Goal: Information Seeking & Learning: Learn about a topic

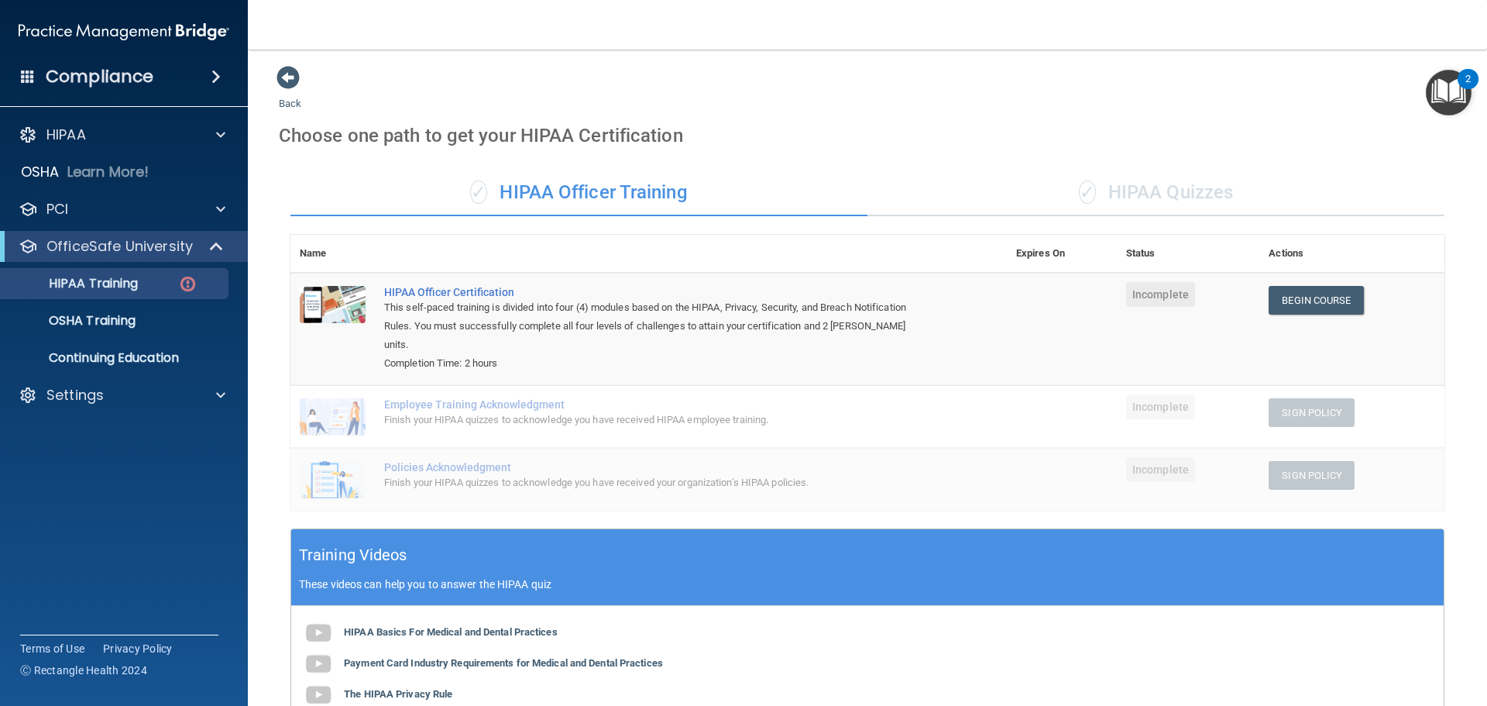
scroll to position [286, 0]
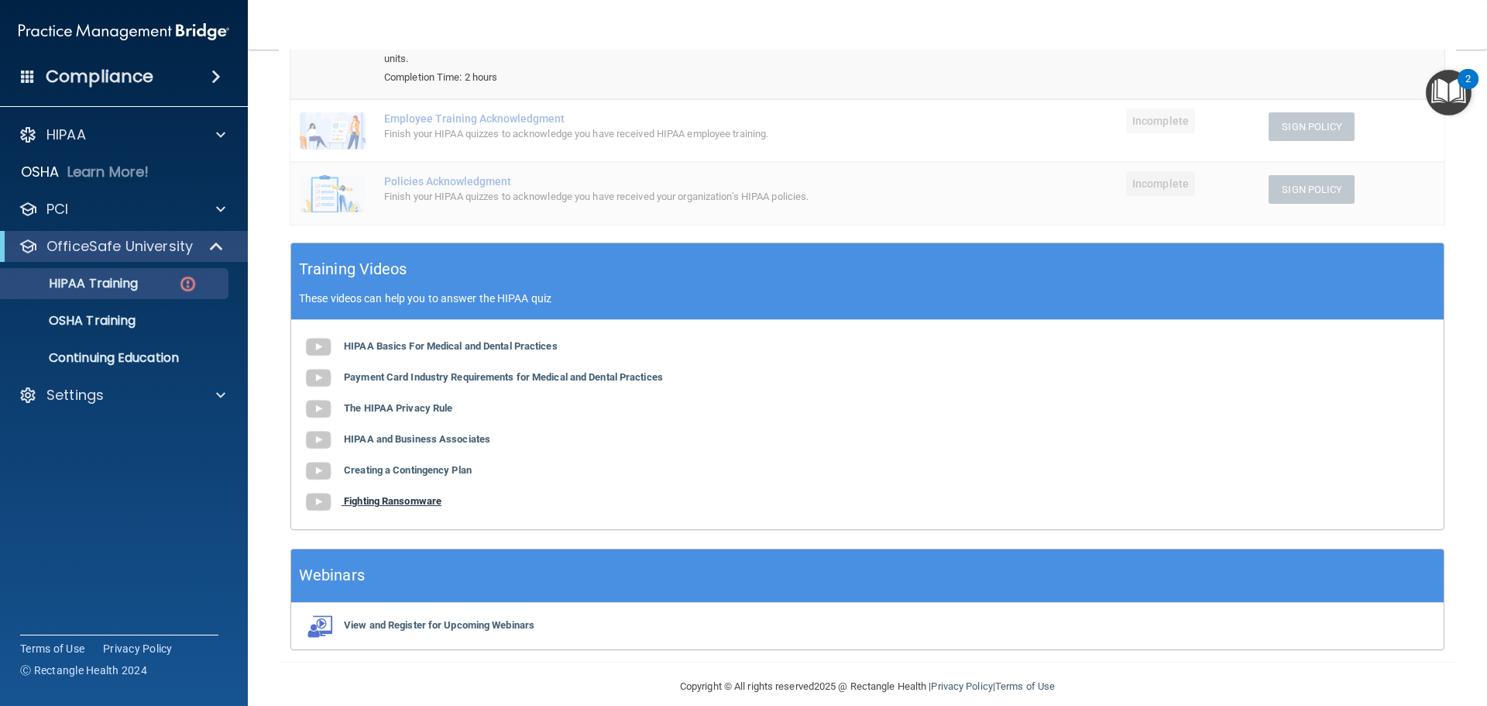
click at [419, 495] on b "Fighting Ransomware" at bounding box center [393, 501] width 98 height 12
drag, startPoint x: 417, startPoint y: 450, endPoint x: 397, endPoint y: 449, distance: 19.4
click at [397, 464] on b "Creating a Contingency Plan" at bounding box center [408, 470] width 128 height 12
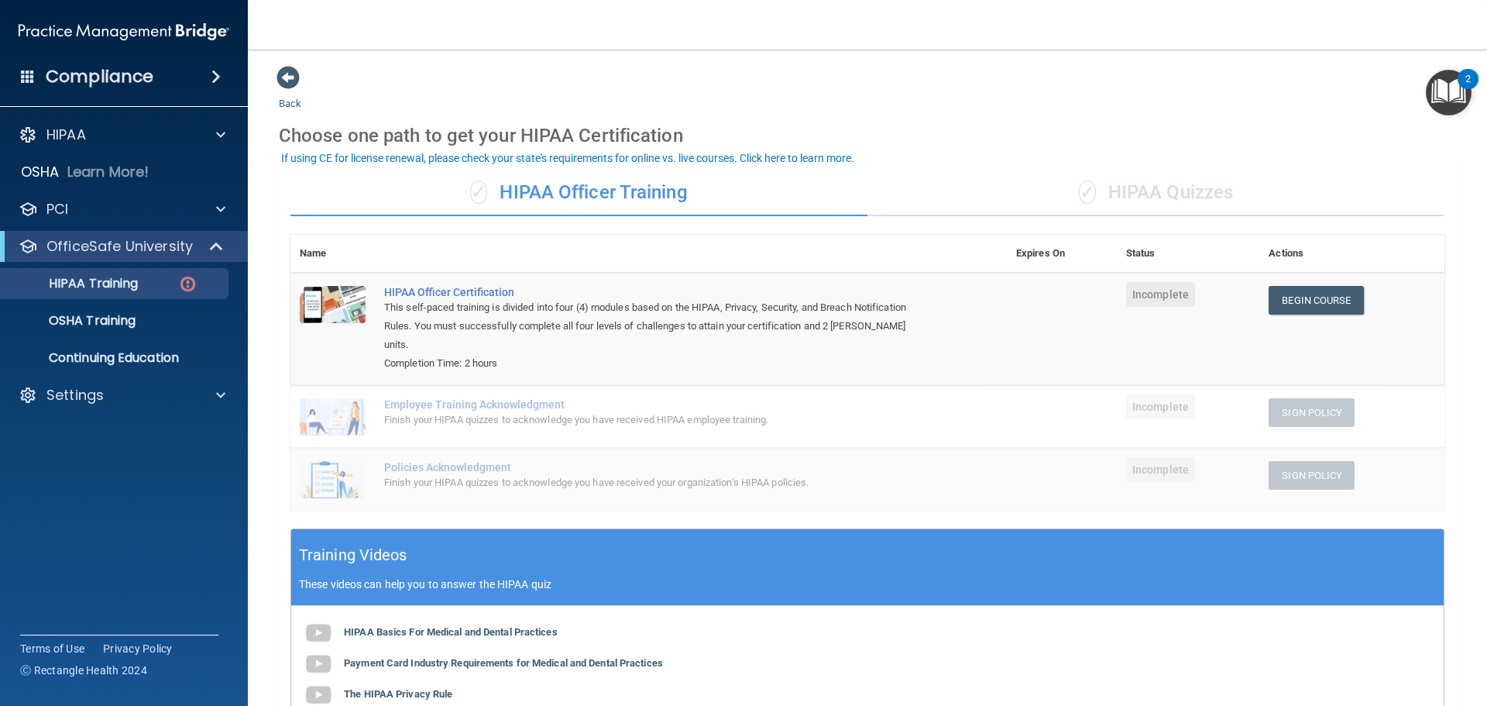
click at [1079, 196] on span "✓" at bounding box center [1087, 191] width 17 height 23
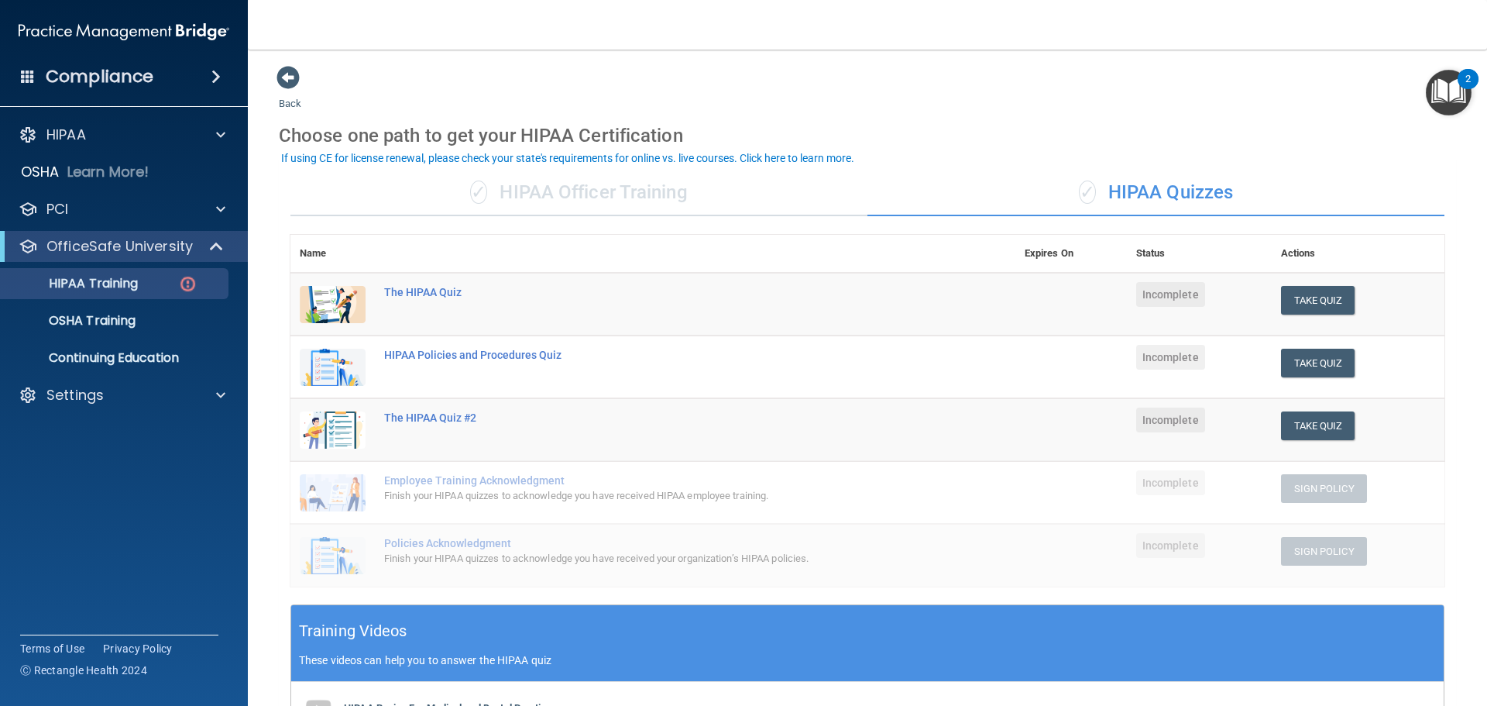
click at [742, 193] on div "✓ HIPAA Officer Training" at bounding box center [578, 193] width 577 height 46
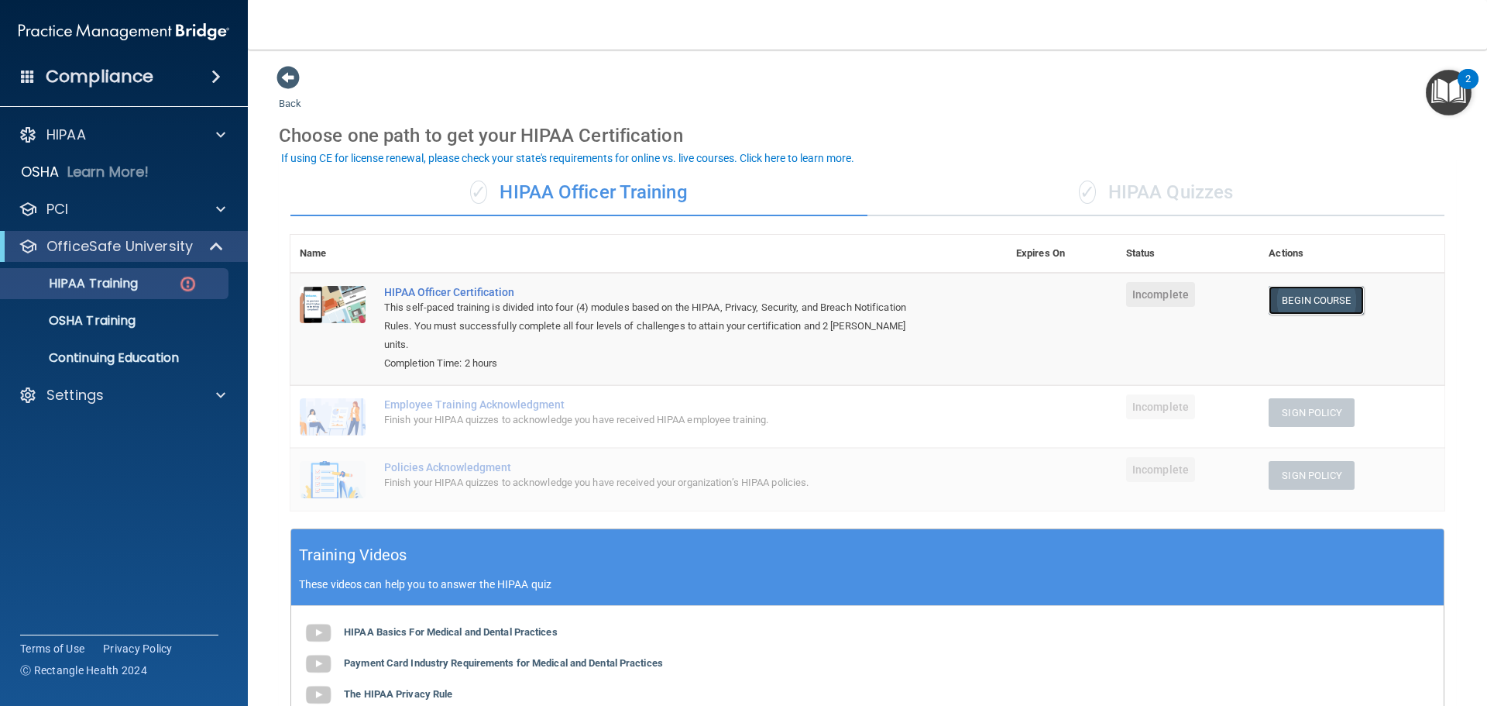
click at [1317, 307] on link "Begin Course" at bounding box center [1316, 300] width 94 height 29
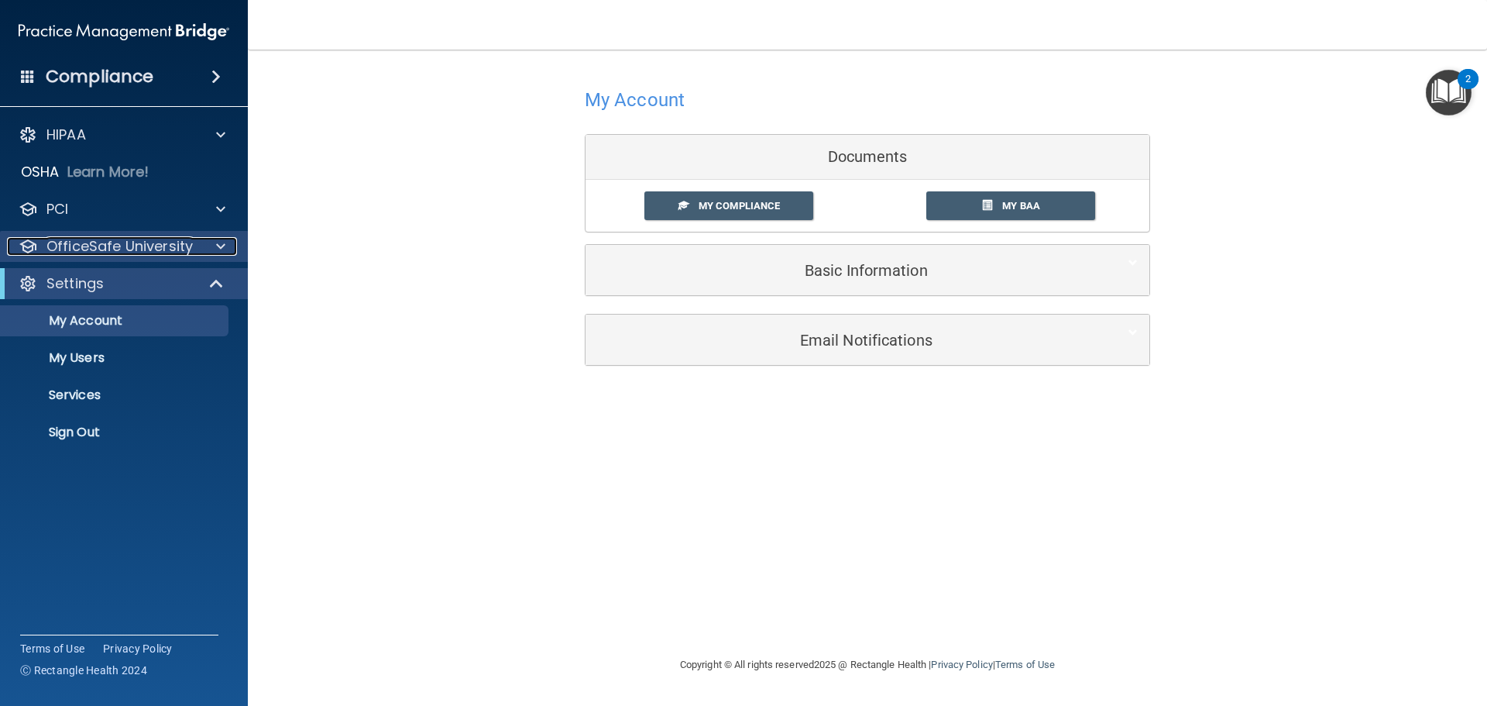
click at [118, 254] on p "OfficeSafe University" at bounding box center [119, 246] width 146 height 19
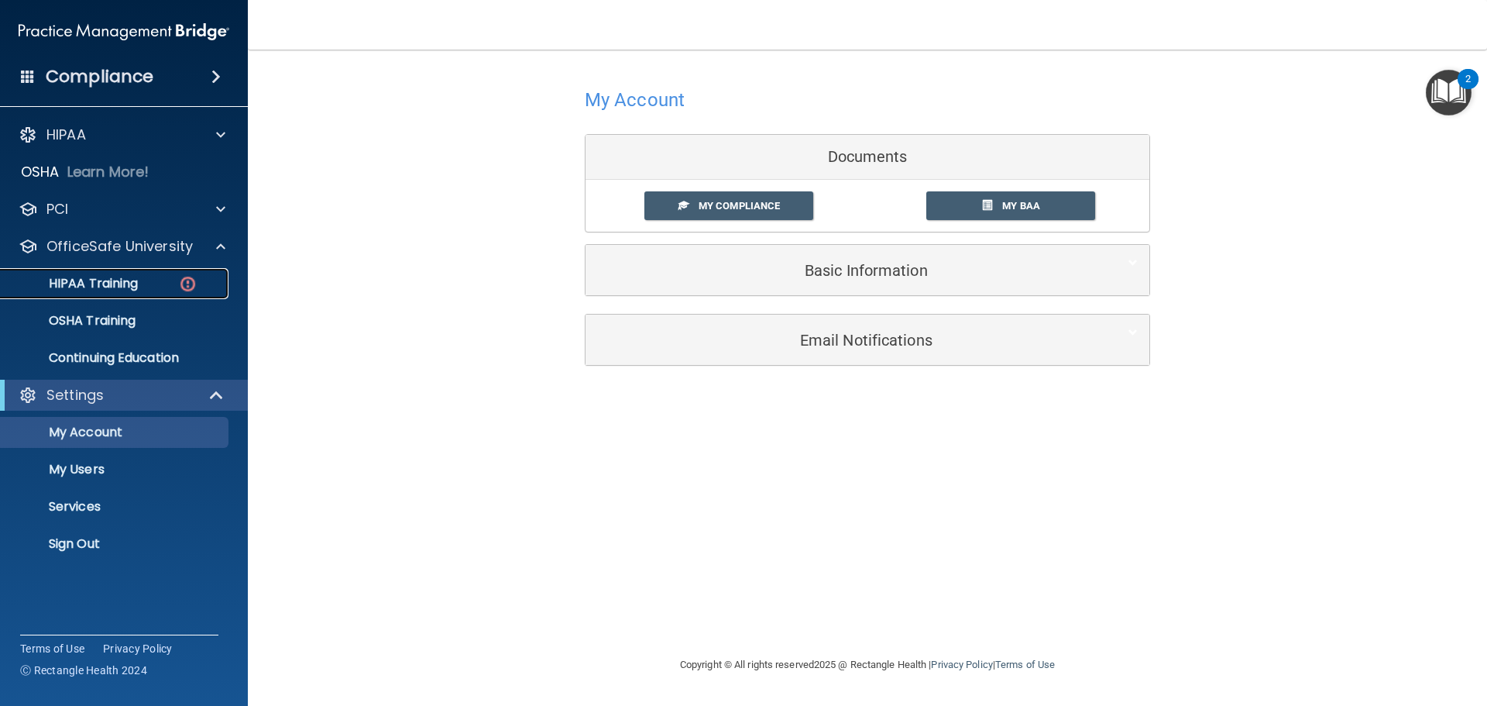
click at [135, 292] on link "HIPAA Training" at bounding box center [107, 283] width 244 height 31
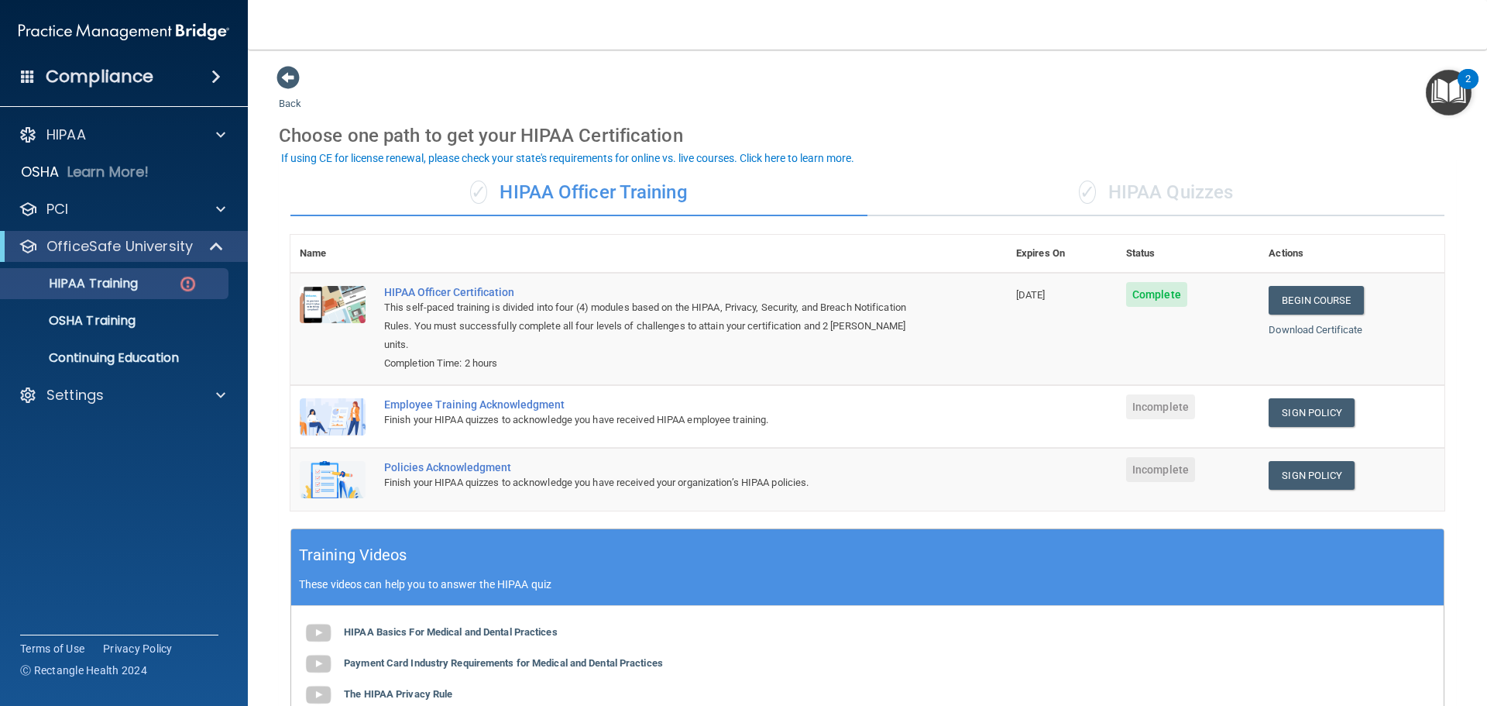
click at [1207, 207] on div "✓ HIPAA Quizzes" at bounding box center [1156, 193] width 577 height 46
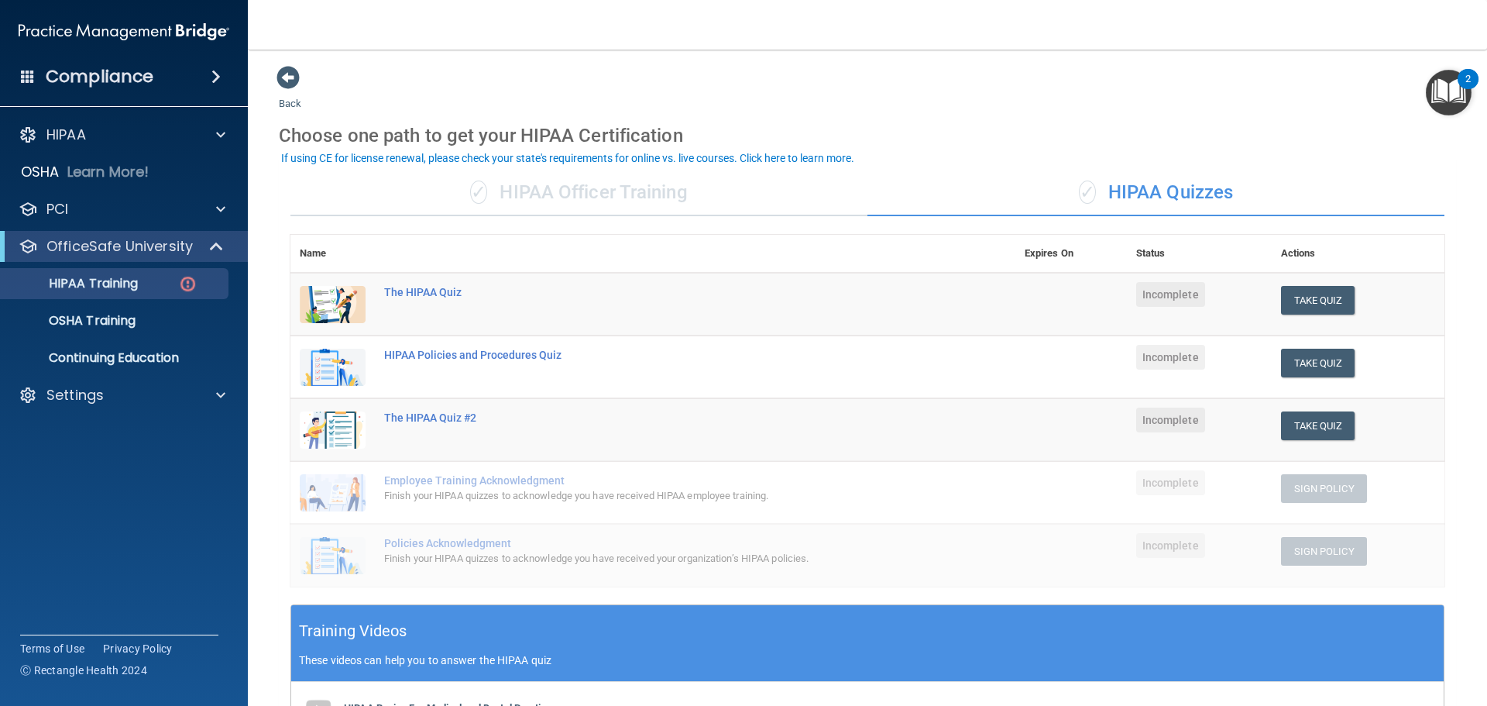
scroll to position [380, 0]
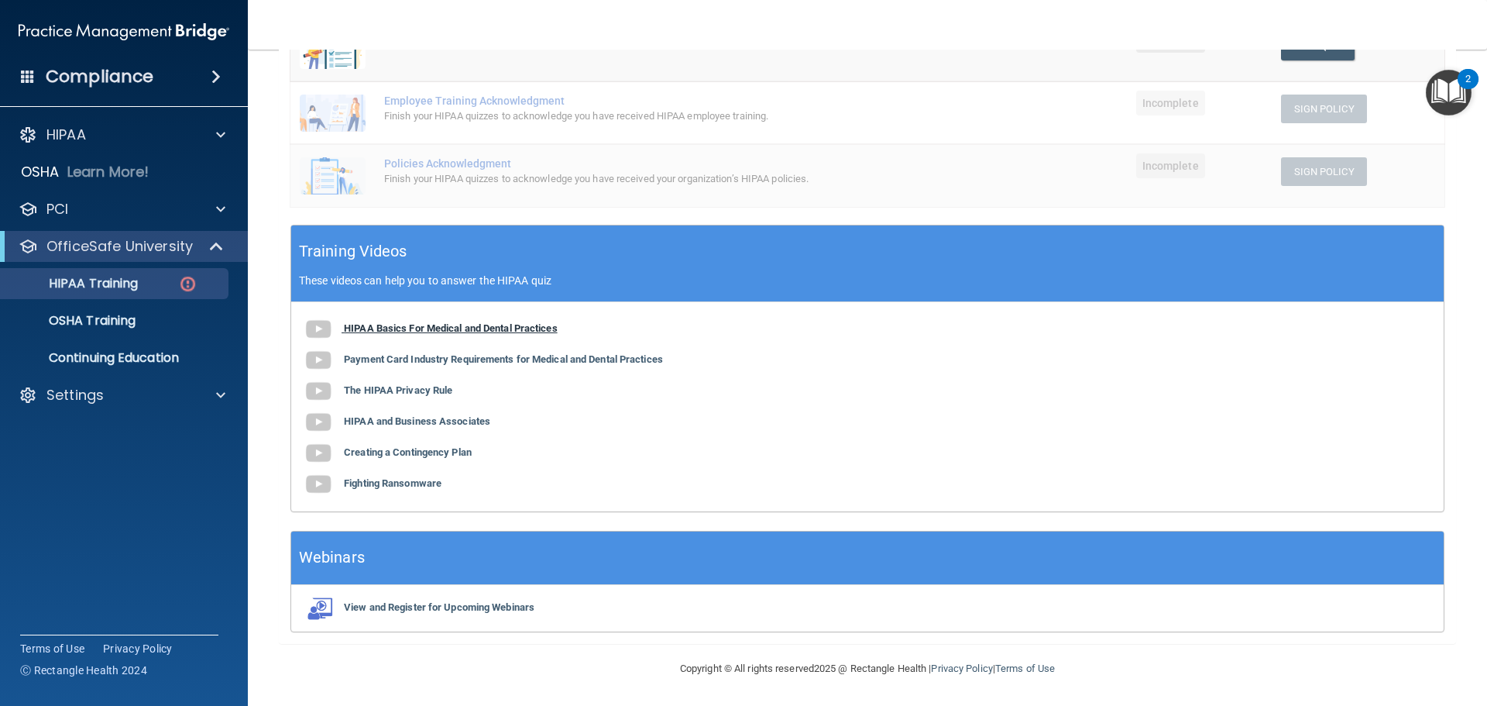
click at [465, 332] on b "HIPAA Basics For Medical and Dental Practices" at bounding box center [451, 328] width 214 height 12
click at [438, 391] on b "The HIPAA Privacy Rule" at bounding box center [398, 390] width 108 height 12
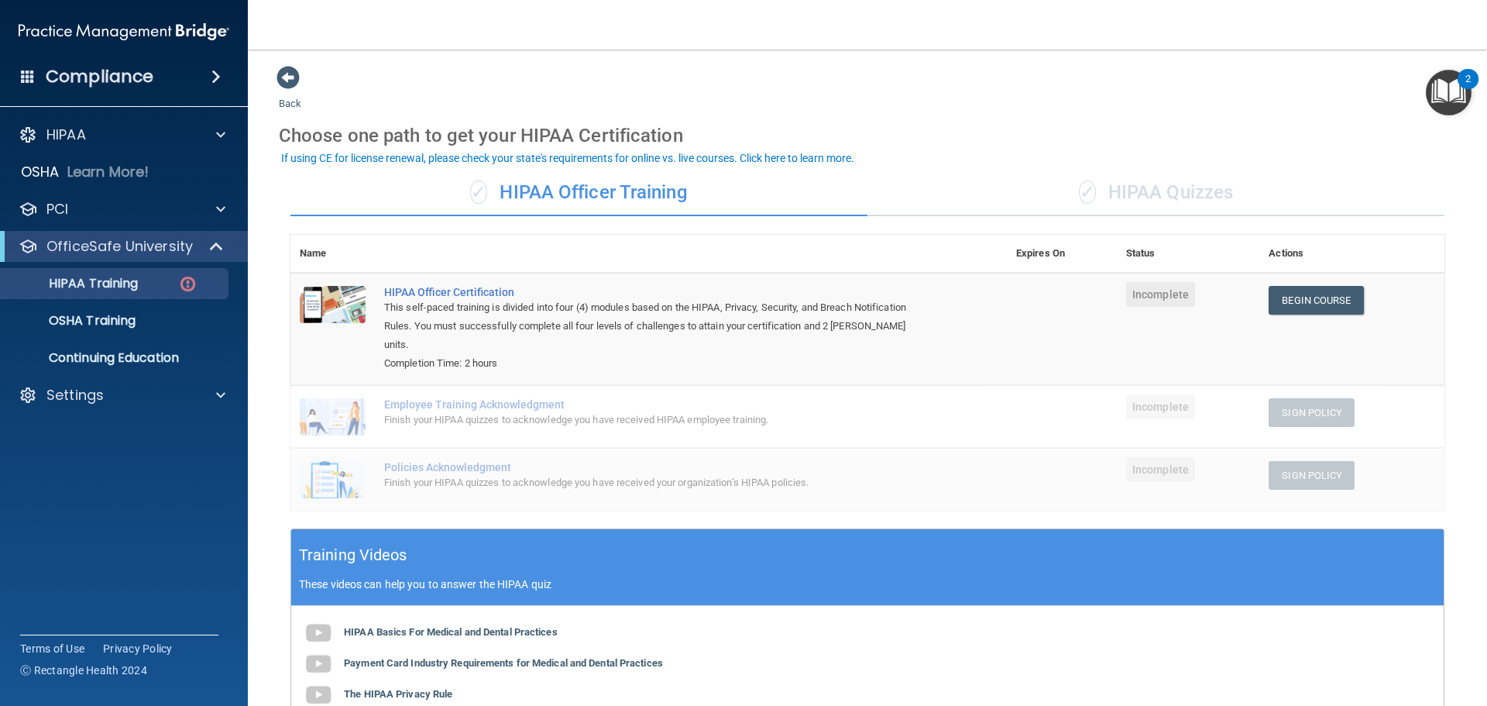
click at [1049, 204] on div "✓ HIPAA Quizzes" at bounding box center [1156, 193] width 577 height 46
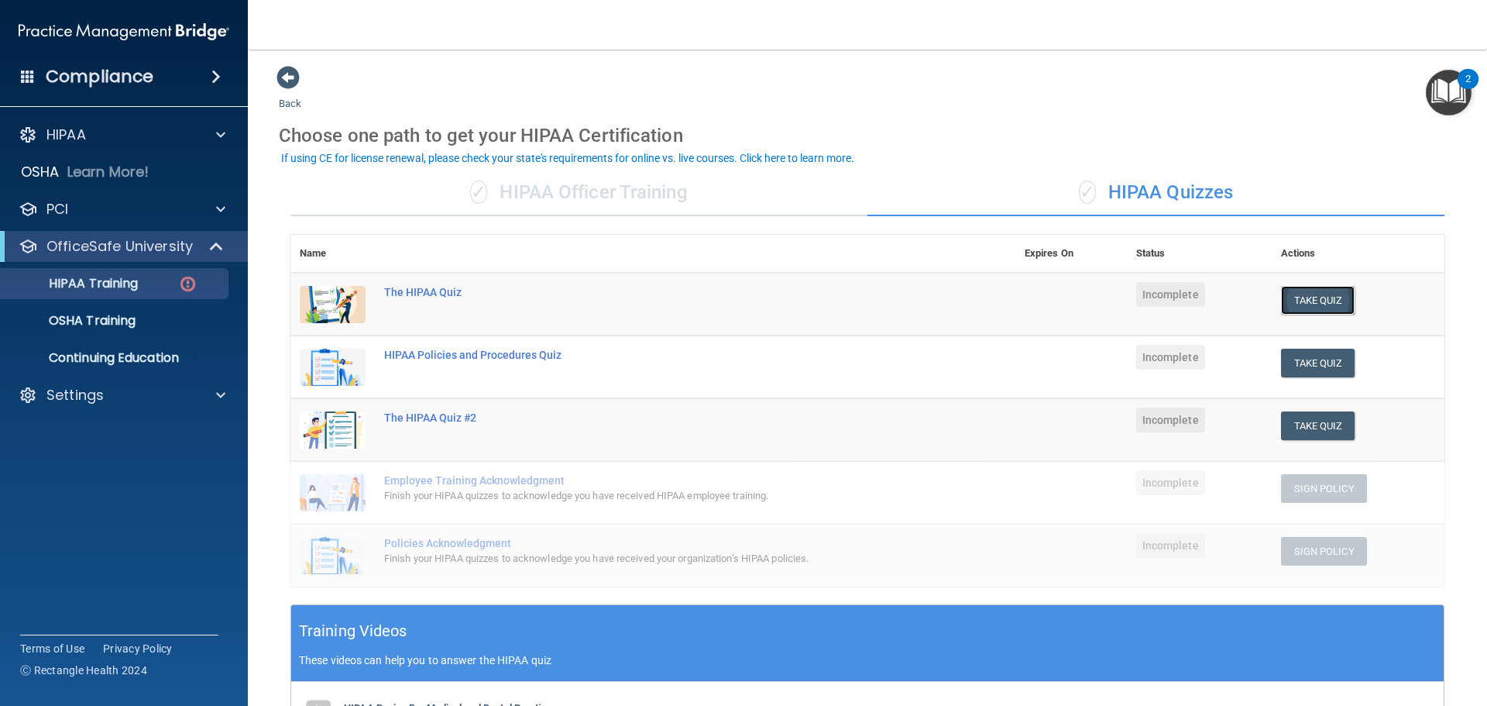
click at [1307, 298] on button "Take Quiz" at bounding box center [1318, 300] width 74 height 29
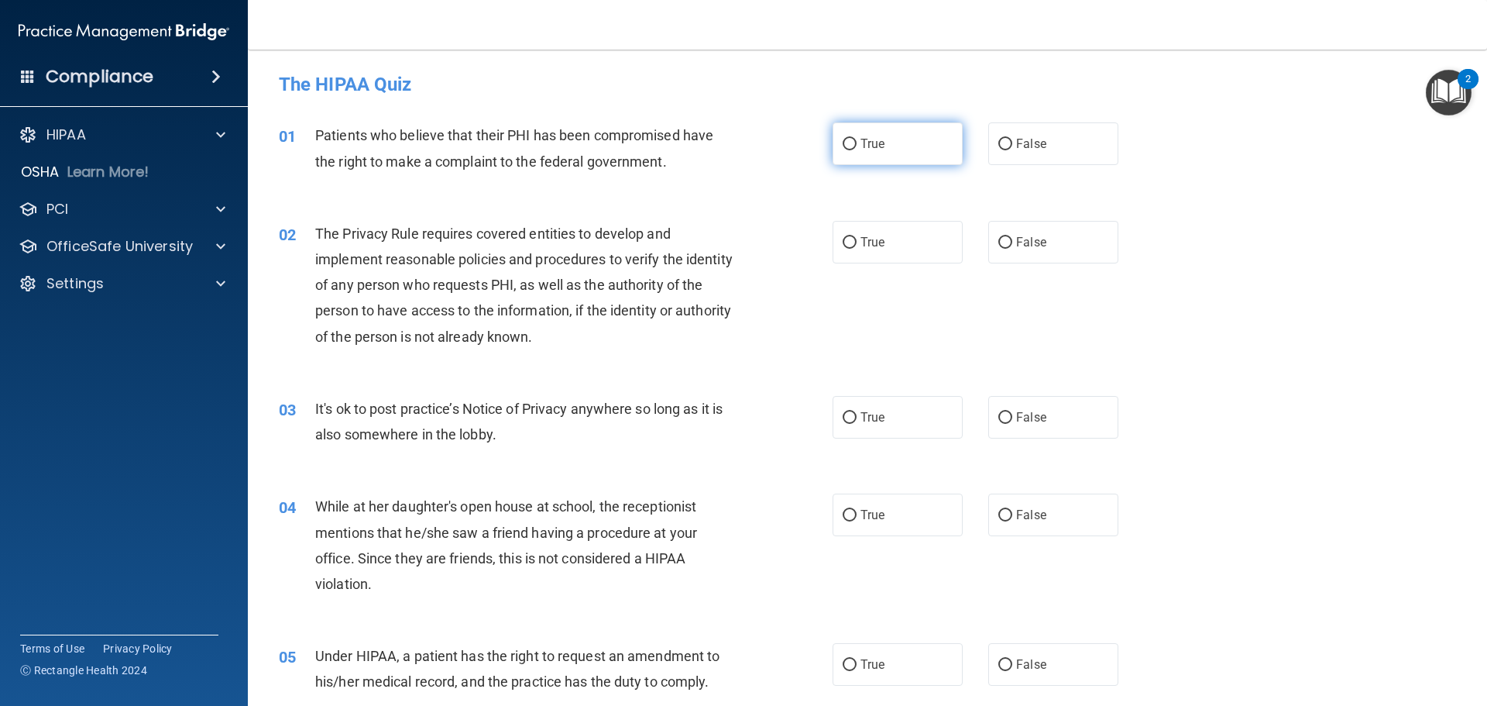
click at [857, 153] on label "True" at bounding box center [898, 143] width 130 height 43
click at [857, 150] on input "True" at bounding box center [850, 145] width 14 height 12
radio input "true"
click at [848, 252] on label "True" at bounding box center [898, 242] width 130 height 43
click at [848, 249] on input "True" at bounding box center [850, 243] width 14 height 12
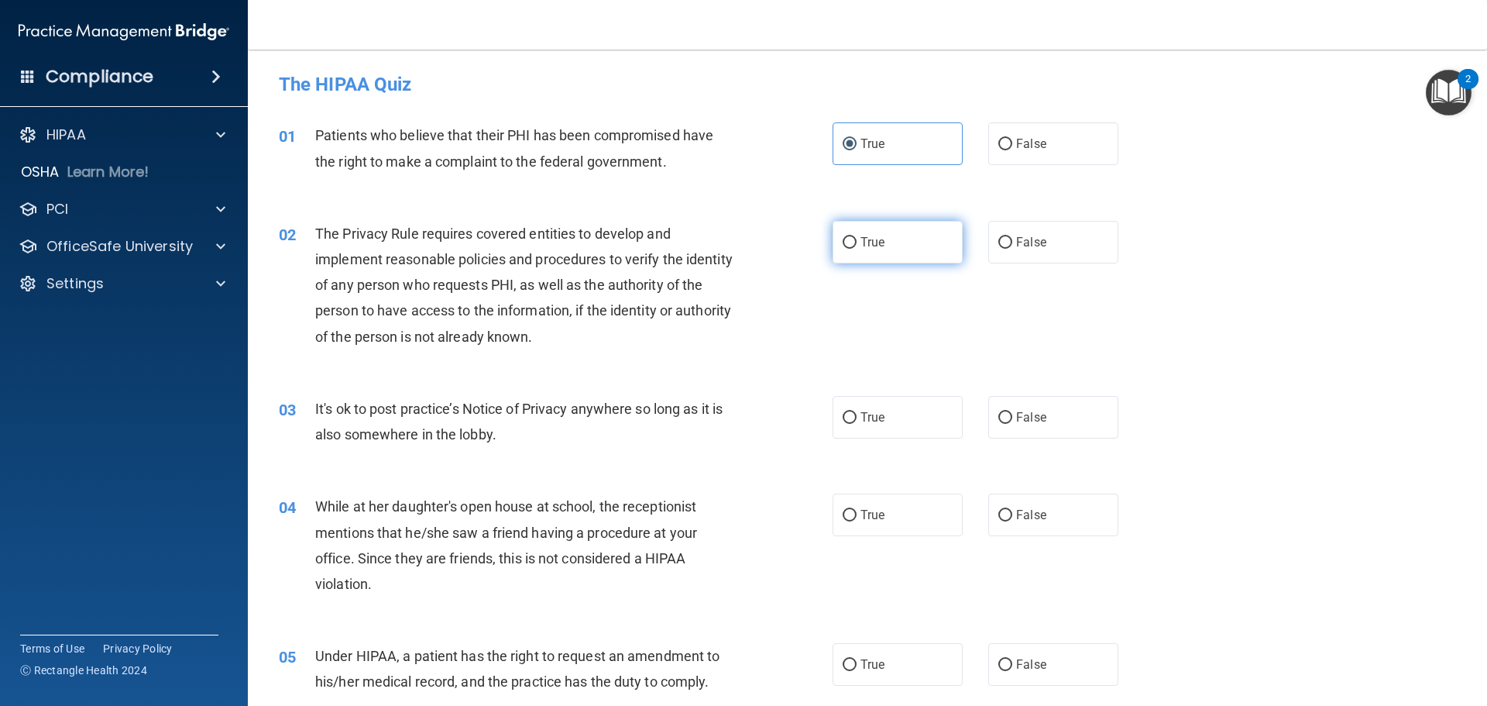
radio input "true"
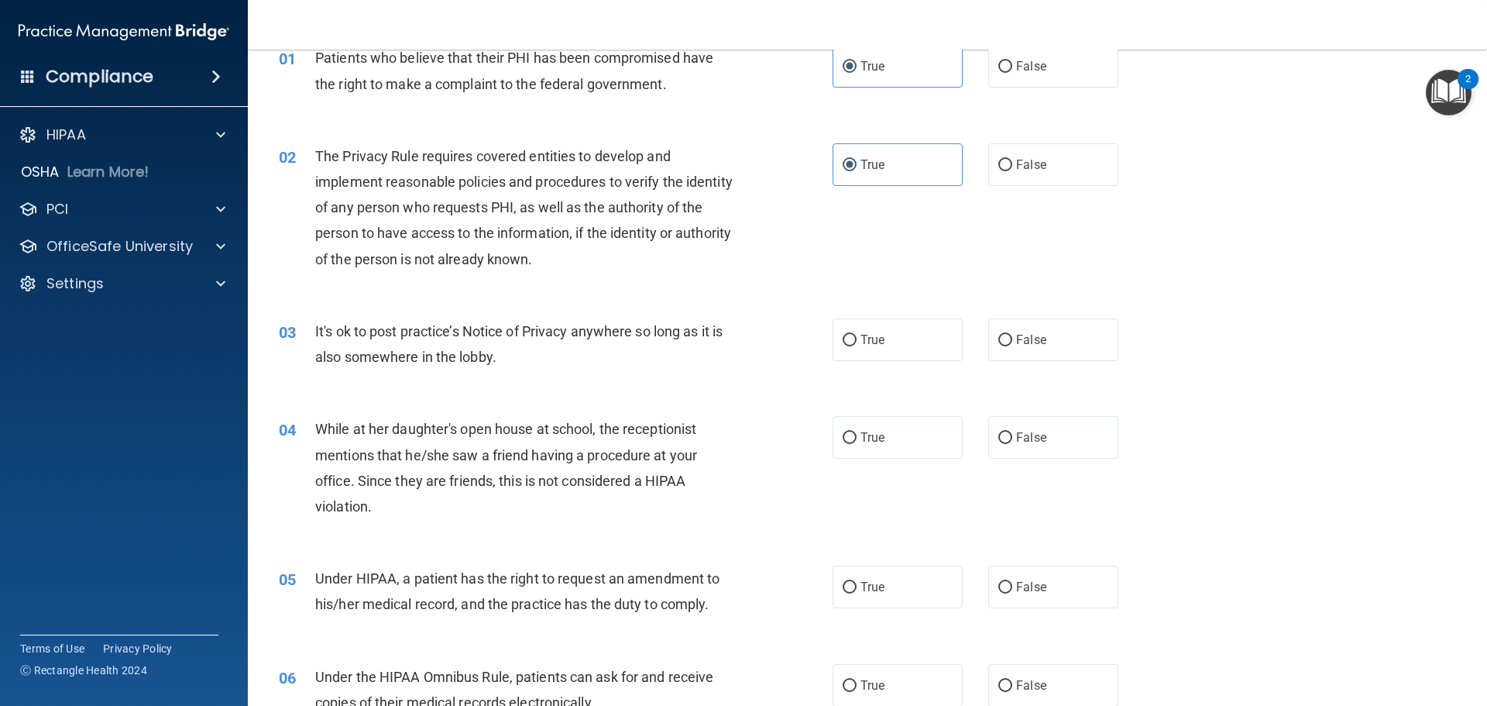
scroll to position [155, 0]
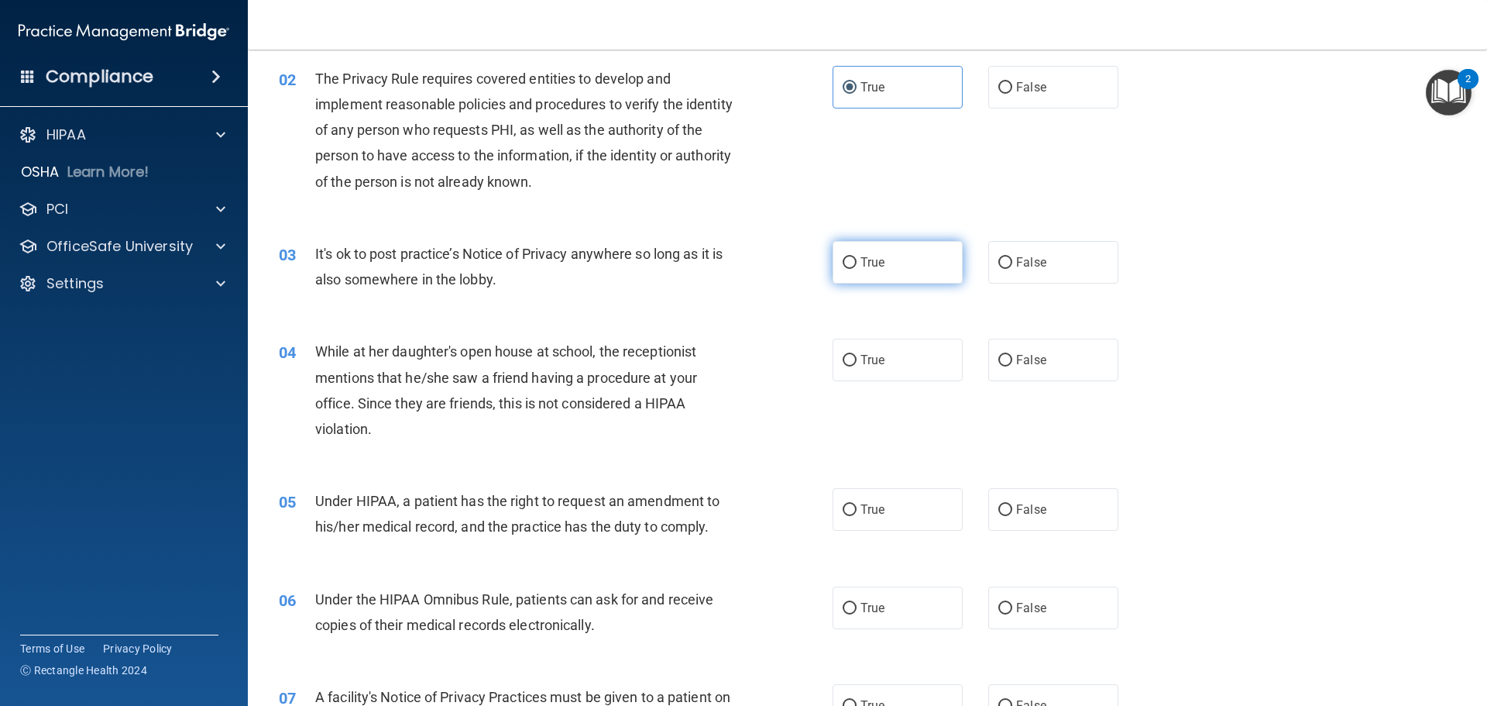
click at [836, 270] on label "True" at bounding box center [898, 262] width 130 height 43
click at [843, 269] on input "True" at bounding box center [850, 263] width 14 height 12
radio input "true"
click at [1019, 352] on label "False" at bounding box center [1053, 359] width 130 height 43
click at [1012, 355] on input "False" at bounding box center [1005, 361] width 14 height 12
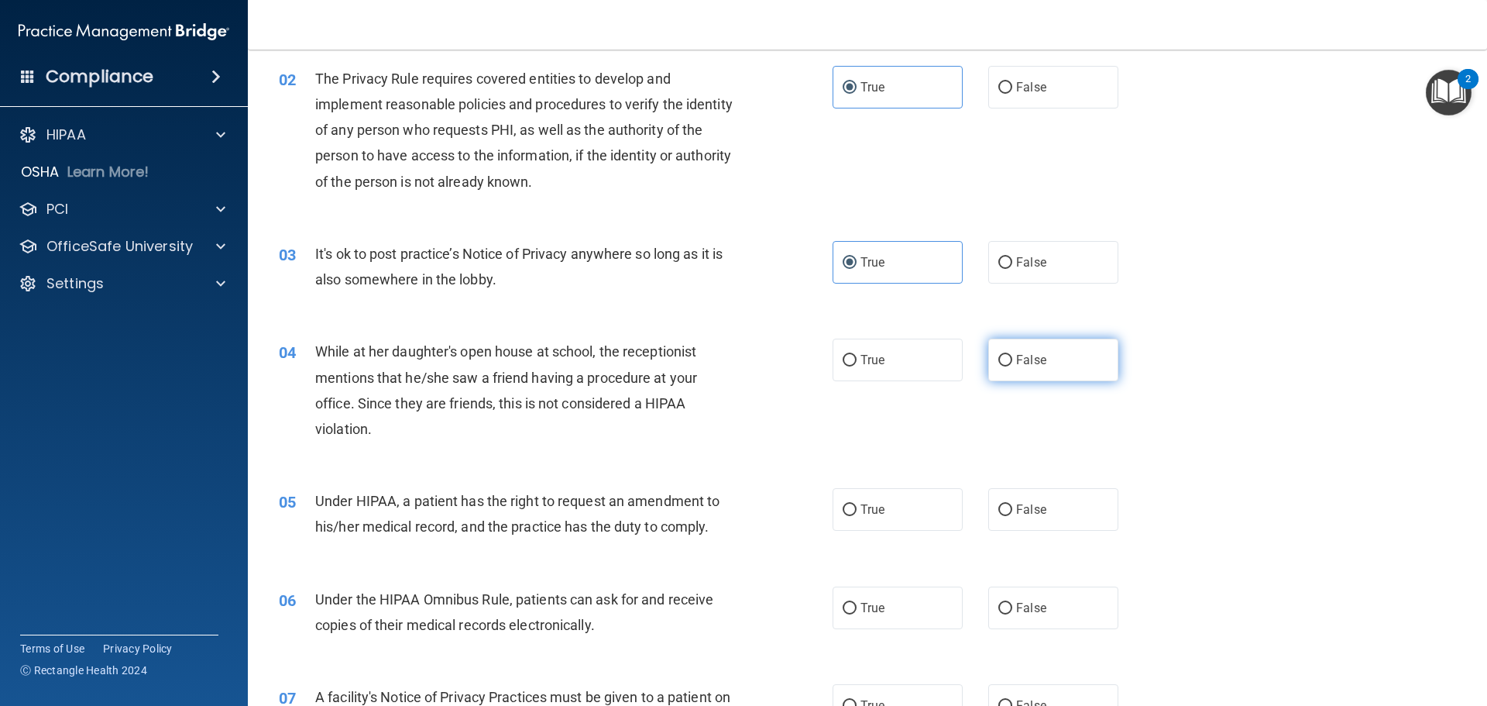
radio input "true"
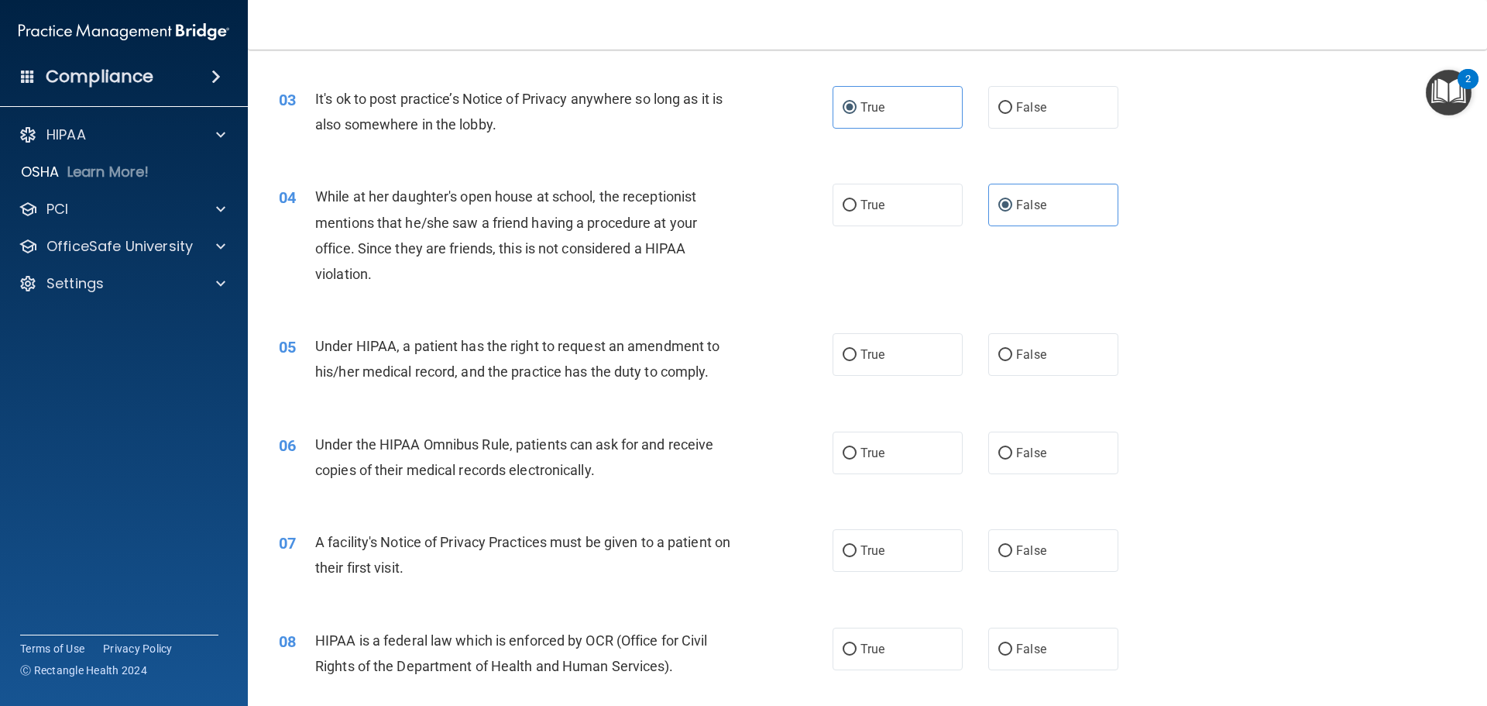
scroll to position [387, 0]
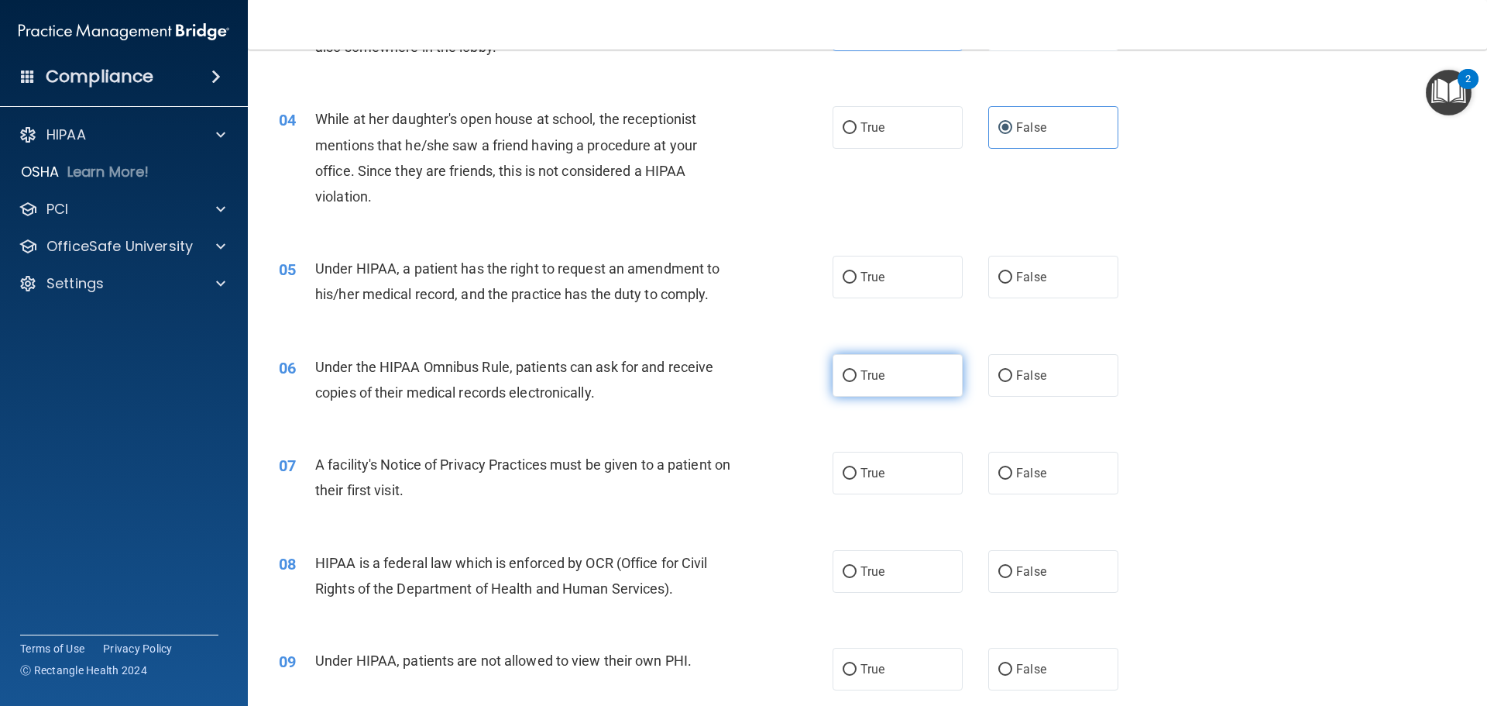
click at [897, 391] on label "True" at bounding box center [898, 375] width 130 height 43
click at [857, 382] on input "True" at bounding box center [850, 376] width 14 height 12
radio input "true"
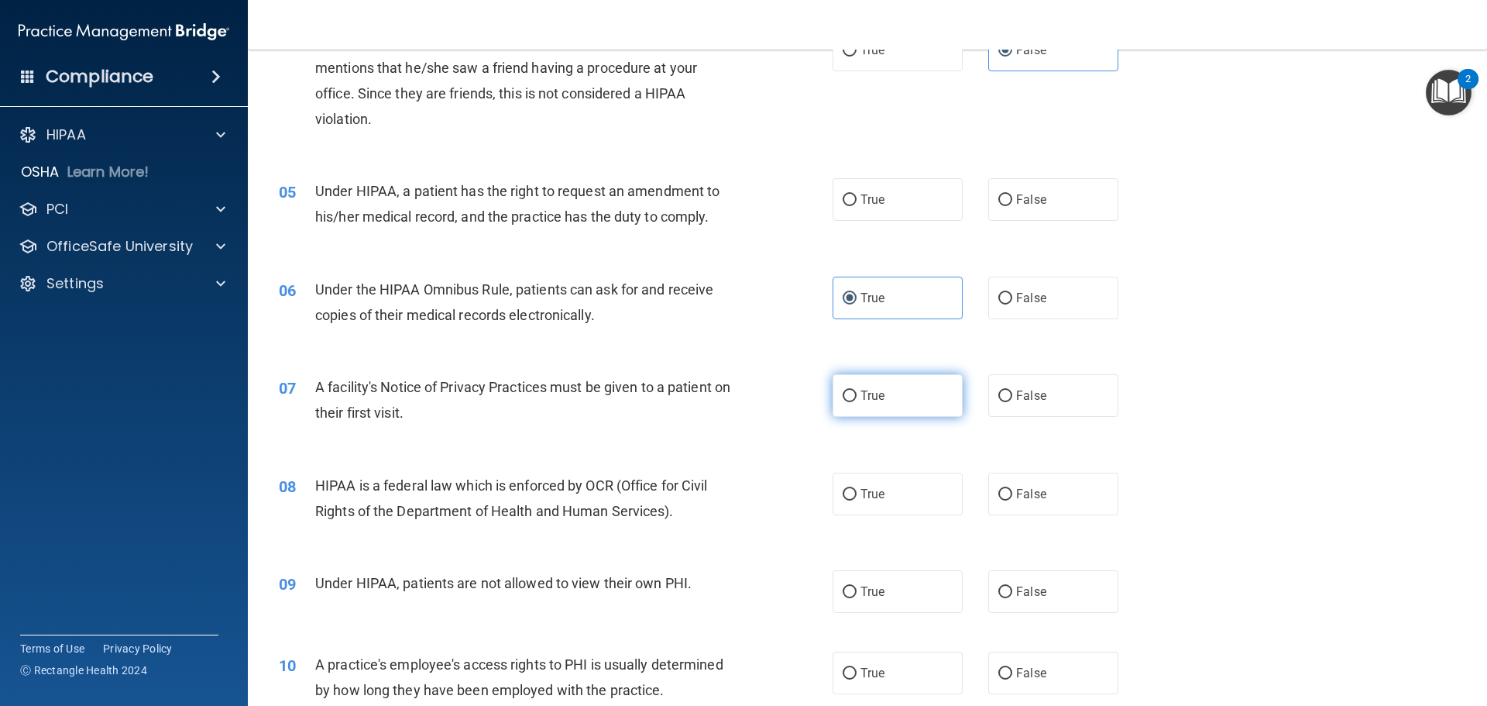
click at [896, 391] on label "True" at bounding box center [898, 395] width 130 height 43
click at [857, 391] on input "True" at bounding box center [850, 396] width 14 height 12
radio input "true"
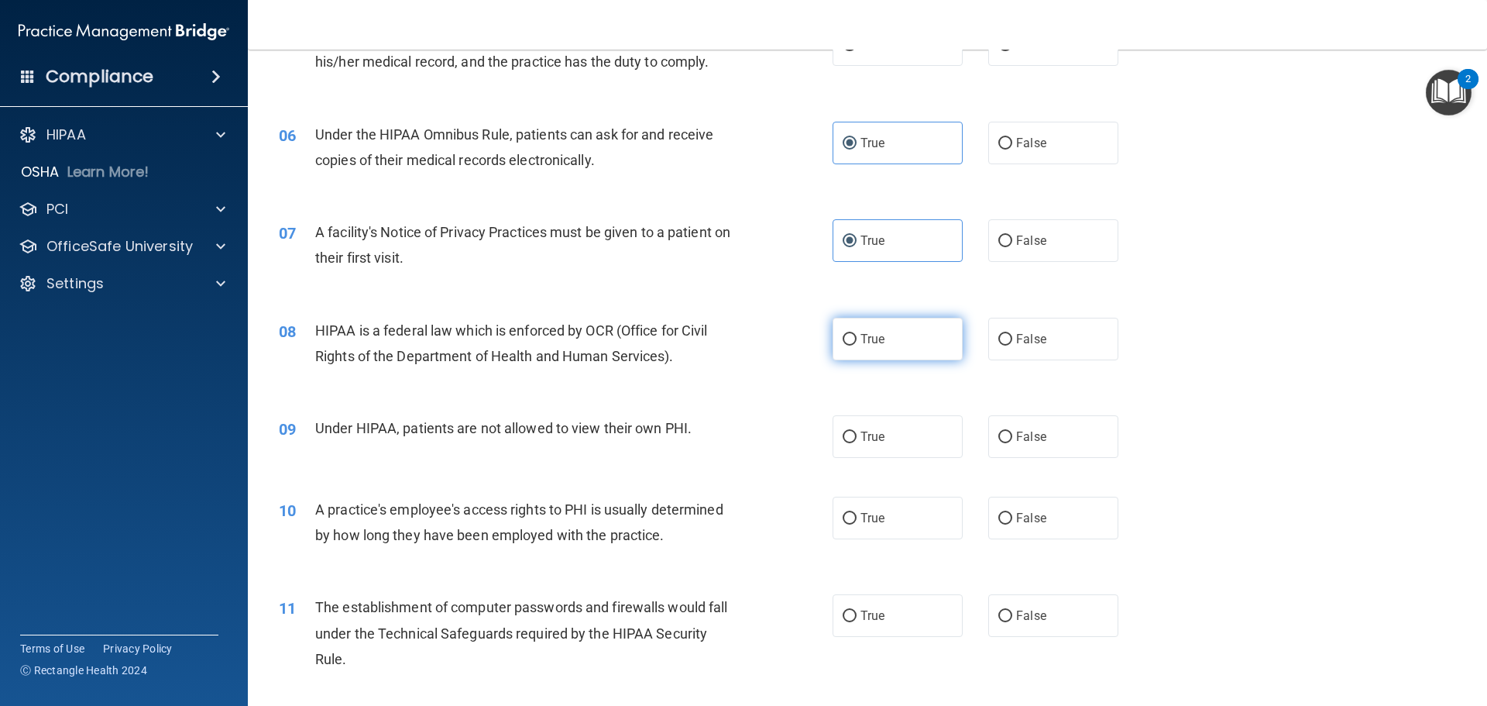
click at [896, 359] on label "True" at bounding box center [898, 339] width 130 height 43
click at [857, 345] on input "True" at bounding box center [850, 340] width 14 height 12
radio input "true"
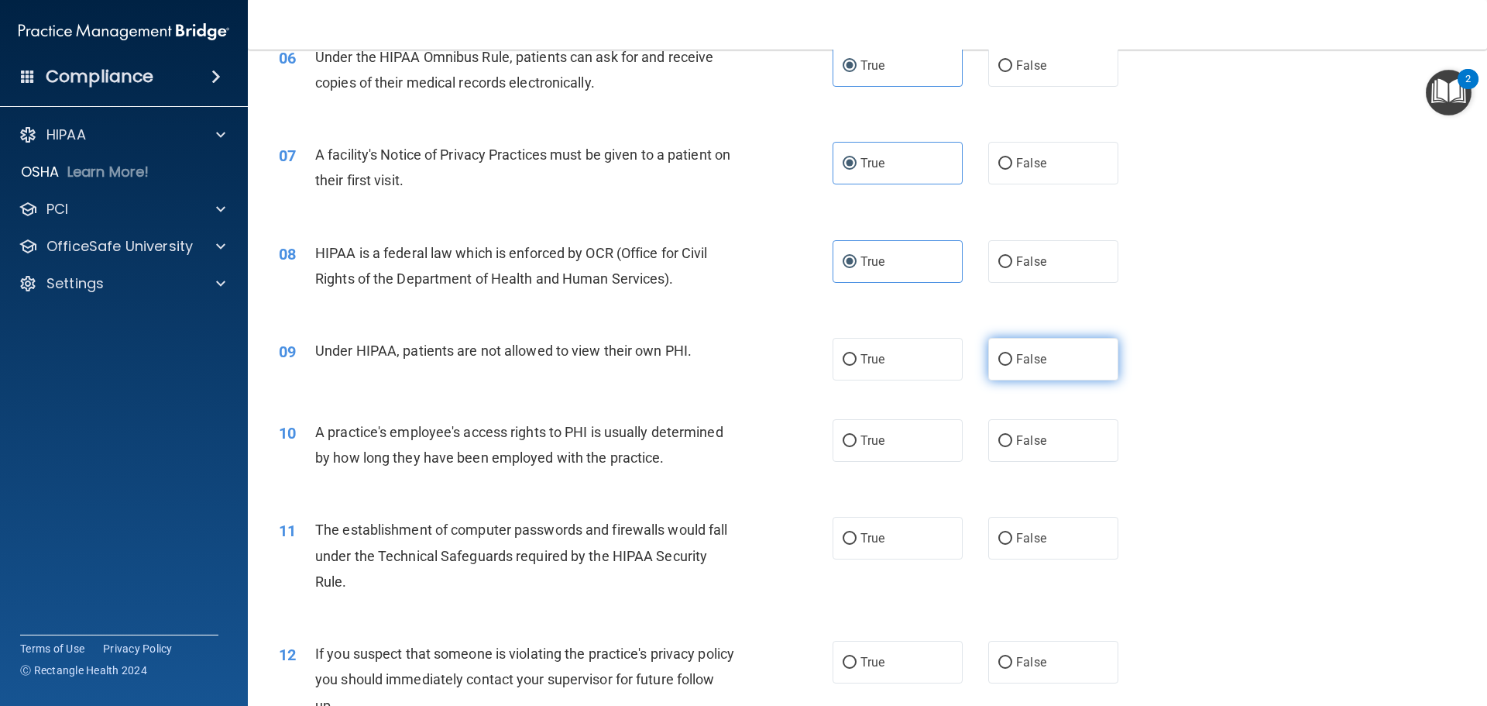
click at [988, 371] on label "False" at bounding box center [1053, 359] width 130 height 43
click at [998, 366] on input "False" at bounding box center [1005, 360] width 14 height 12
radio input "true"
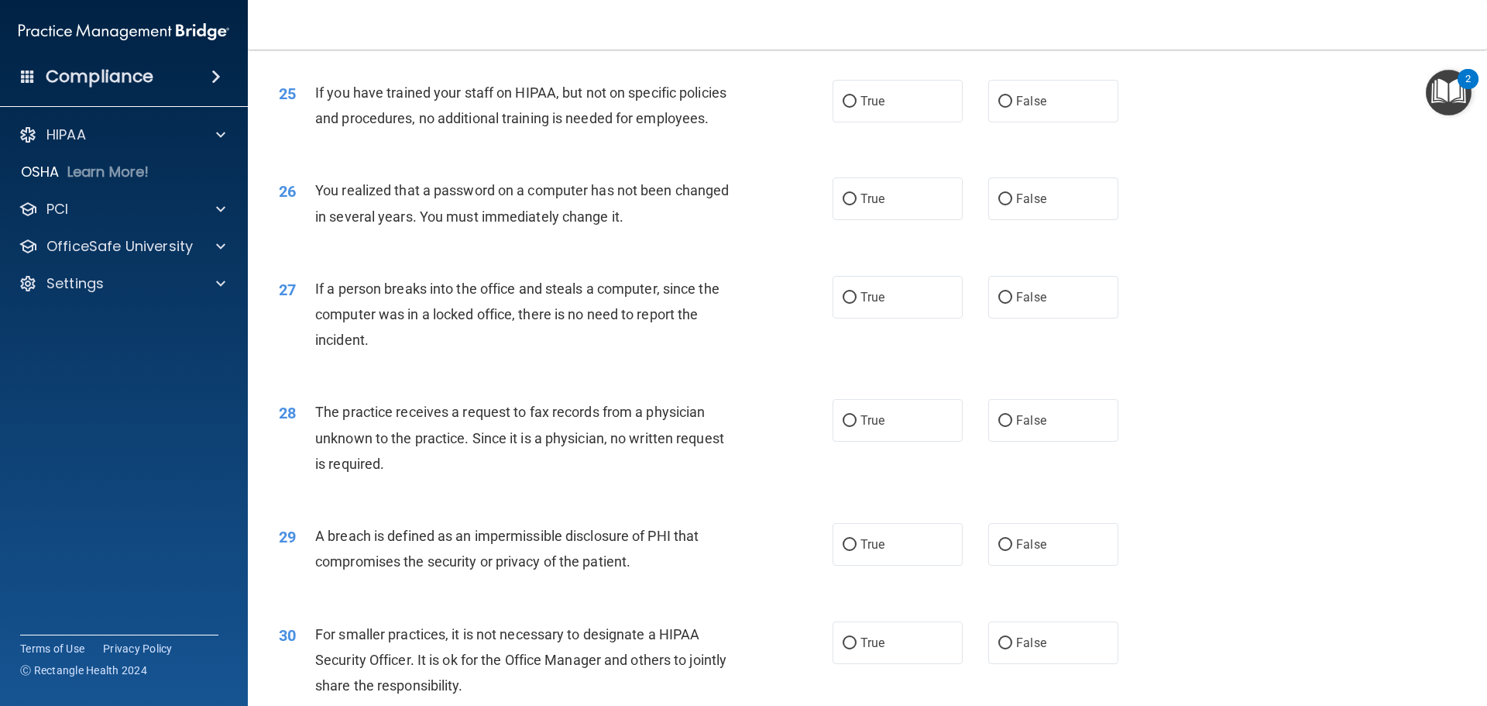
scroll to position [2960, 0]
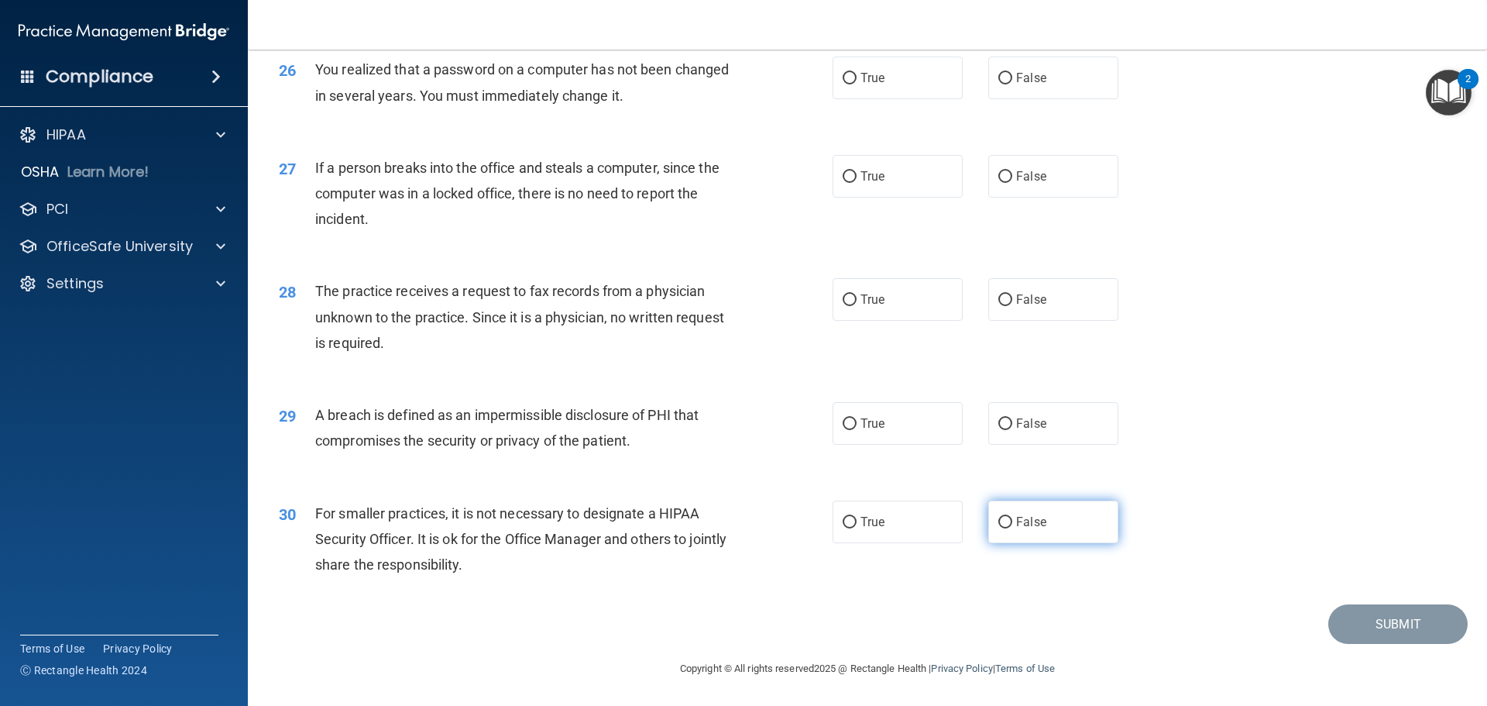
click at [1018, 534] on label "False" at bounding box center [1053, 521] width 130 height 43
click at [1012, 528] on input "False" at bounding box center [1005, 523] width 14 height 12
radio input "true"
click at [840, 439] on label "True" at bounding box center [898, 423] width 130 height 43
click at [843, 430] on input "True" at bounding box center [850, 424] width 14 height 12
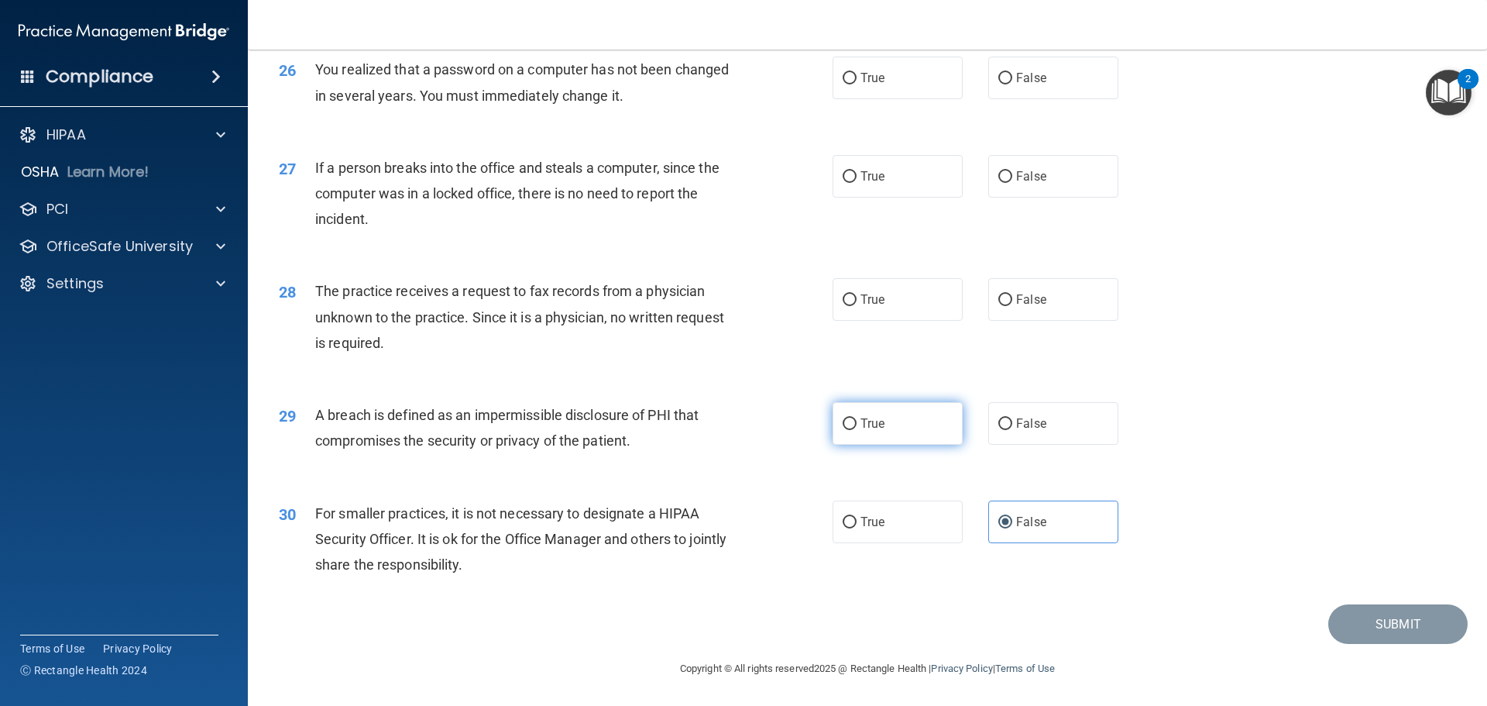
radio input "true"
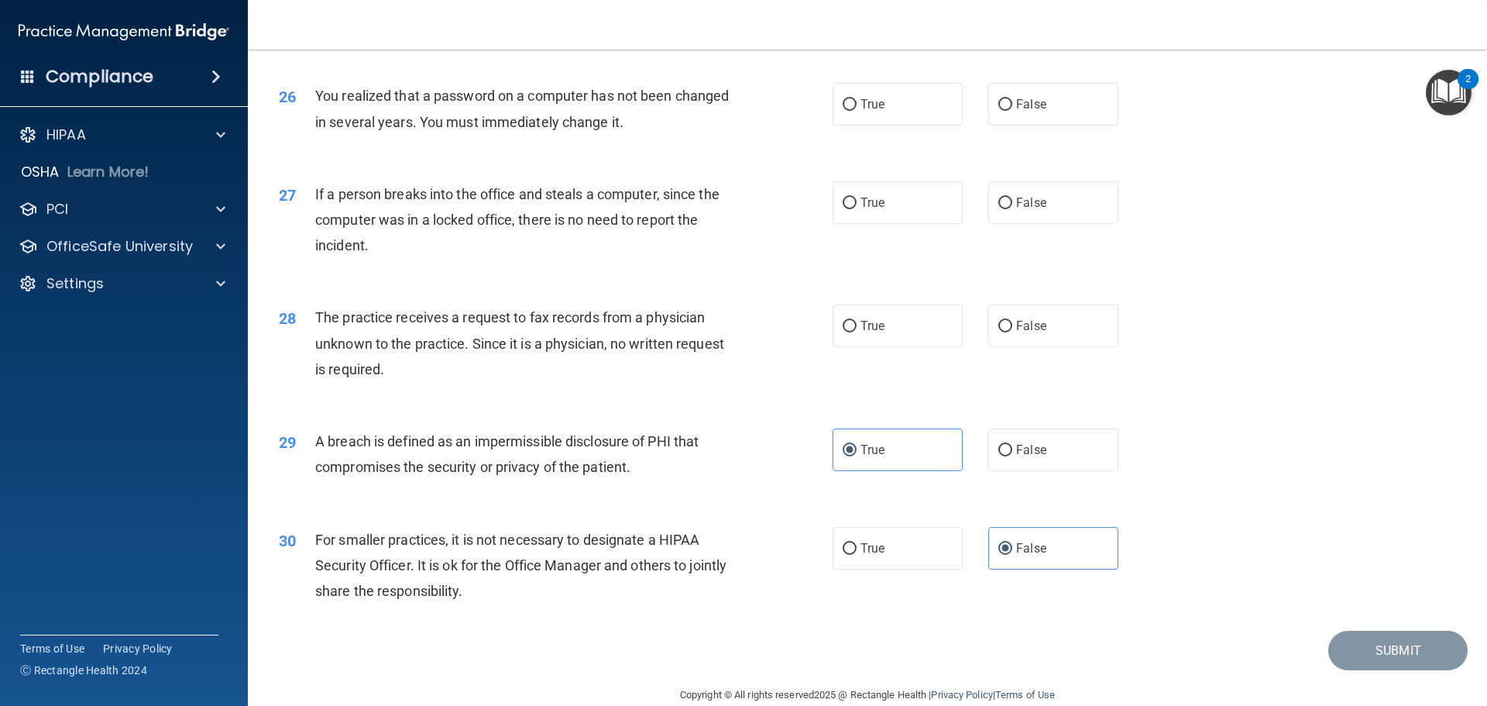
scroll to position [2806, 0]
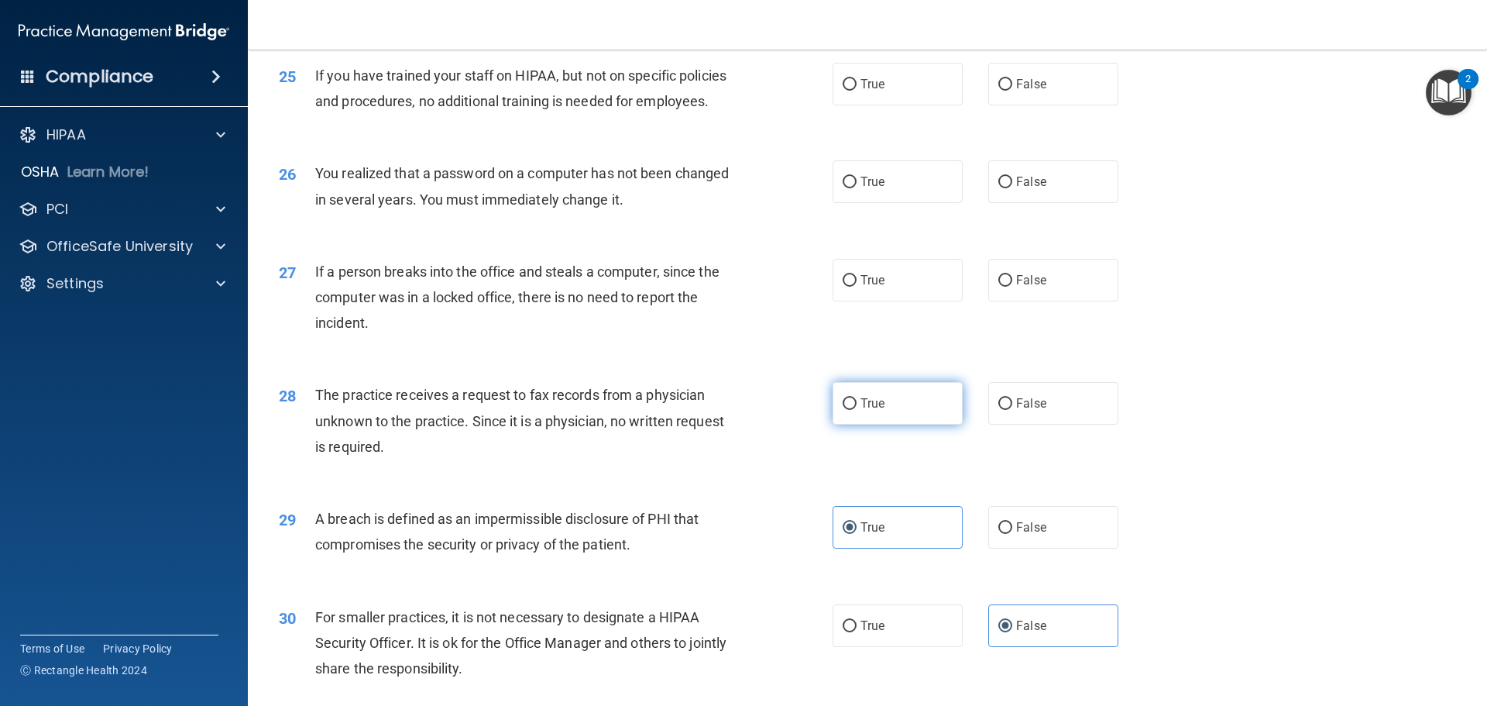
click at [867, 424] on label "True" at bounding box center [898, 403] width 130 height 43
click at [857, 410] on input "True" at bounding box center [850, 404] width 14 height 12
radio input "true"
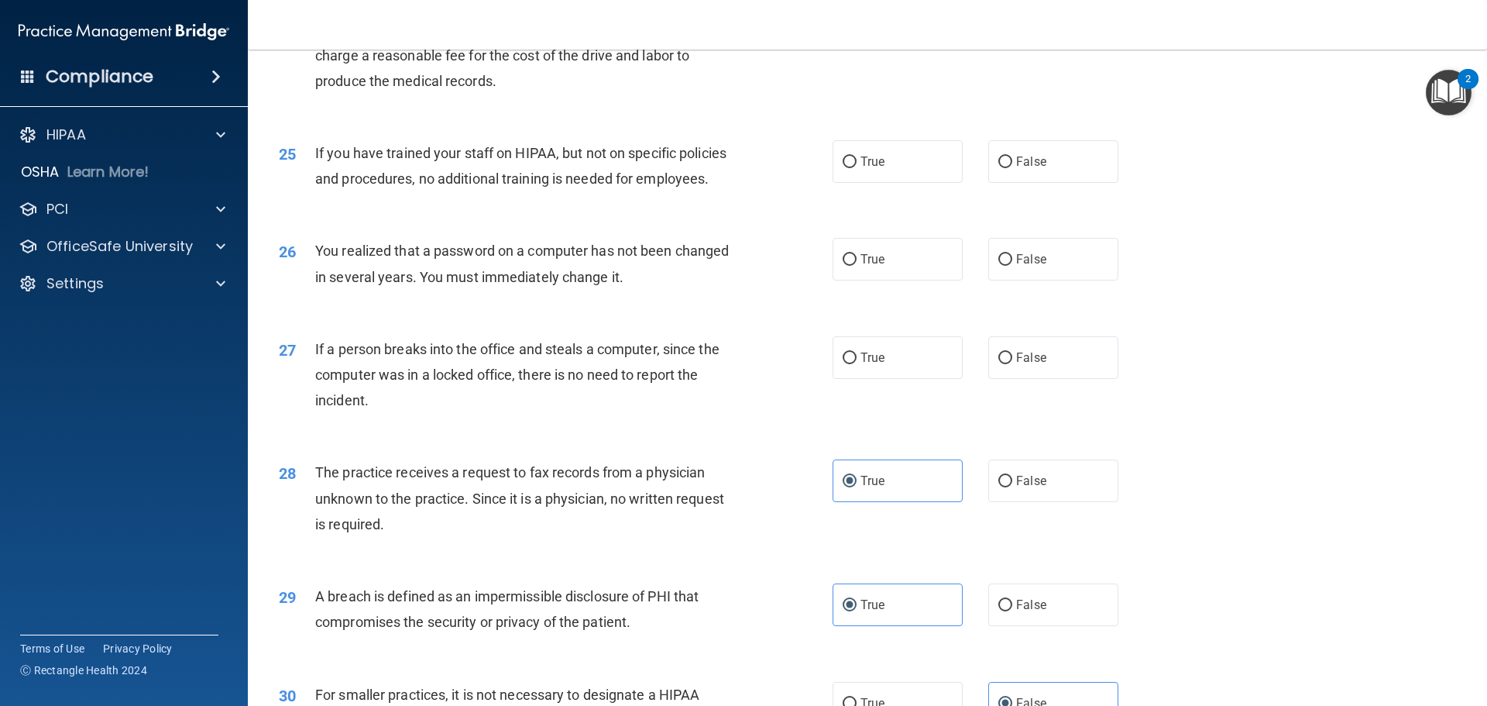
scroll to position [2651, 0]
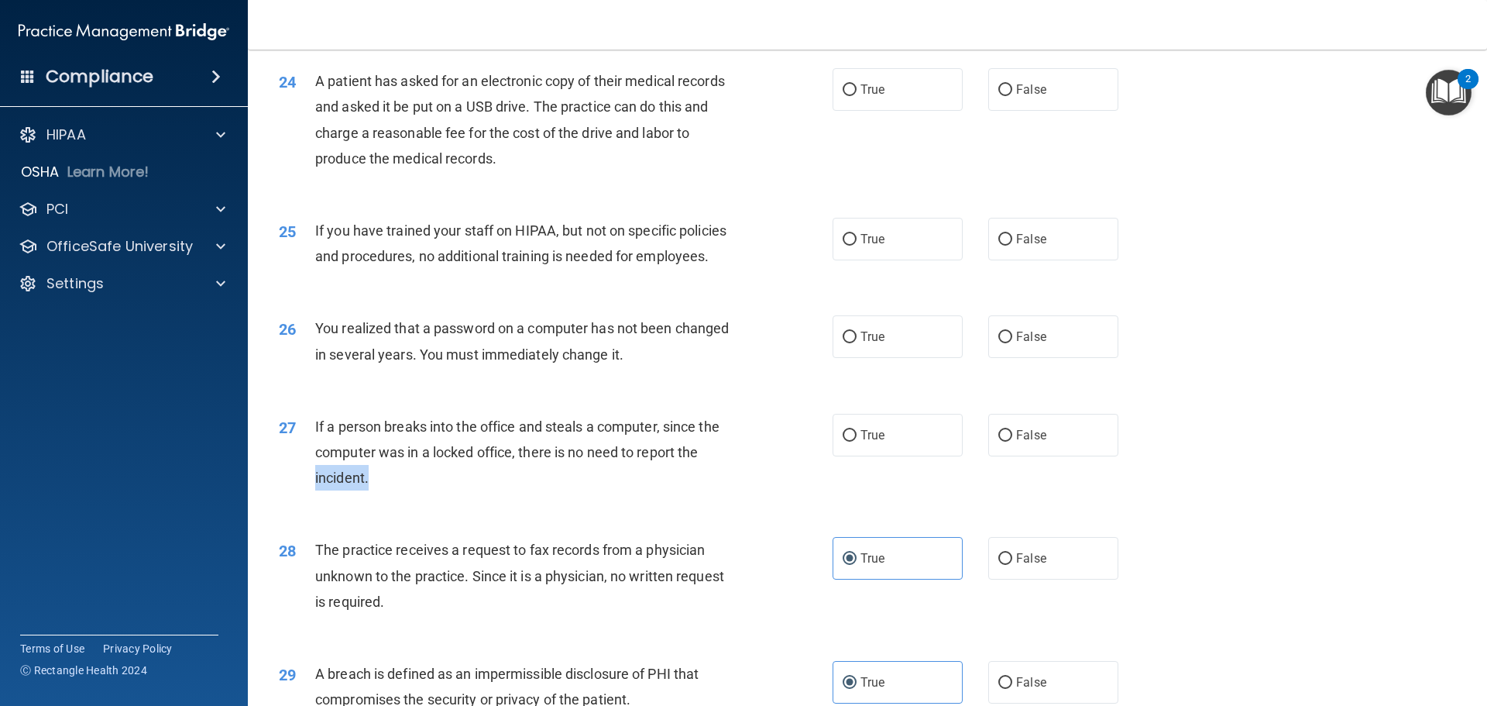
drag, startPoint x: 314, startPoint y: 530, endPoint x: 383, endPoint y: 530, distance: 68.2
click at [383, 491] on div "If a person breaks into the office and steals a computer, since the computer wa…" at bounding box center [531, 452] width 433 height 77
click at [1034, 456] on label "False" at bounding box center [1053, 435] width 130 height 43
click at [1012, 442] on input "False" at bounding box center [1005, 436] width 14 height 12
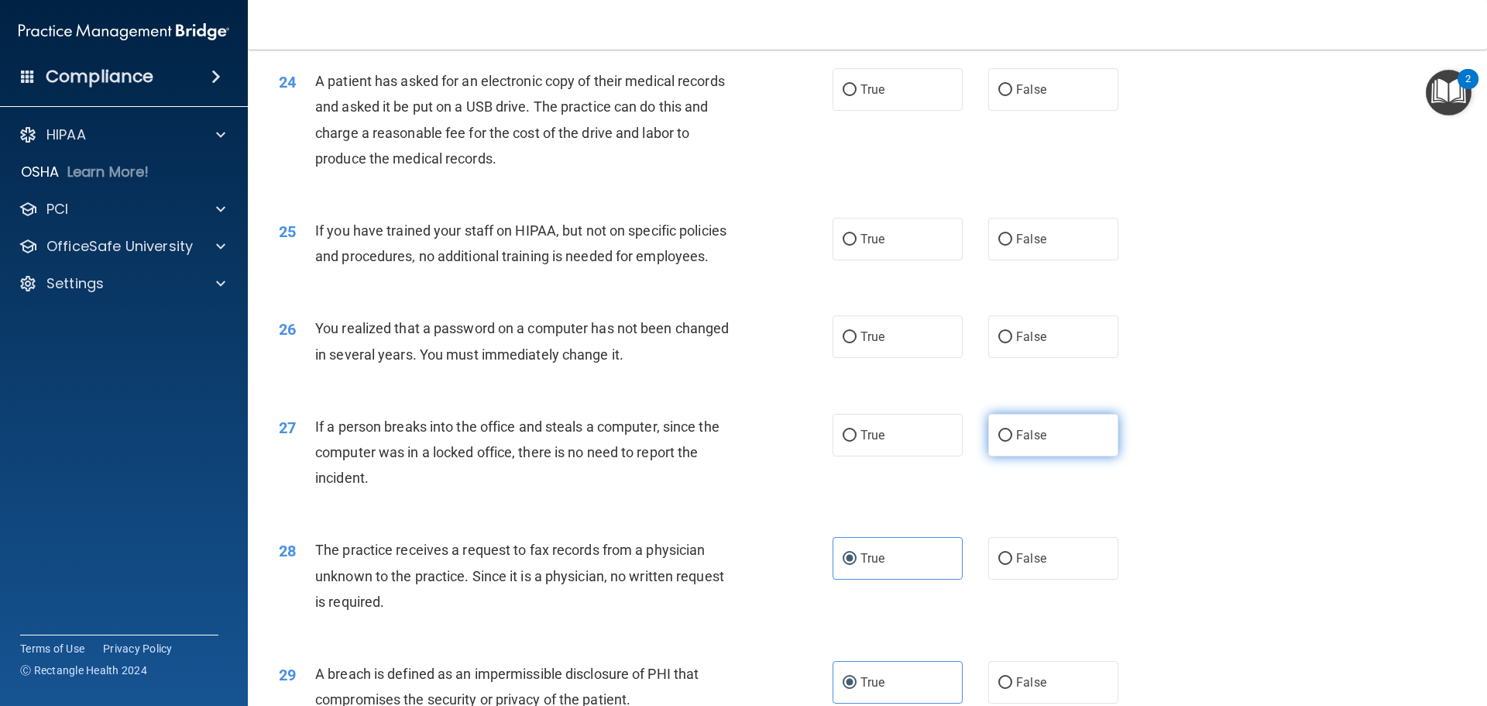
radio input "true"
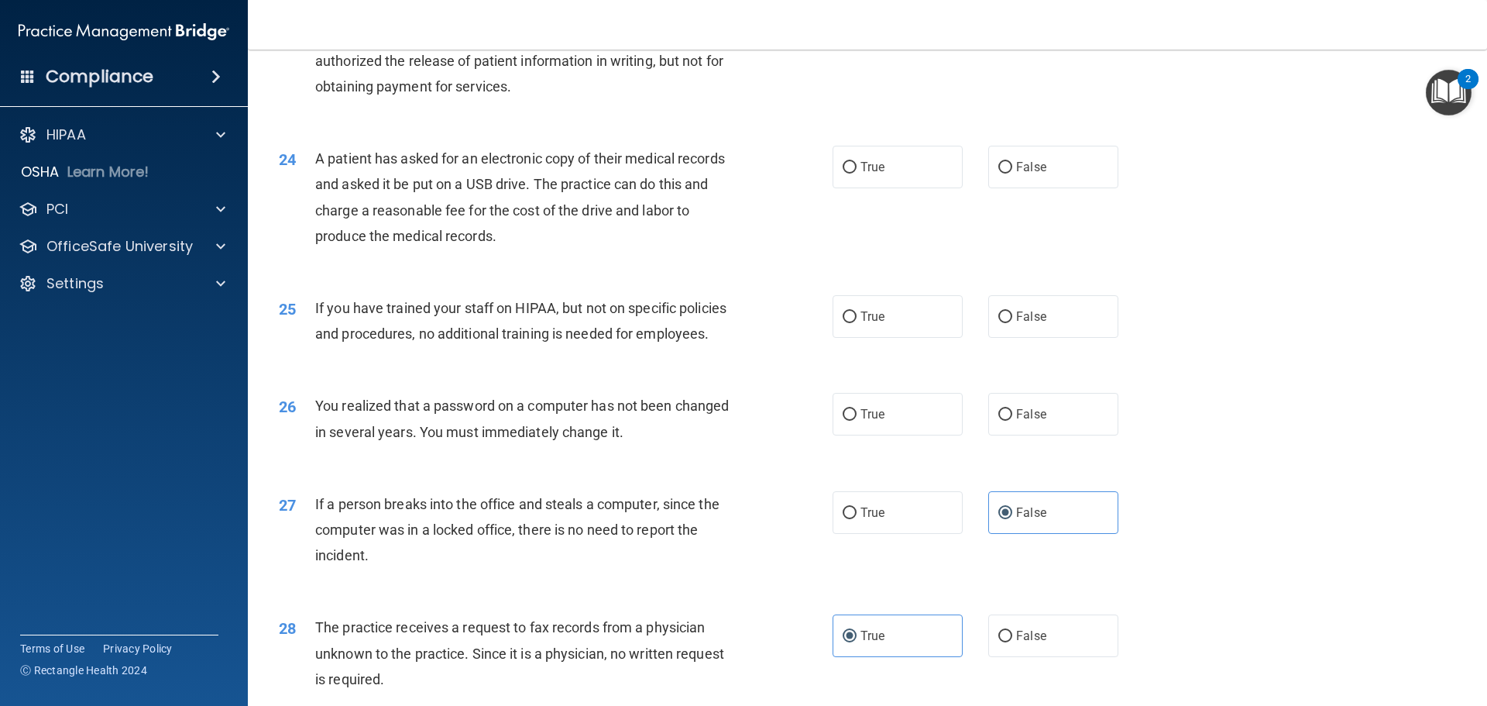
scroll to position [2496, 0]
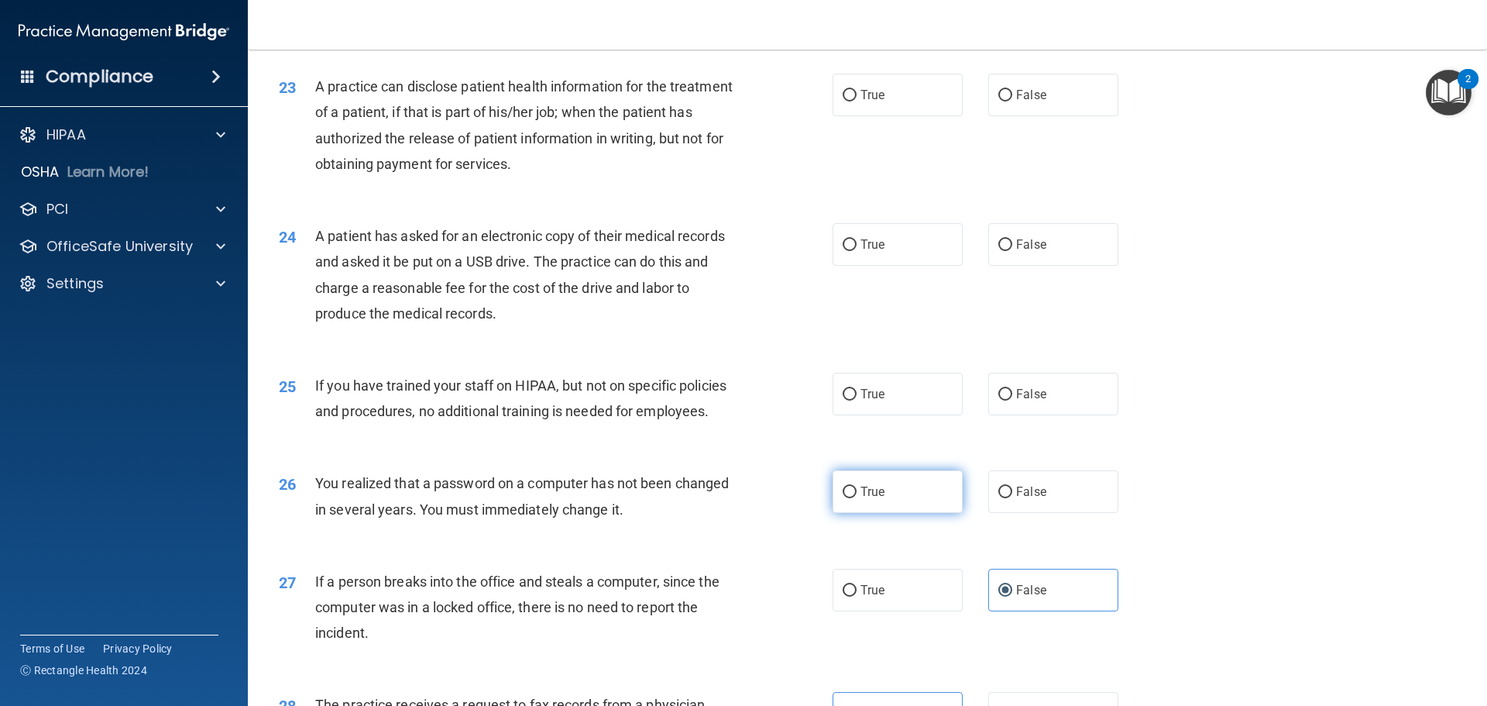
click at [843, 498] on input "True" at bounding box center [850, 492] width 14 height 12
radio input "true"
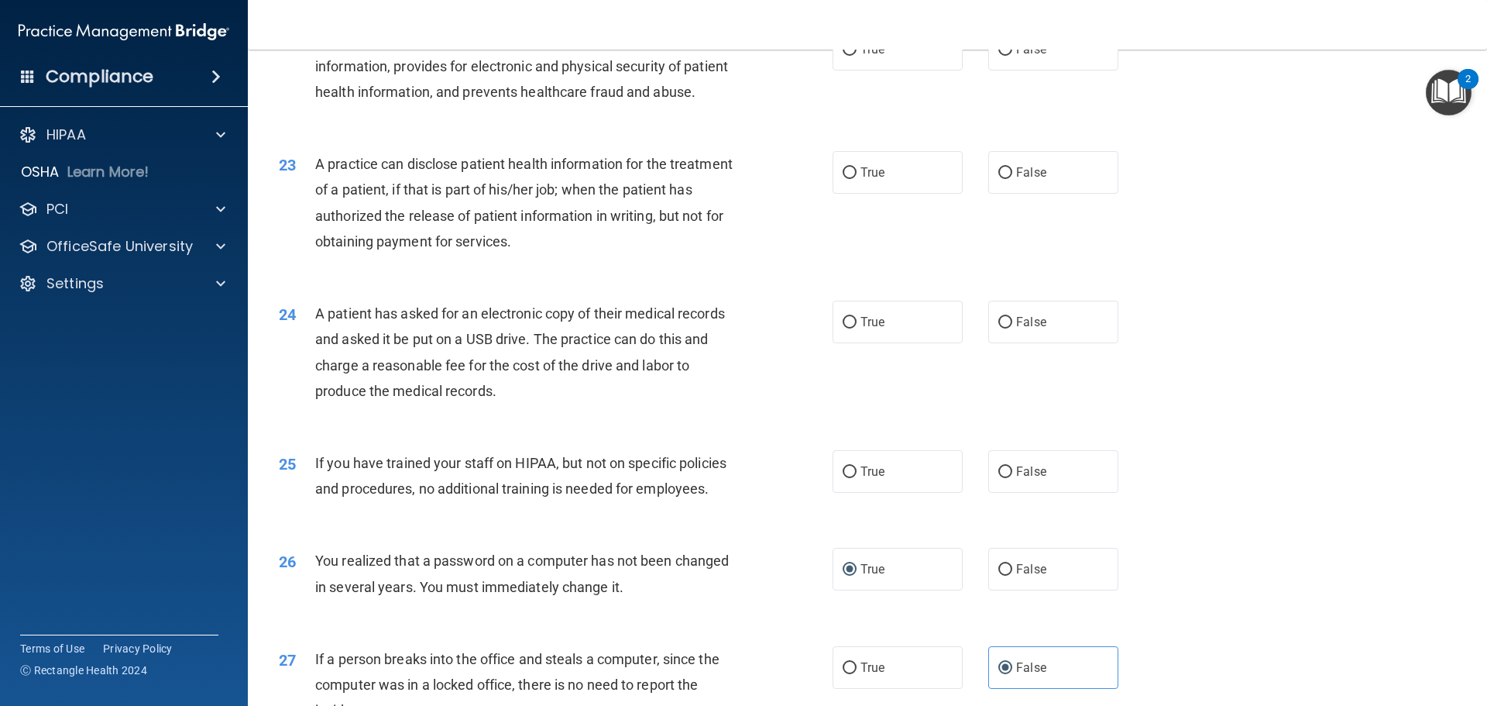
click at [977, 493] on div "True False" at bounding box center [989, 471] width 312 height 43
click at [999, 478] on input "False" at bounding box center [1005, 472] width 14 height 12
radio input "true"
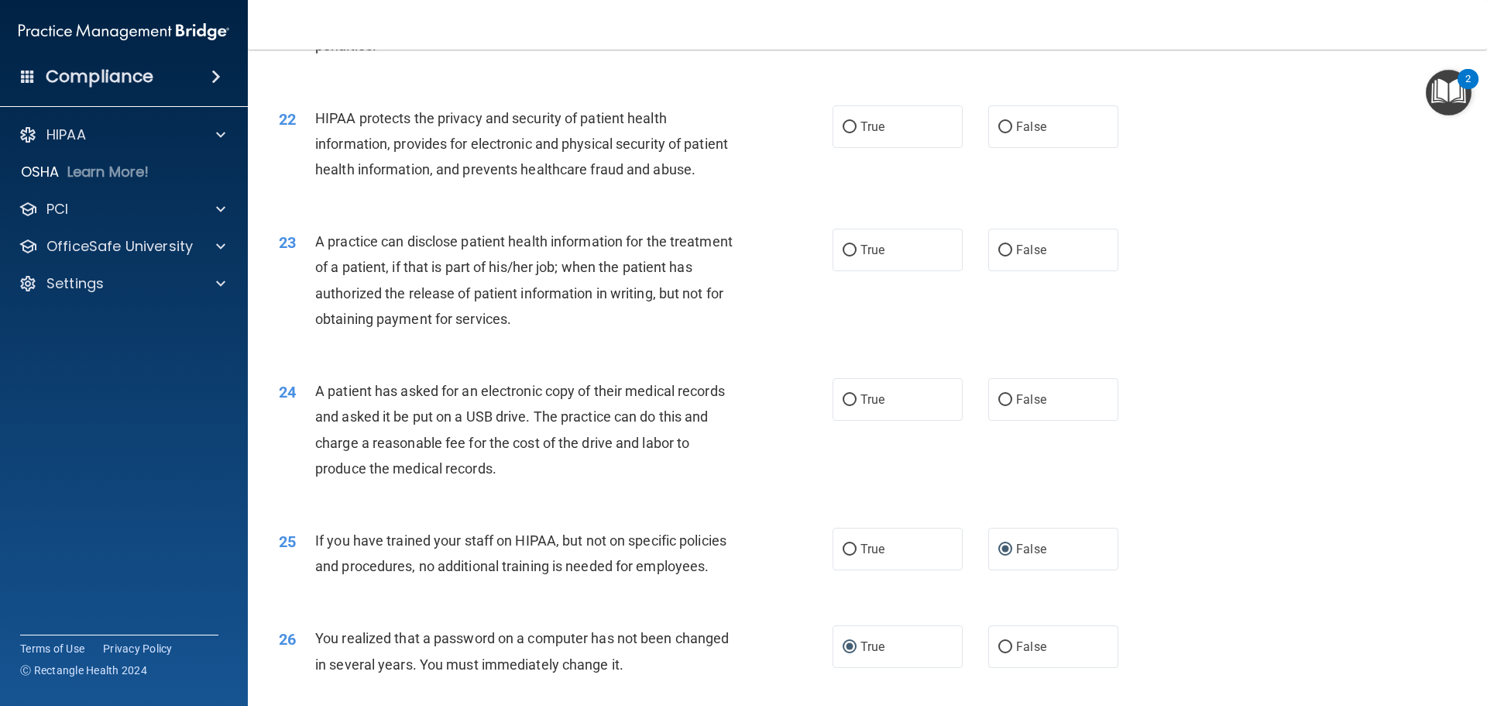
scroll to position [2263, 0]
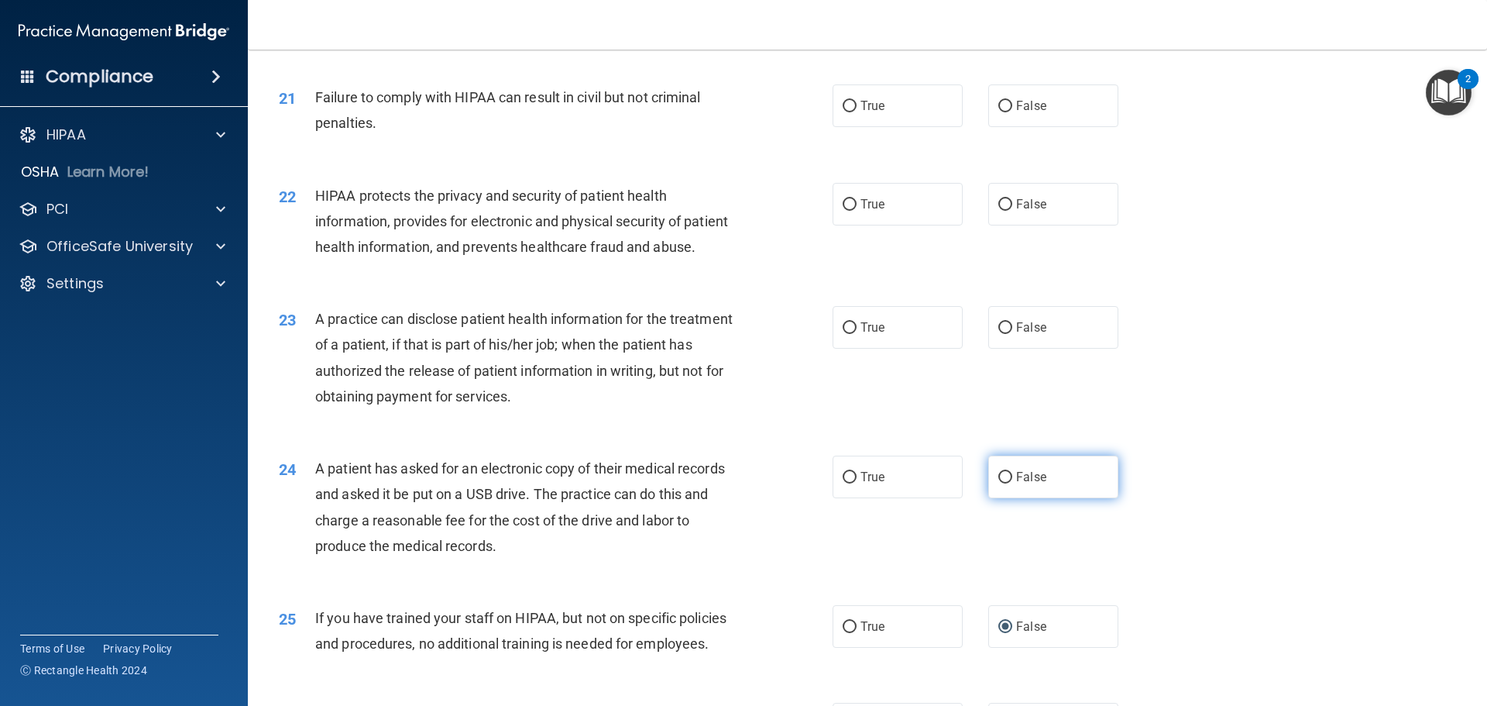
click at [998, 483] on input "False" at bounding box center [1005, 478] width 14 height 12
radio input "true"
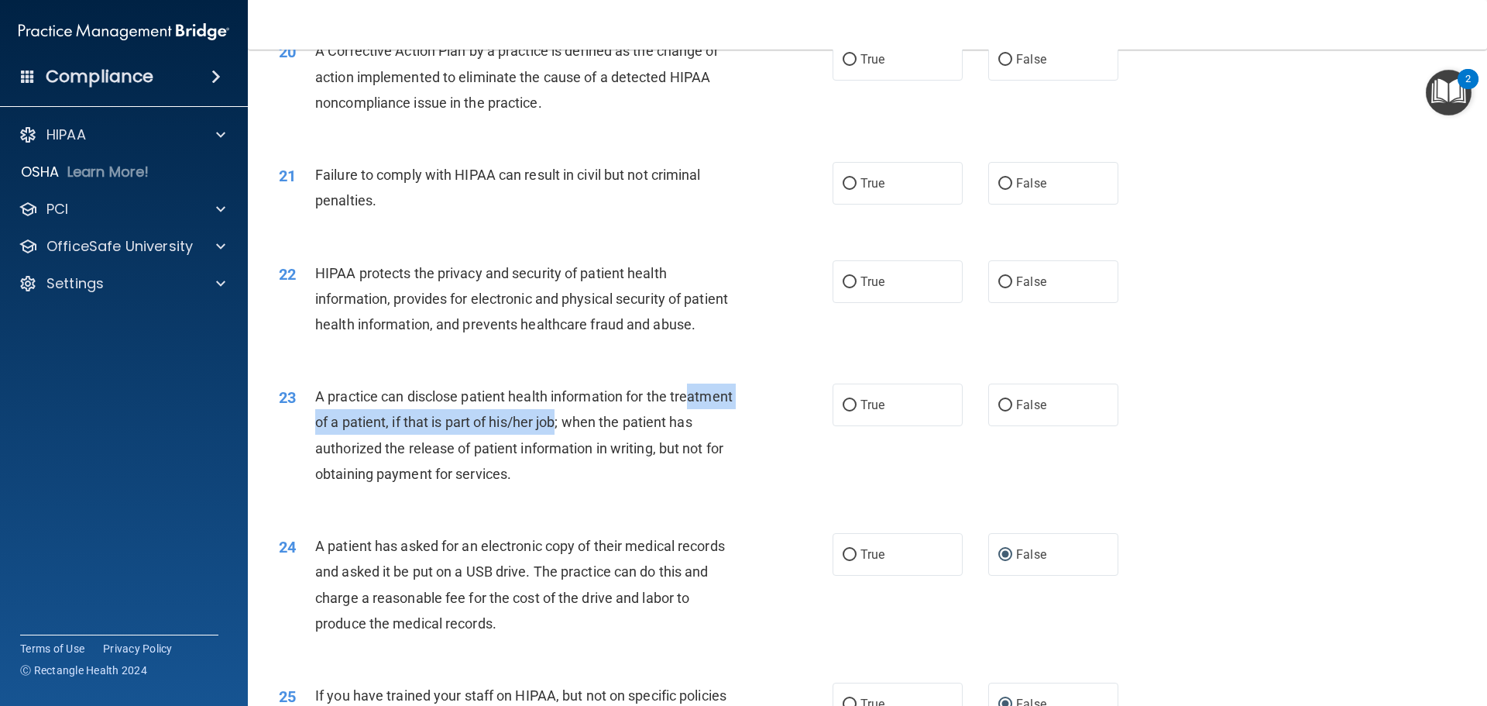
drag, startPoint x: 332, startPoint y: 478, endPoint x: 622, endPoint y: 479, distance: 290.5
click at [622, 479] on span "A practice can disclose patient health information for the treatment of a patie…" at bounding box center [523, 435] width 417 height 94
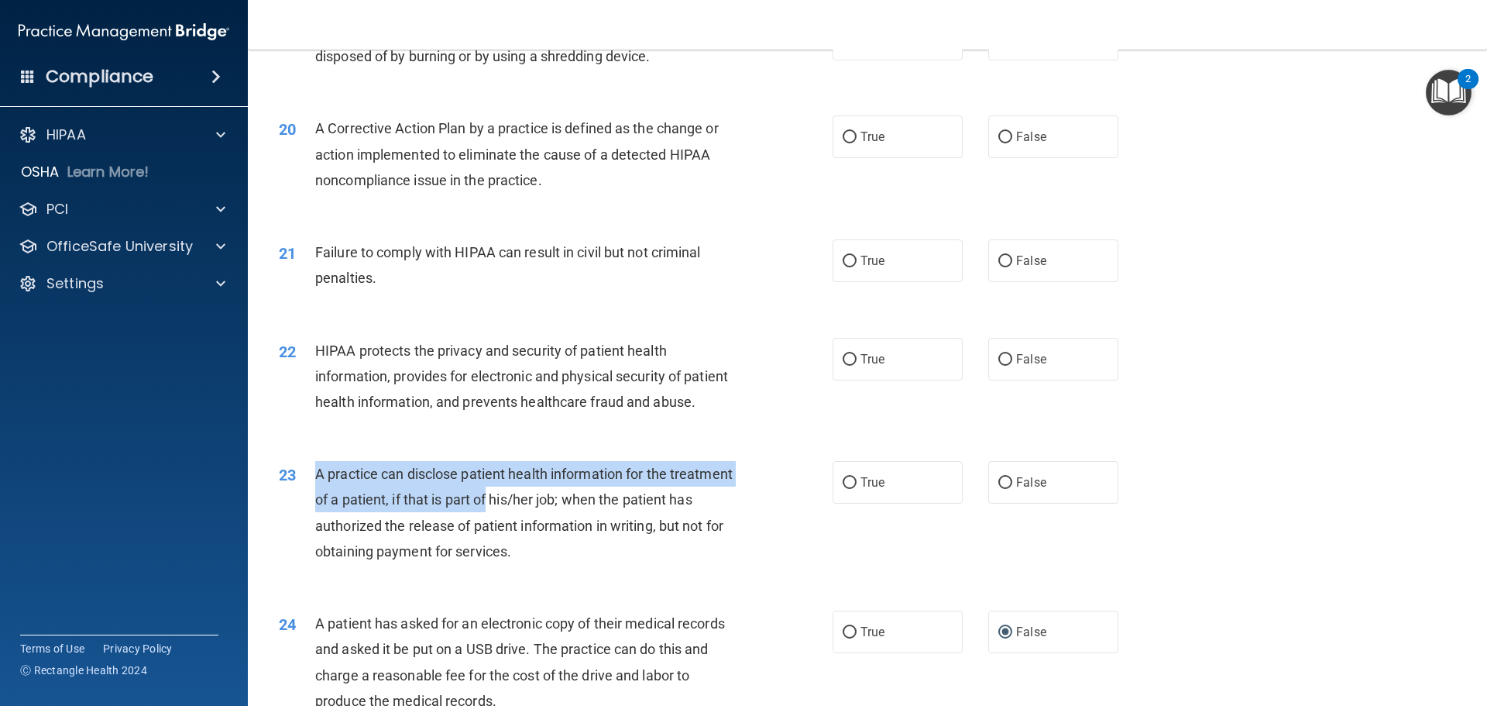
drag, startPoint x: 302, startPoint y: 552, endPoint x: 555, endPoint y: 549, distance: 252.5
click at [555, 549] on div "23 A practice can disclose patient health information for the treatment of a pa…" at bounding box center [556, 516] width 600 height 111
click at [555, 549] on span "A practice can disclose patient health information for the treatment of a patie…" at bounding box center [523, 513] width 417 height 94
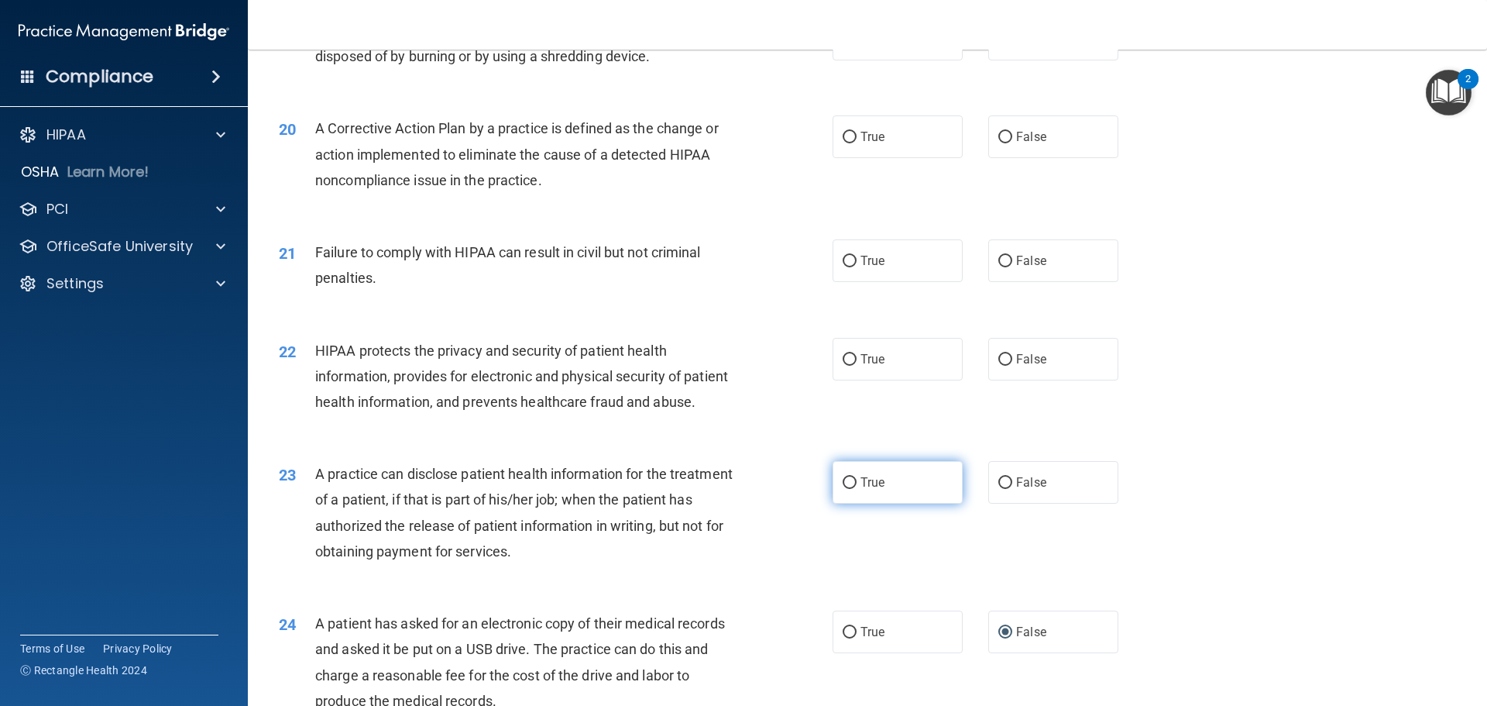
click at [872, 490] on span "True" at bounding box center [873, 482] width 24 height 15
click at [857, 489] on input "True" at bounding box center [850, 483] width 14 height 12
radio input "true"
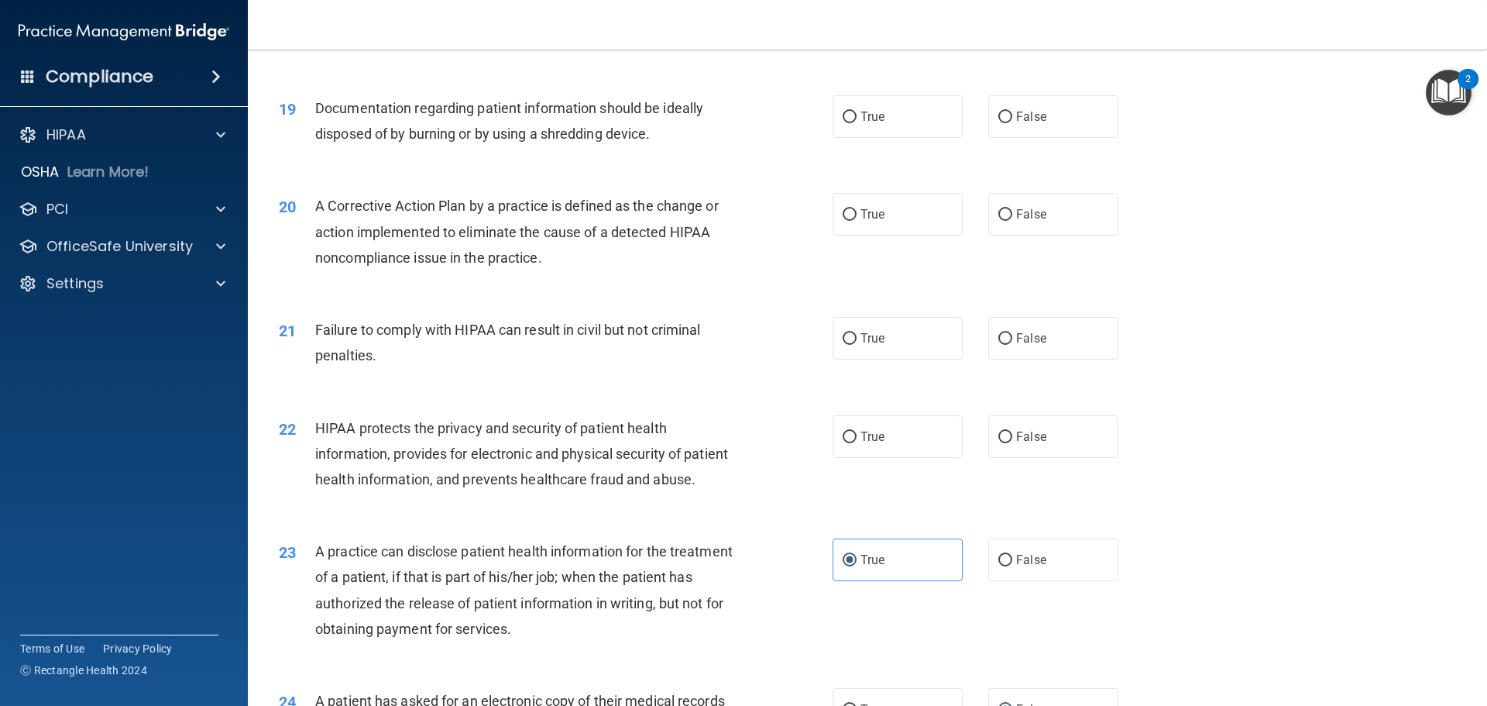
scroll to position [1953, 0]
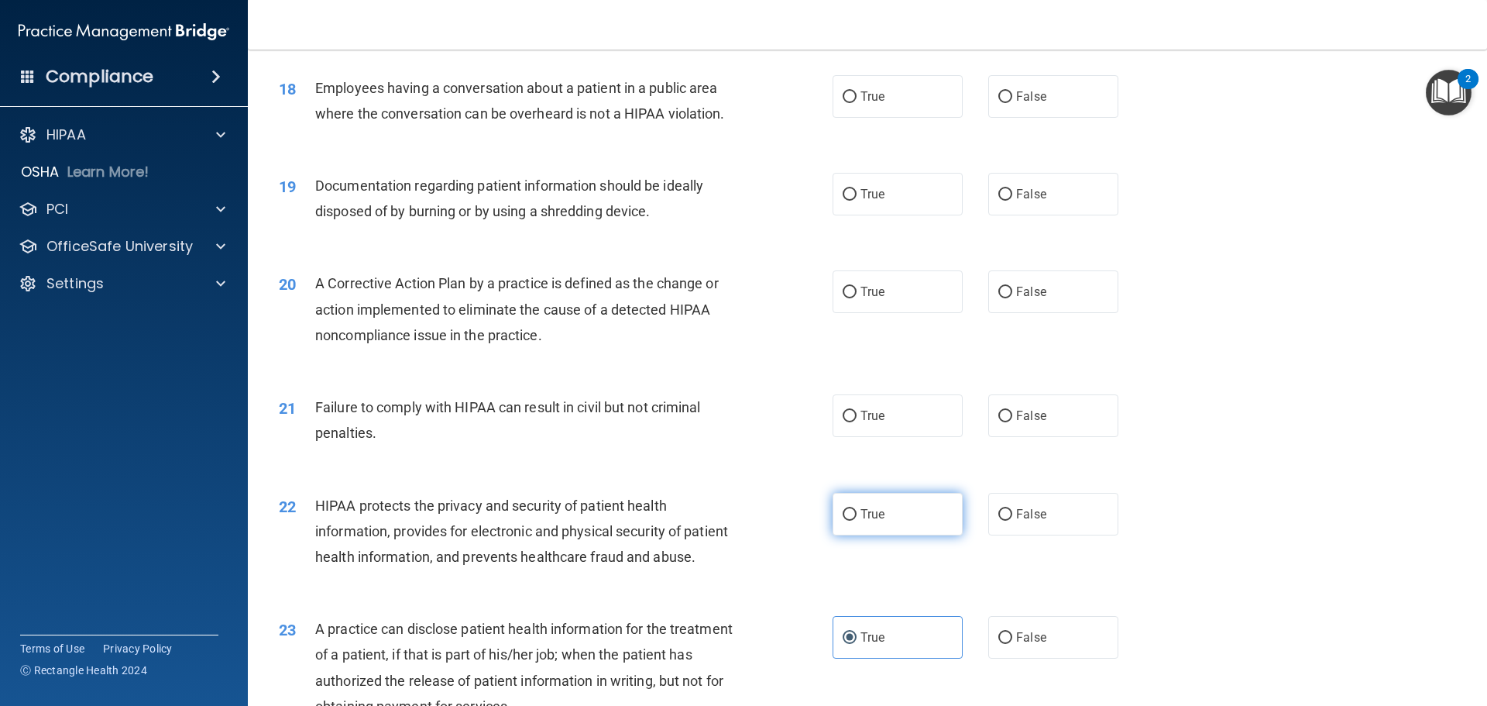
click at [854, 535] on label "True" at bounding box center [898, 514] width 130 height 43
click at [854, 521] on input "True" at bounding box center [850, 515] width 14 height 12
radio input "true"
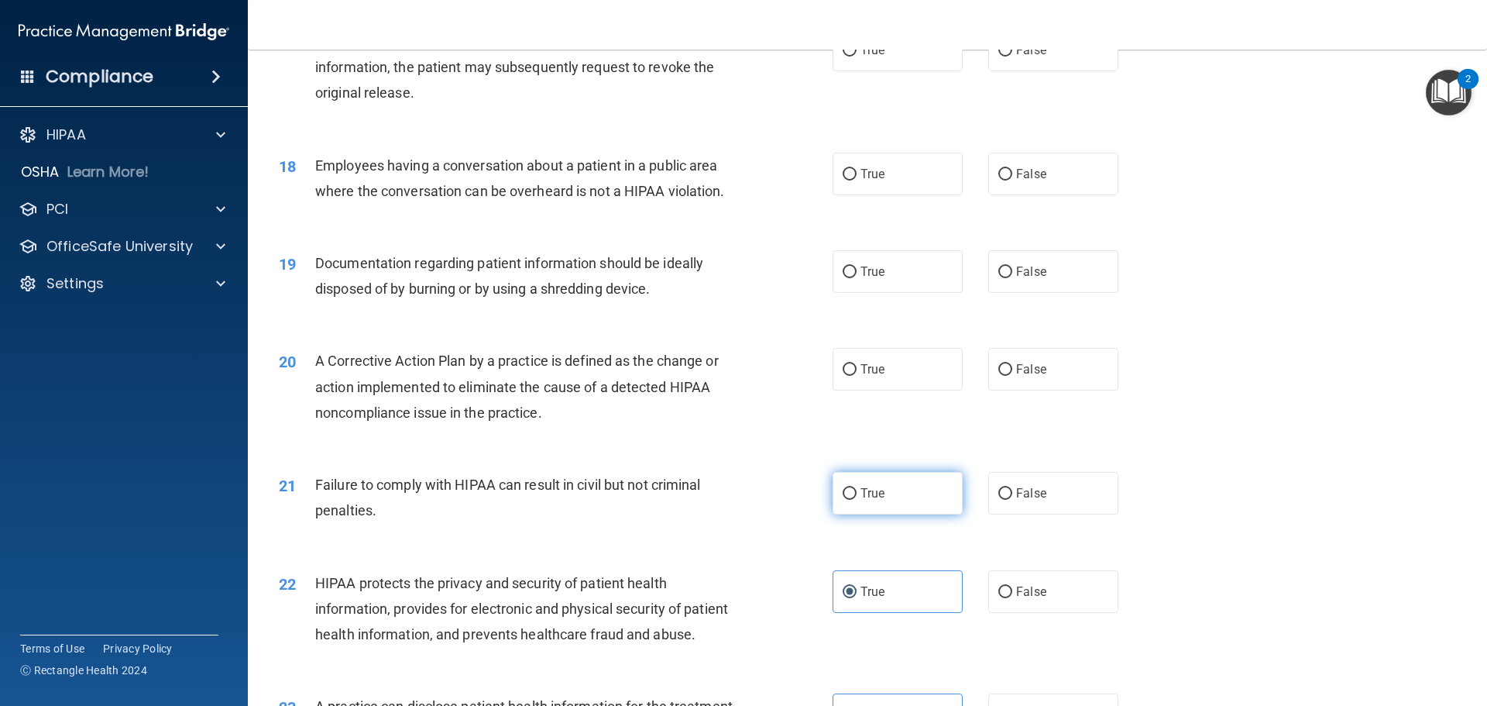
click at [861, 500] on span "True" at bounding box center [873, 493] width 24 height 15
click at [857, 500] on input "True" at bounding box center [850, 494] width 14 height 12
radio input "true"
click at [964, 514] on div "True False" at bounding box center [989, 493] width 312 height 43
click at [1039, 514] on label "False" at bounding box center [1053, 493] width 130 height 43
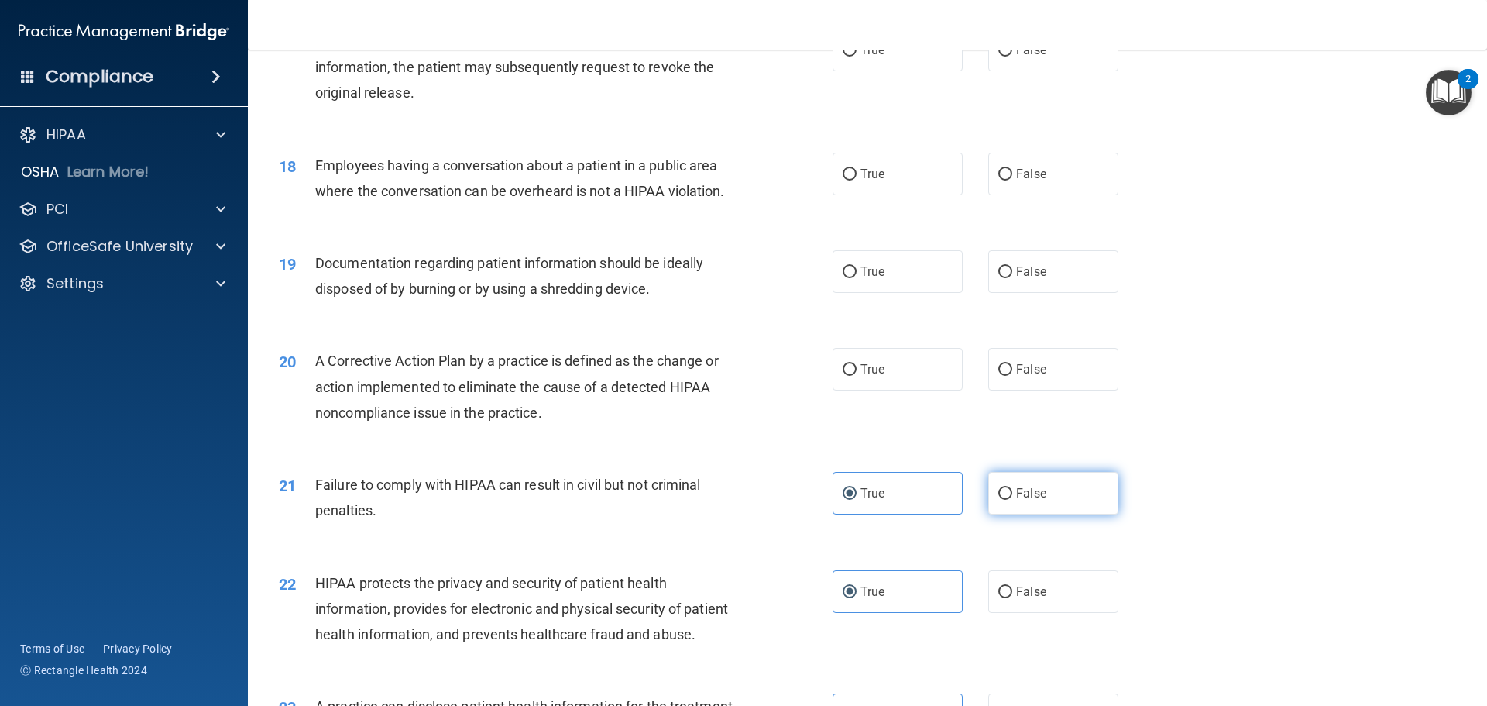
click at [1012, 500] on input "False" at bounding box center [1005, 494] width 14 height 12
radio input "true"
radio input "false"
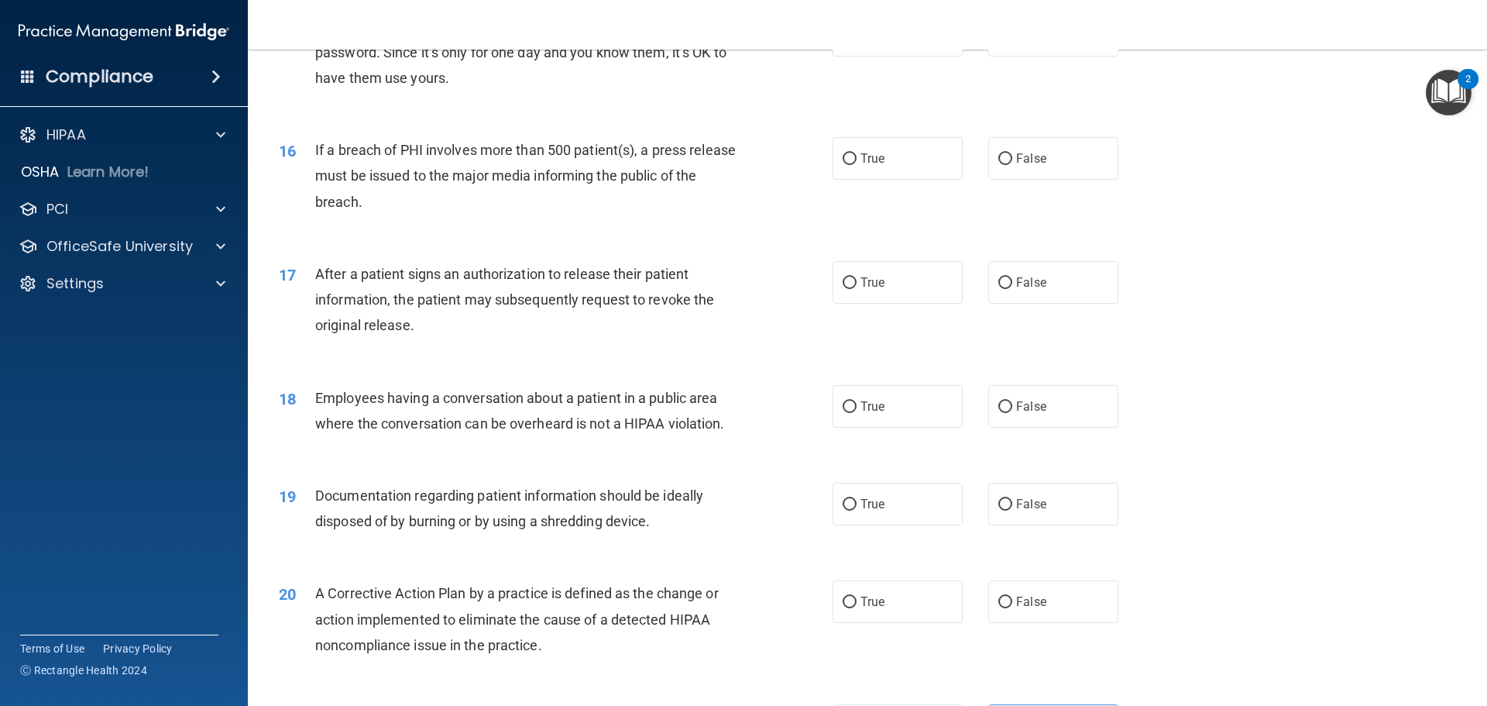
scroll to position [1721, 0]
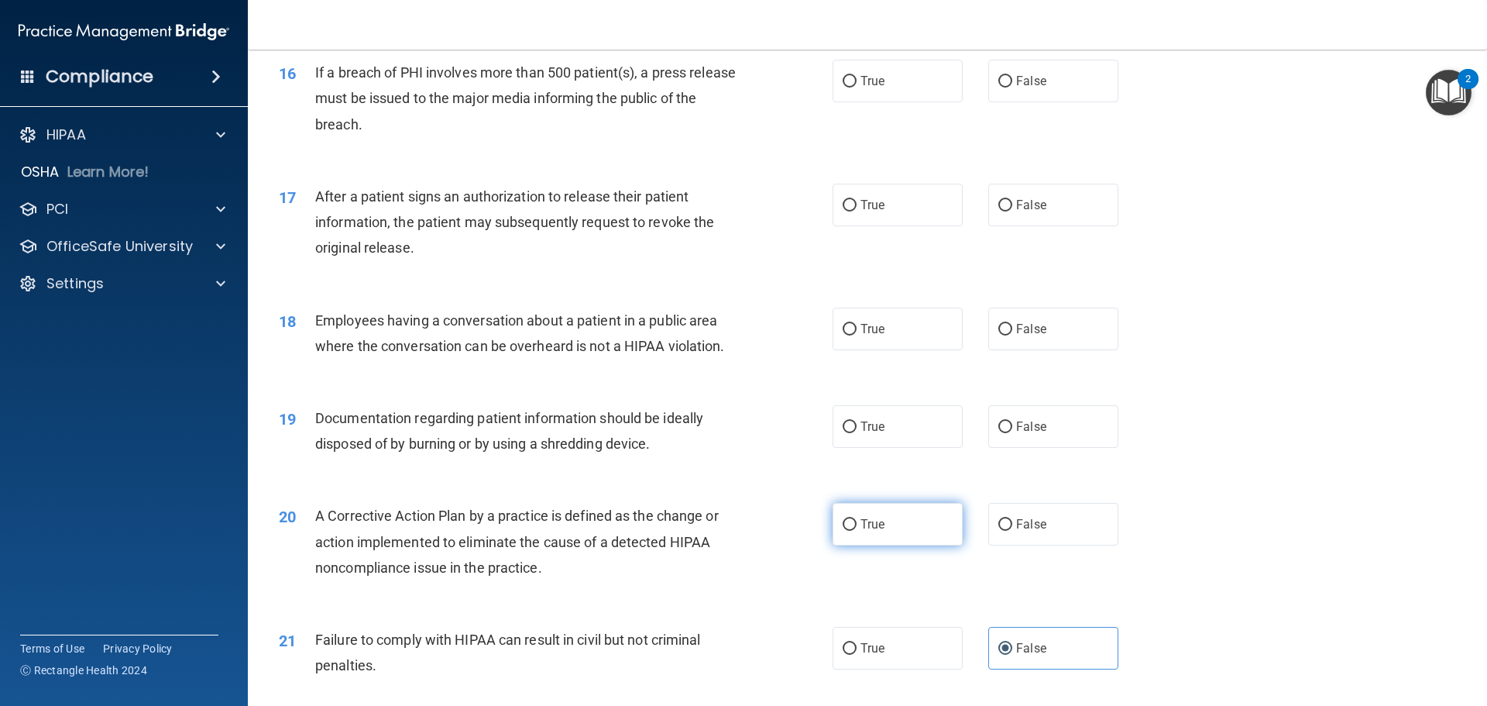
click at [888, 541] on label "True" at bounding box center [898, 524] width 130 height 43
click at [857, 531] on input "True" at bounding box center [850, 525] width 14 height 12
radio input "true"
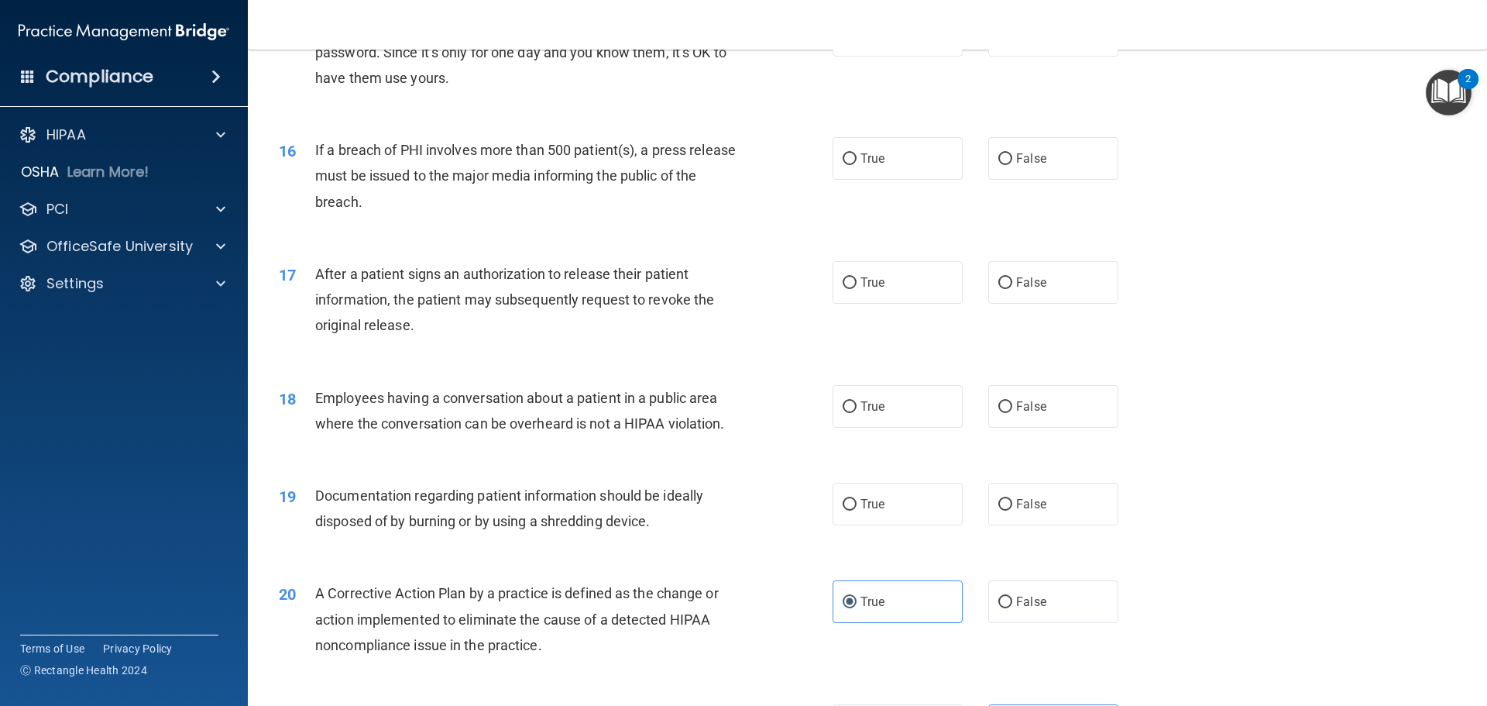
scroll to position [1566, 0]
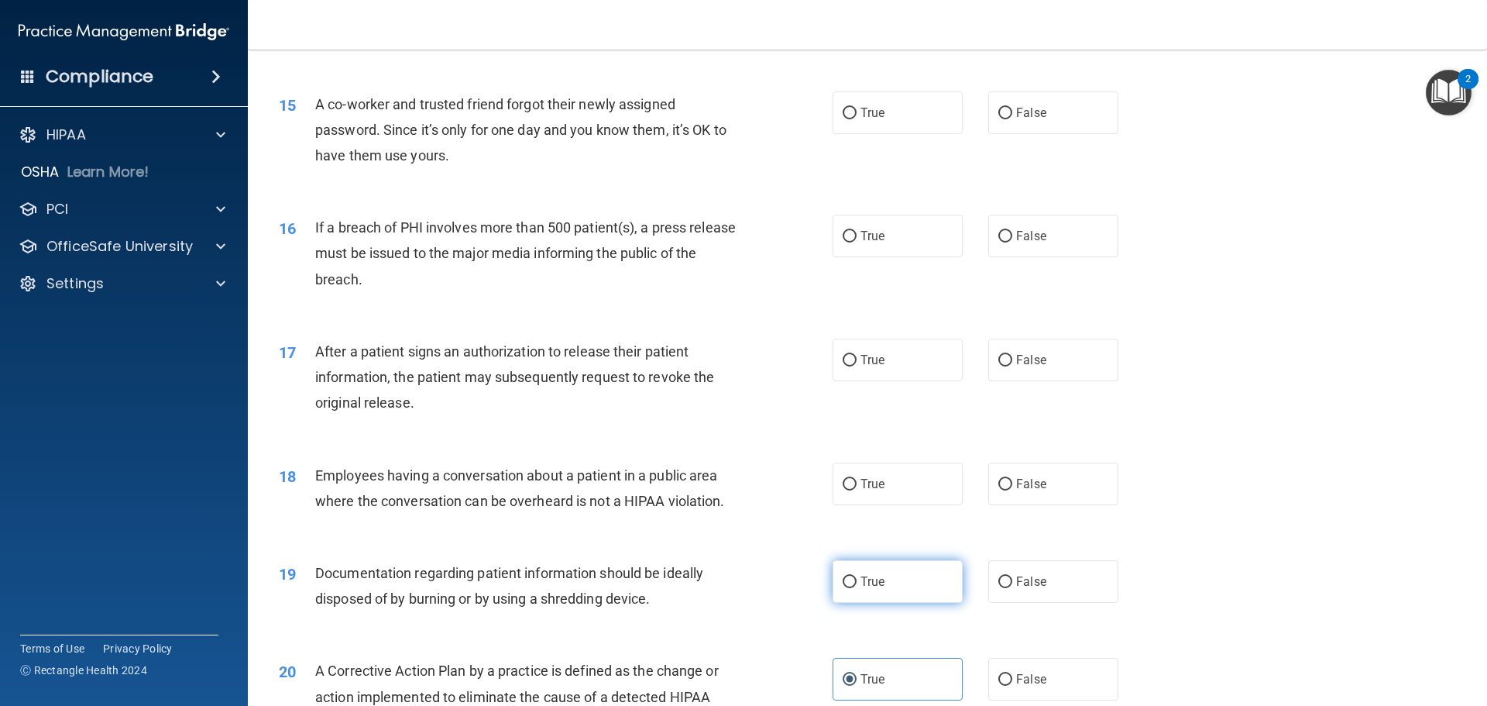
click at [871, 586] on label "True" at bounding box center [898, 581] width 130 height 43
click at [857, 586] on input "True" at bounding box center [850, 582] width 14 height 12
radio input "true"
click at [988, 505] on label "False" at bounding box center [1053, 483] width 130 height 43
click at [998, 490] on input "False" at bounding box center [1005, 485] width 14 height 12
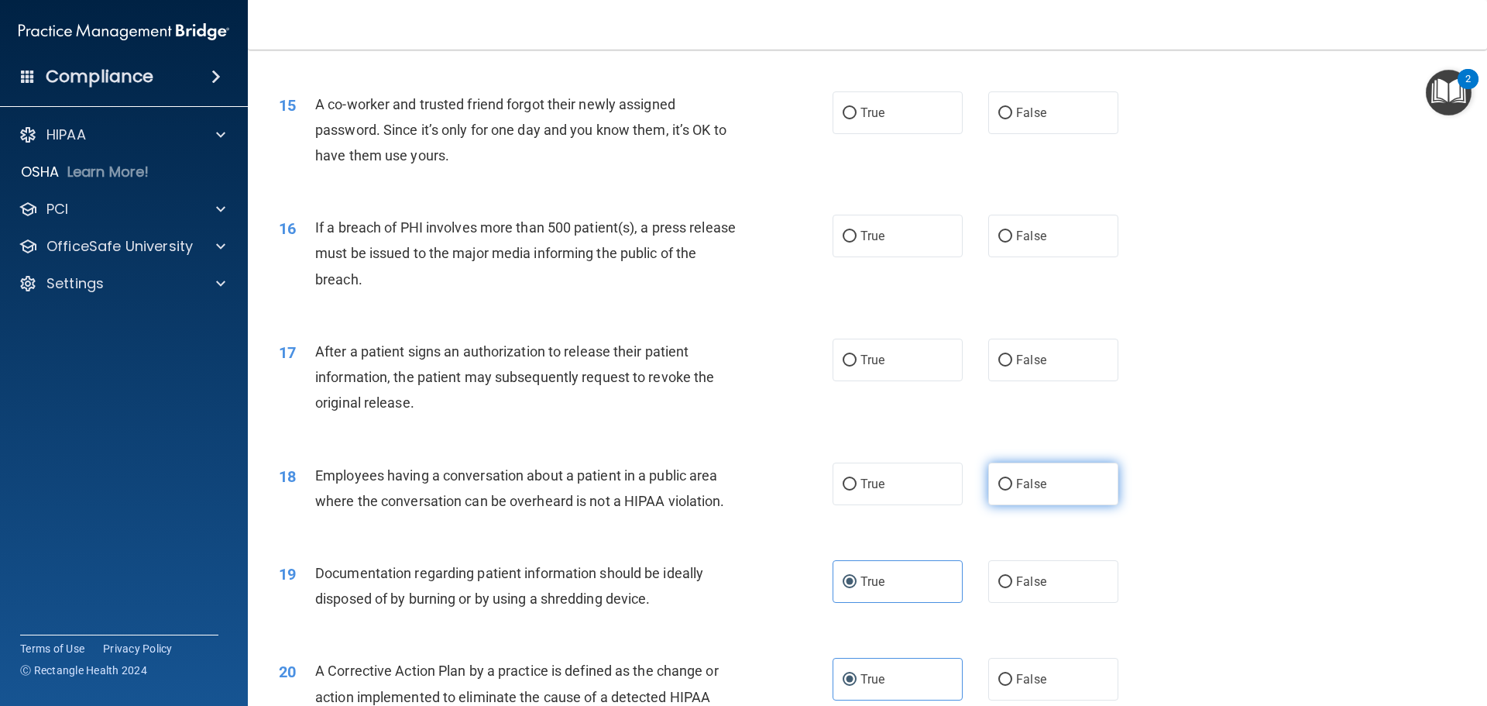
radio input "true"
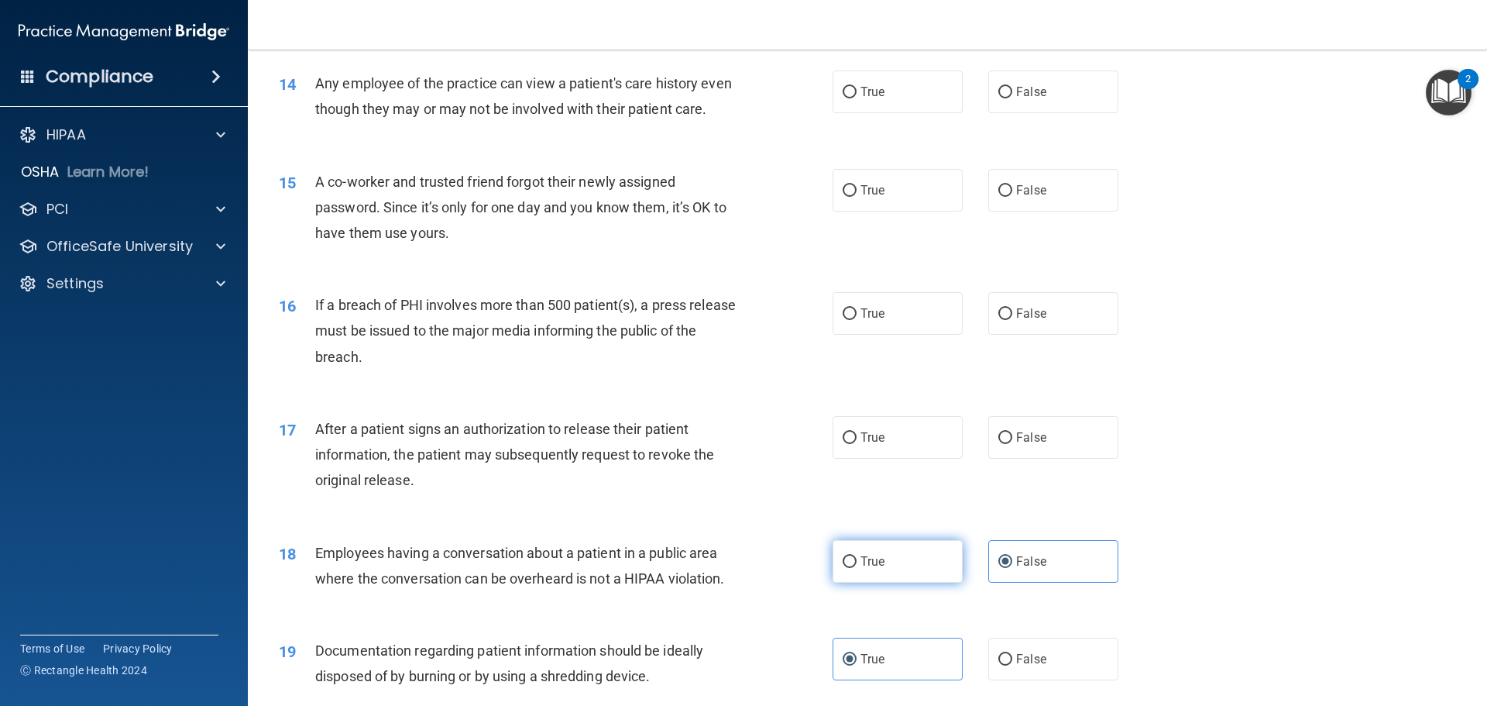
scroll to position [1411, 0]
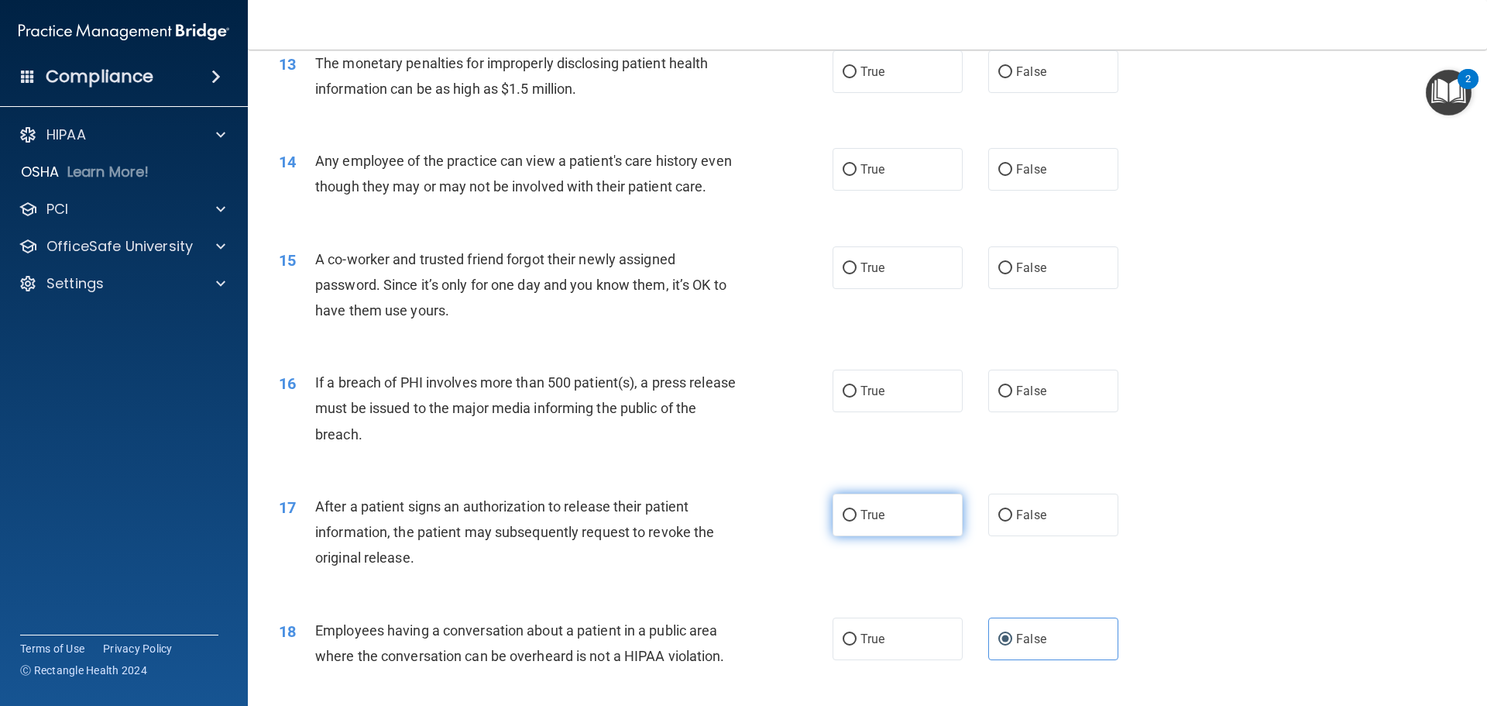
click at [923, 536] on label "True" at bounding box center [898, 514] width 130 height 43
click at [857, 521] on input "True" at bounding box center [850, 516] width 14 height 12
radio input "true"
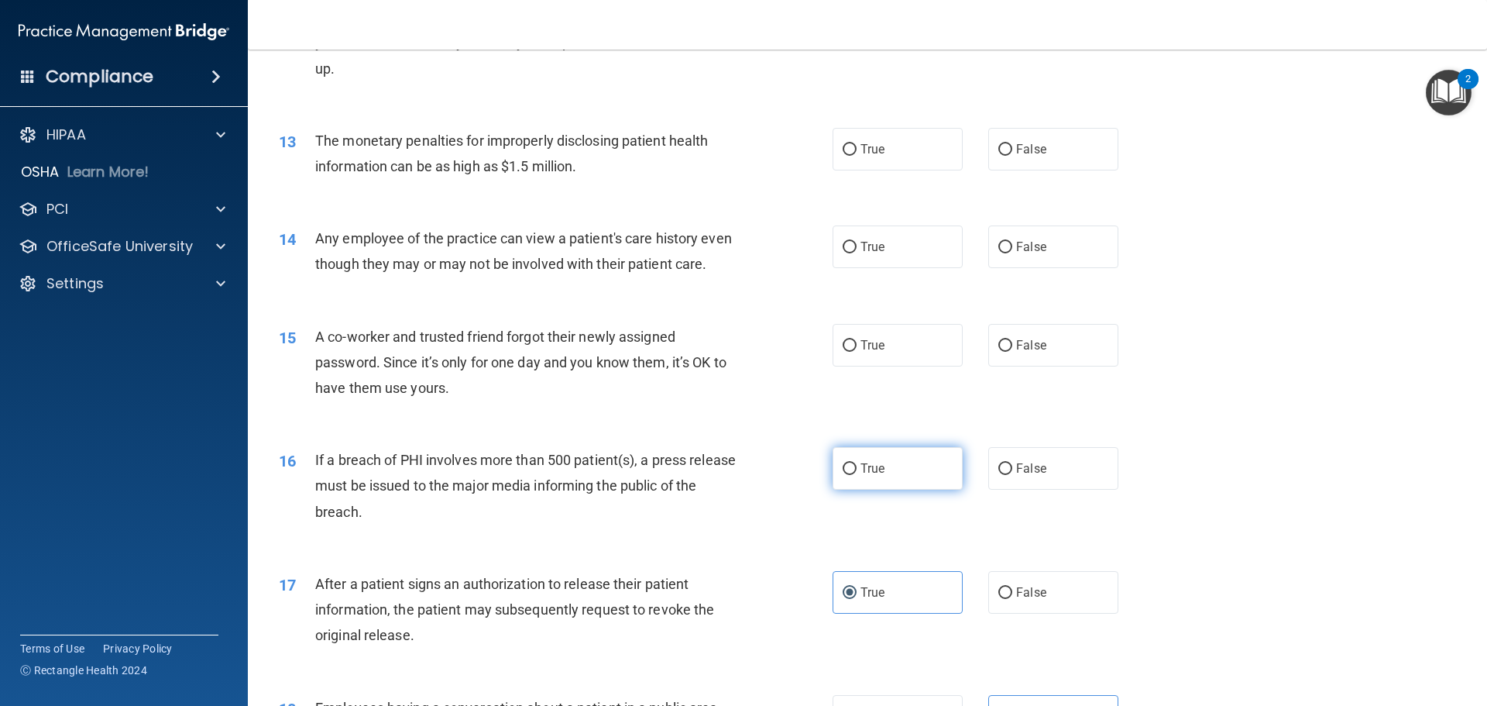
click at [884, 490] on label "True" at bounding box center [898, 468] width 130 height 43
click at [857, 475] on input "True" at bounding box center [850, 469] width 14 height 12
radio input "true"
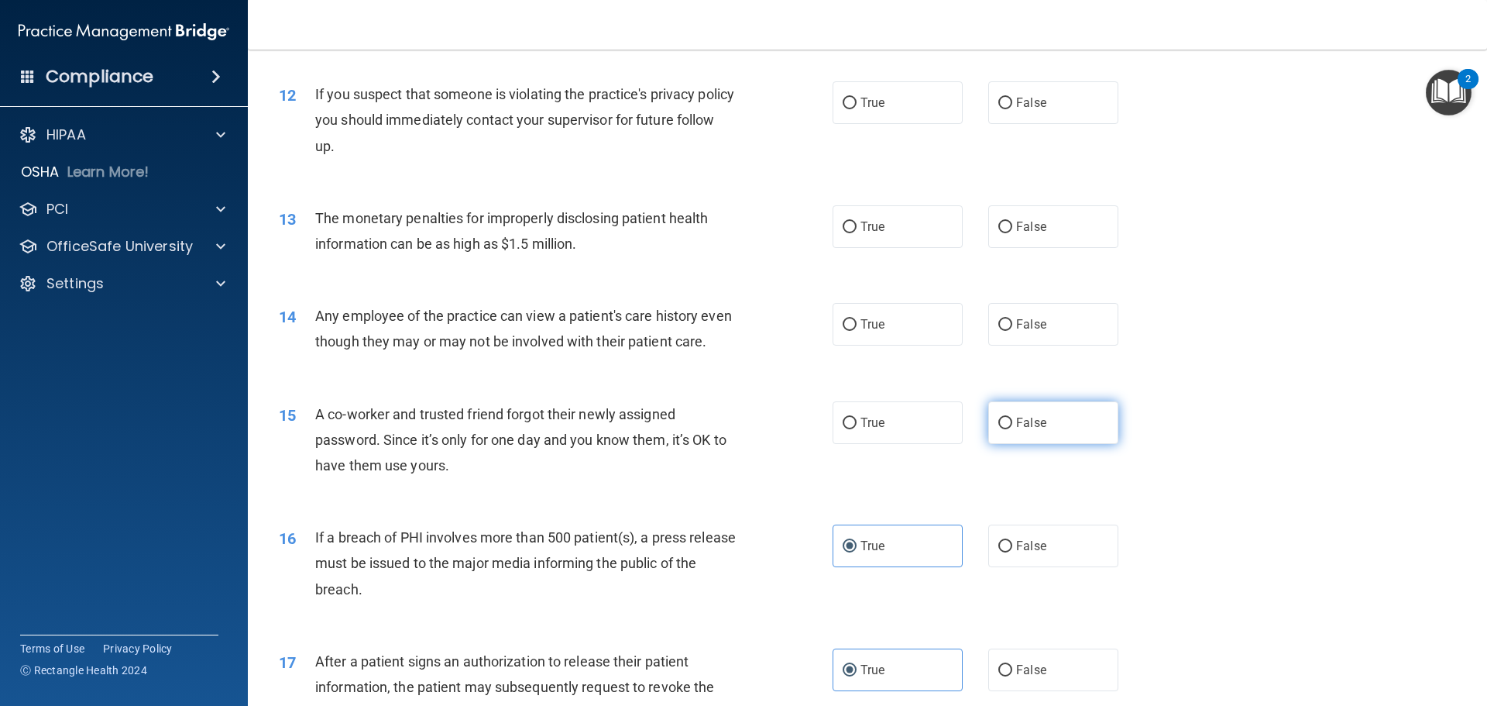
click at [1016, 430] on span "False" at bounding box center [1031, 422] width 30 height 15
click at [1012, 429] on input "False" at bounding box center [1005, 423] width 14 height 12
radio input "true"
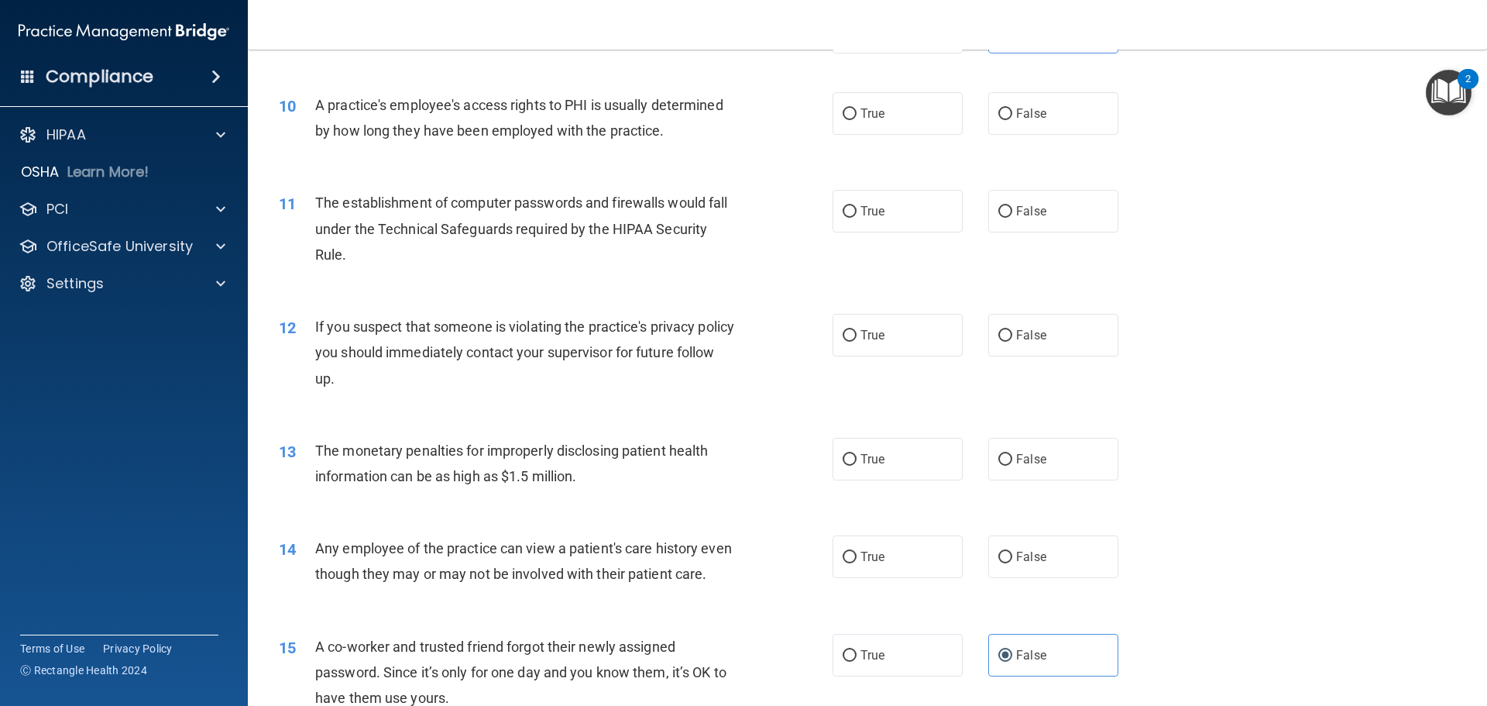
scroll to position [947, 0]
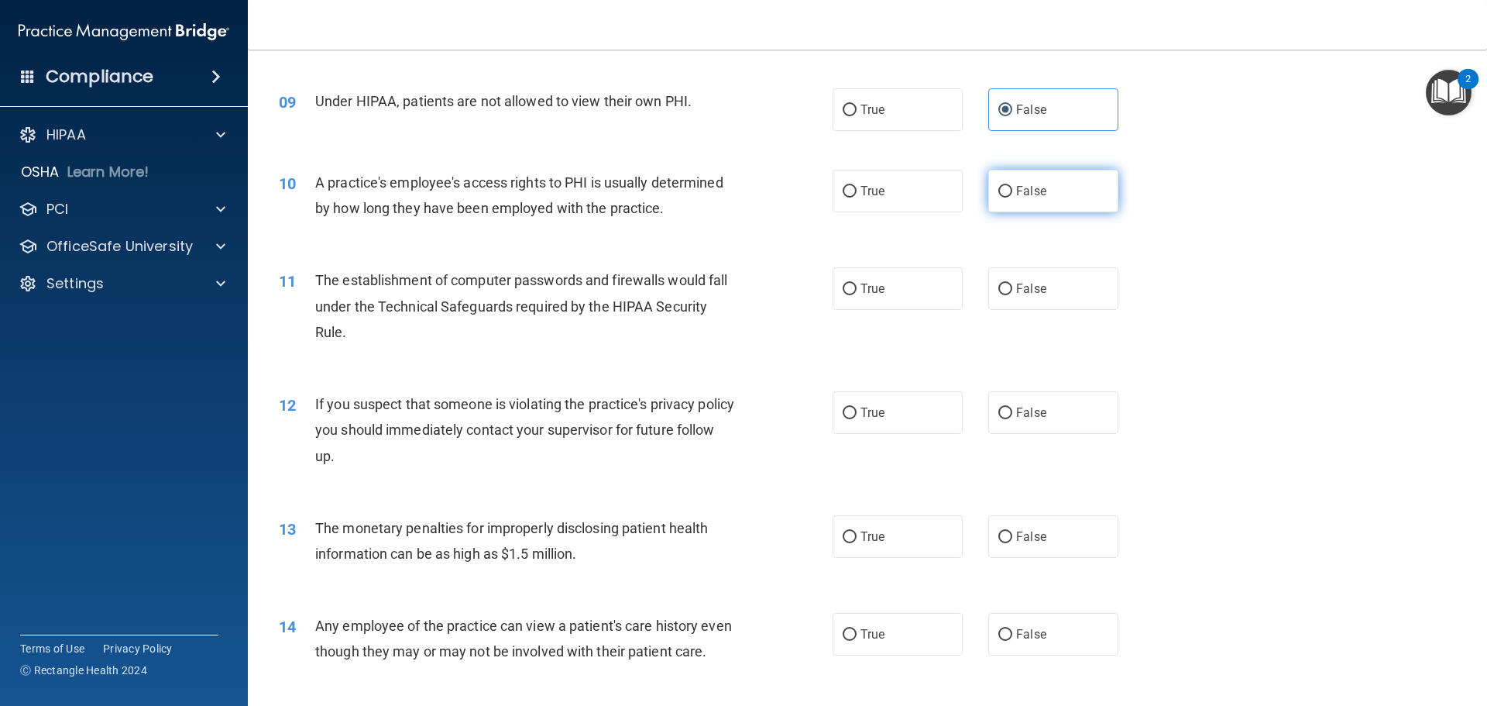
click at [1018, 196] on span "False" at bounding box center [1031, 191] width 30 height 15
click at [1012, 196] on input "False" at bounding box center [1005, 192] width 14 height 12
radio input "true"
click at [875, 287] on span "True" at bounding box center [873, 288] width 24 height 15
click at [857, 287] on input "True" at bounding box center [850, 289] width 14 height 12
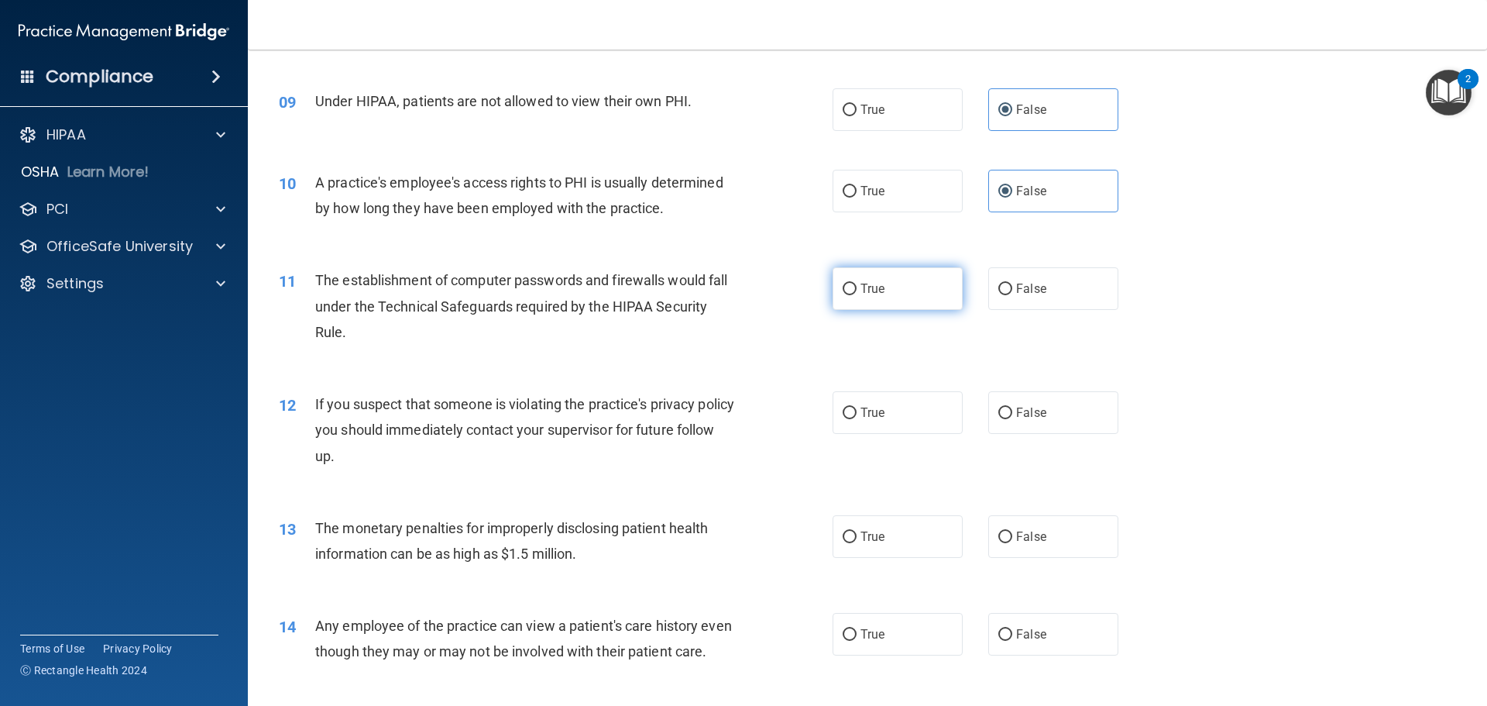
radio input "true"
click at [861, 411] on span "True" at bounding box center [873, 412] width 24 height 15
click at [857, 411] on input "True" at bounding box center [850, 413] width 14 height 12
radio input "true"
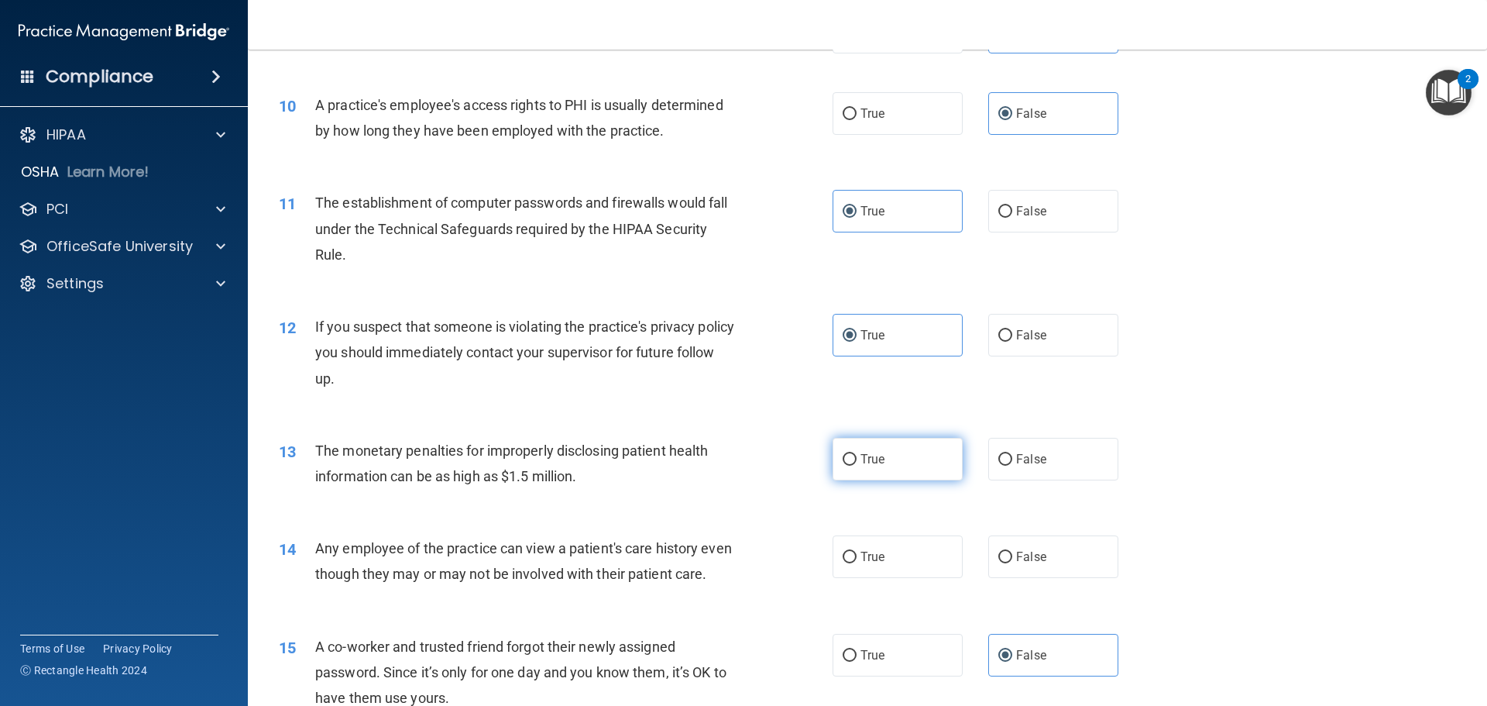
click at [879, 459] on span "True" at bounding box center [873, 459] width 24 height 15
click at [857, 459] on input "True" at bounding box center [850, 460] width 14 height 12
radio input "true"
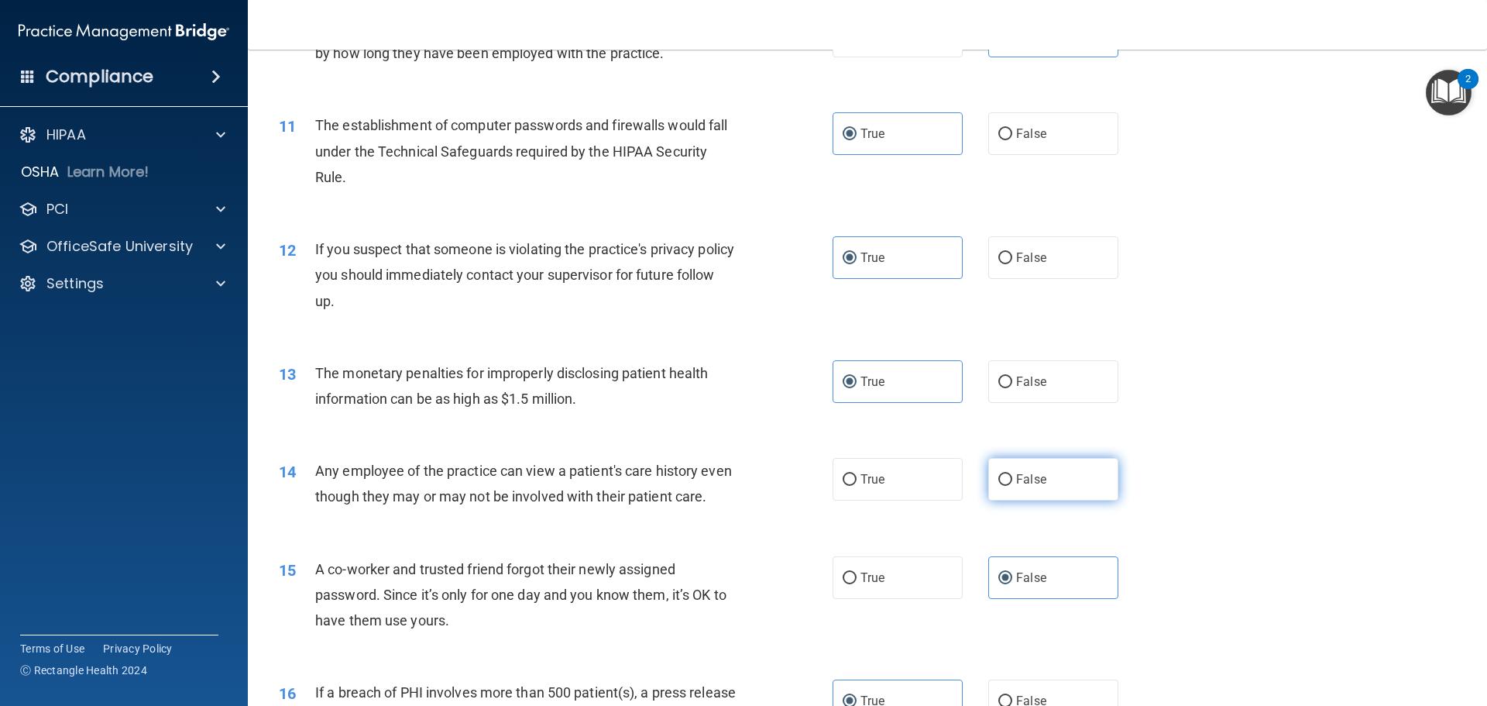
click at [1006, 479] on label "False" at bounding box center [1053, 479] width 130 height 43
click at [1006, 479] on input "False" at bounding box center [1005, 480] width 14 height 12
radio input "true"
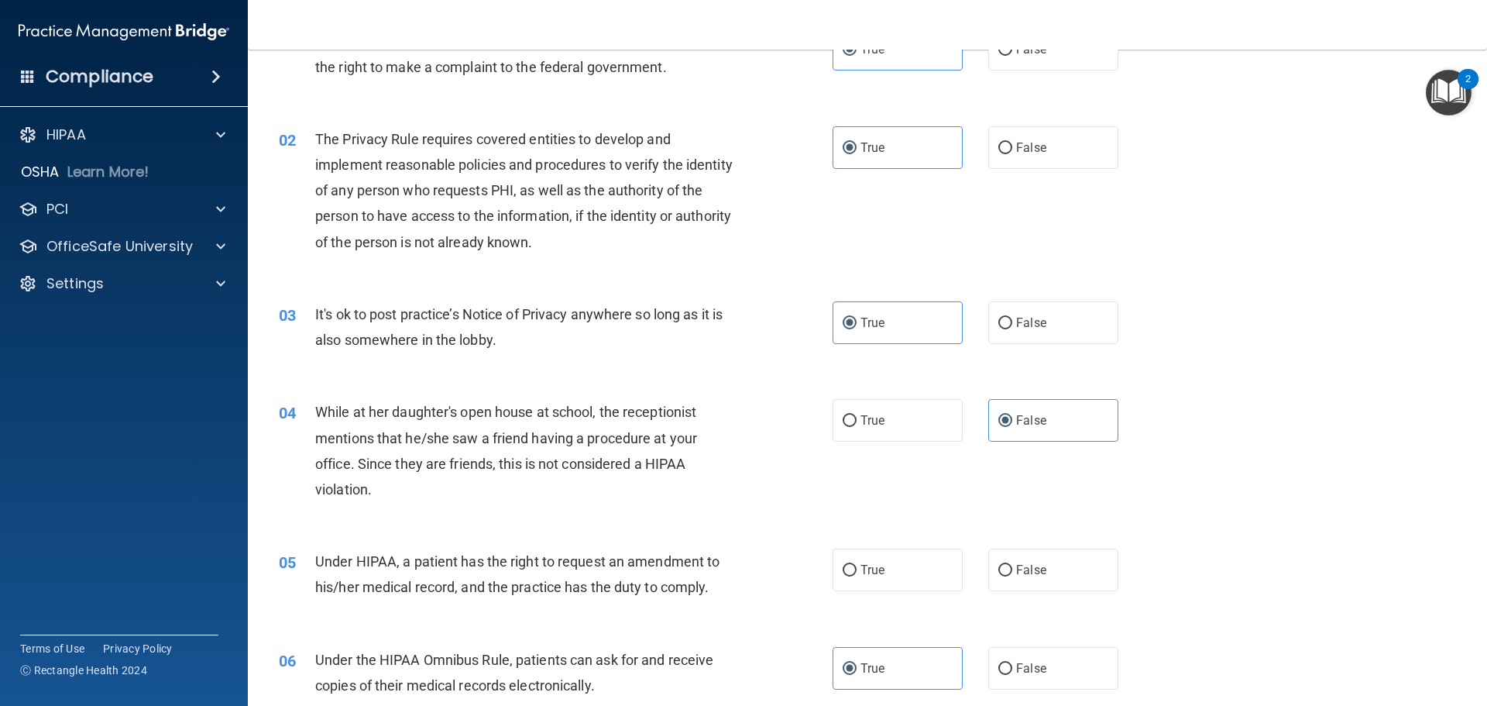
scroll to position [0, 0]
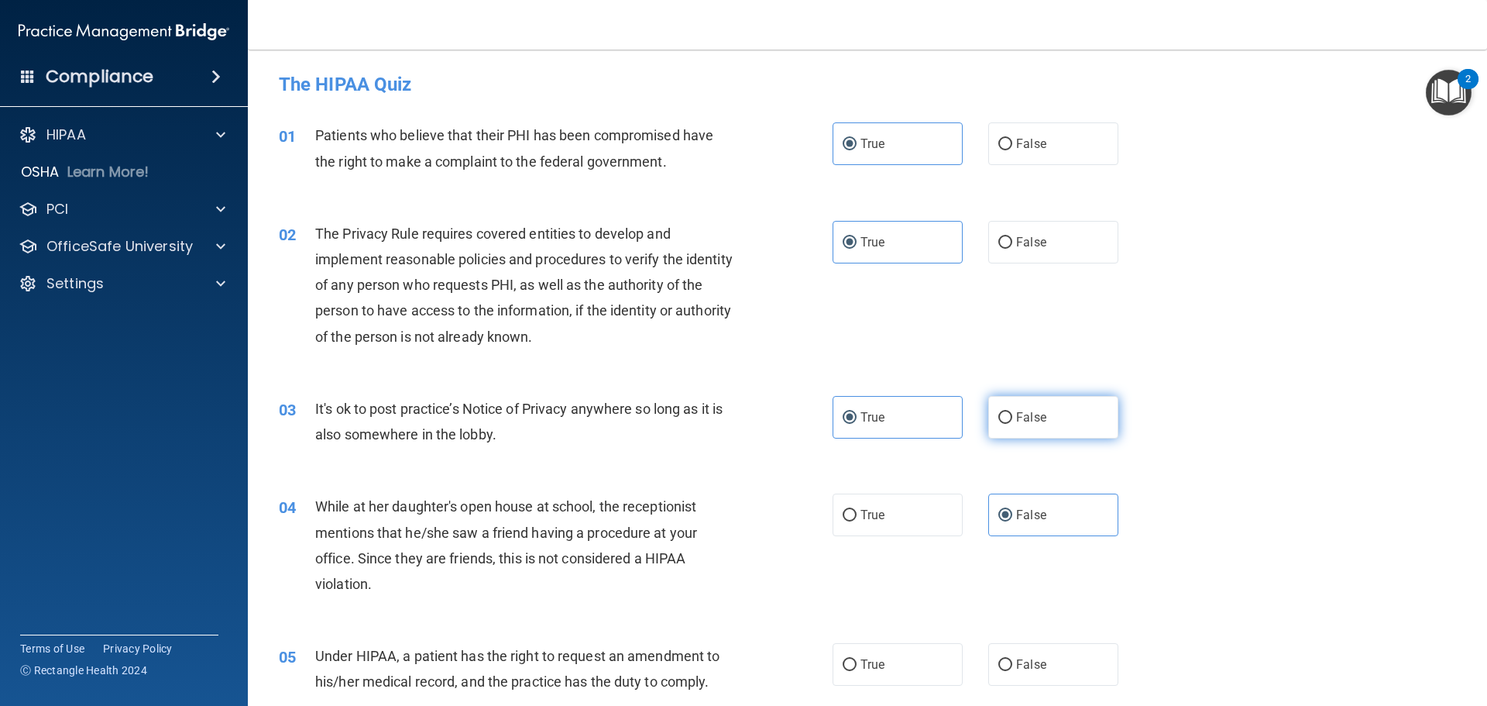
click at [1039, 408] on label "False" at bounding box center [1053, 417] width 130 height 43
click at [1012, 412] on input "False" at bounding box center [1005, 418] width 14 height 12
radio input "true"
radio input "false"
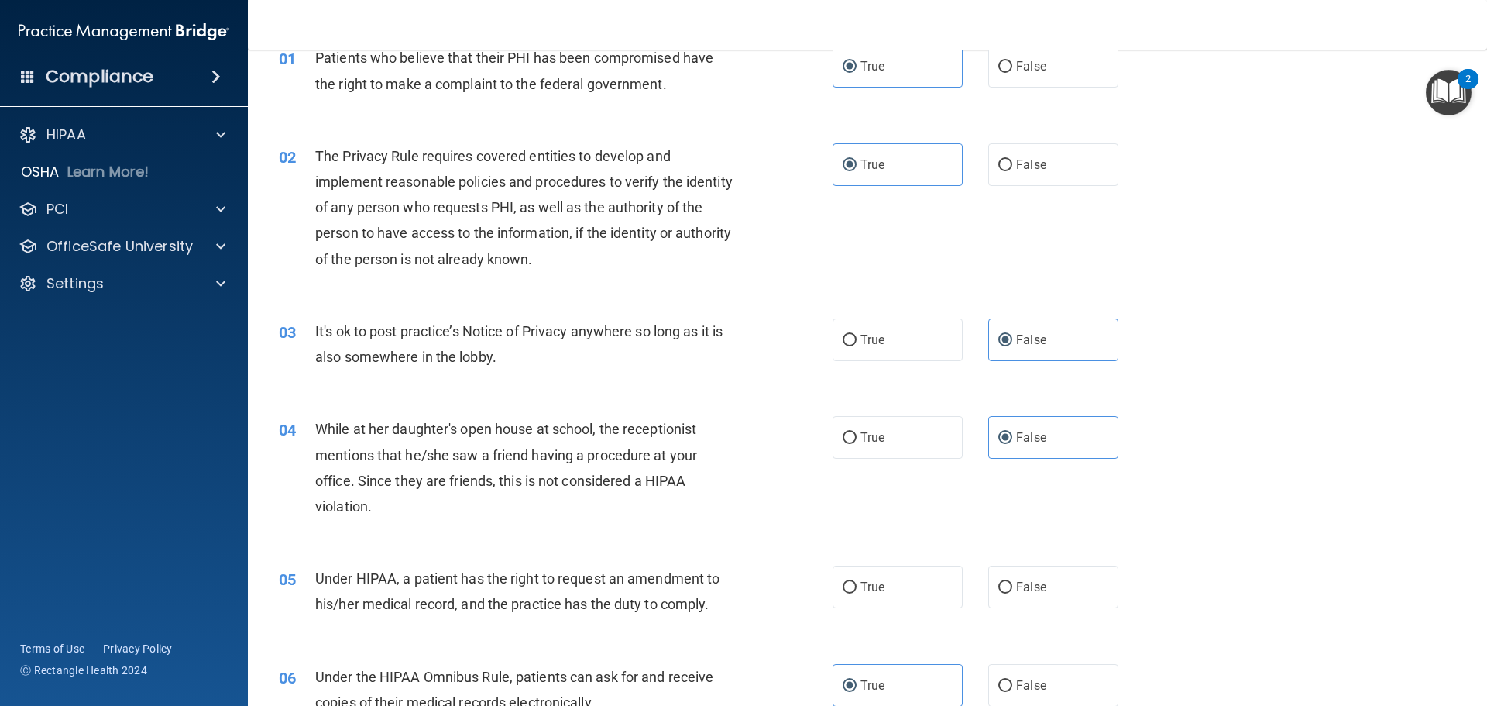
scroll to position [232, 0]
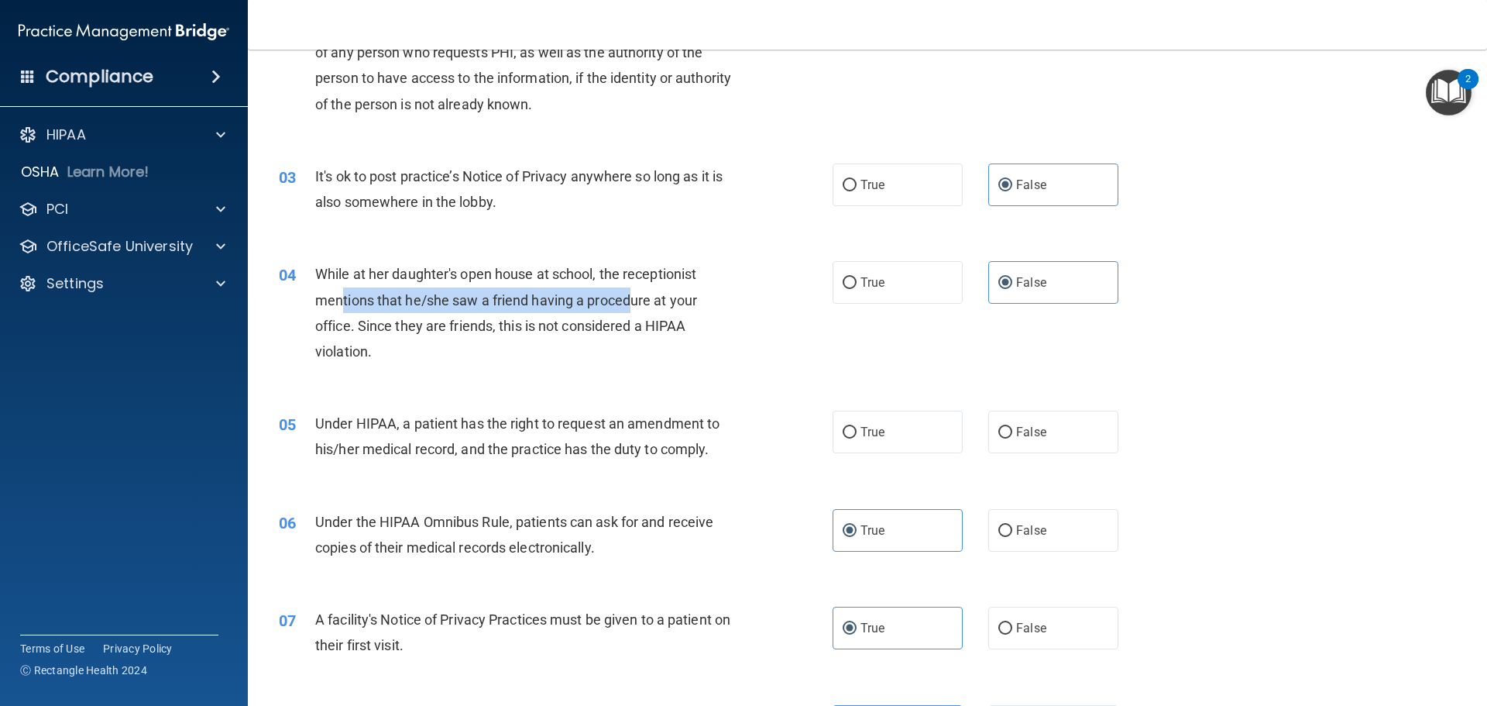
drag, startPoint x: 346, startPoint y: 306, endPoint x: 629, endPoint y: 301, distance: 282.8
click at [629, 301] on span "While at her daughter's open house at school, the receptionist mentions that he…" at bounding box center [506, 313] width 382 height 94
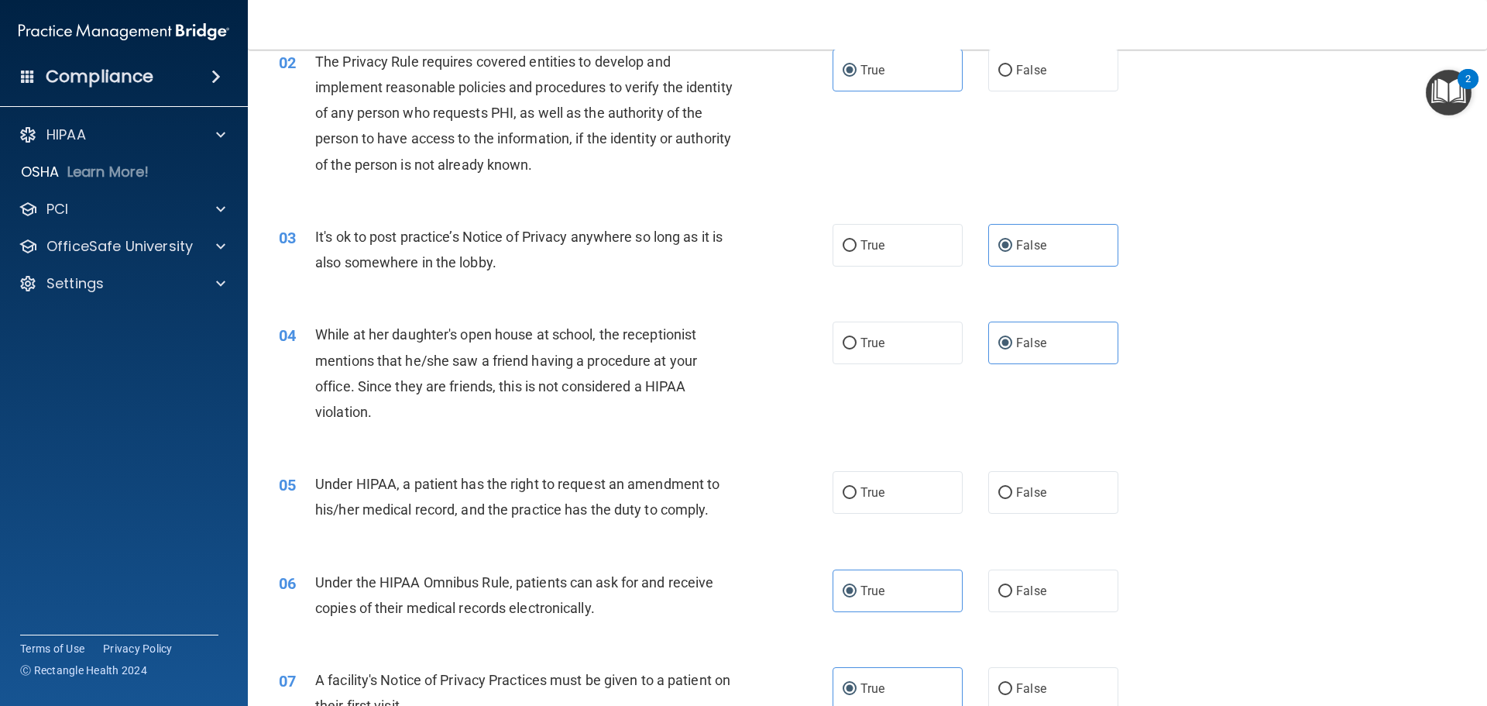
scroll to position [94, 0]
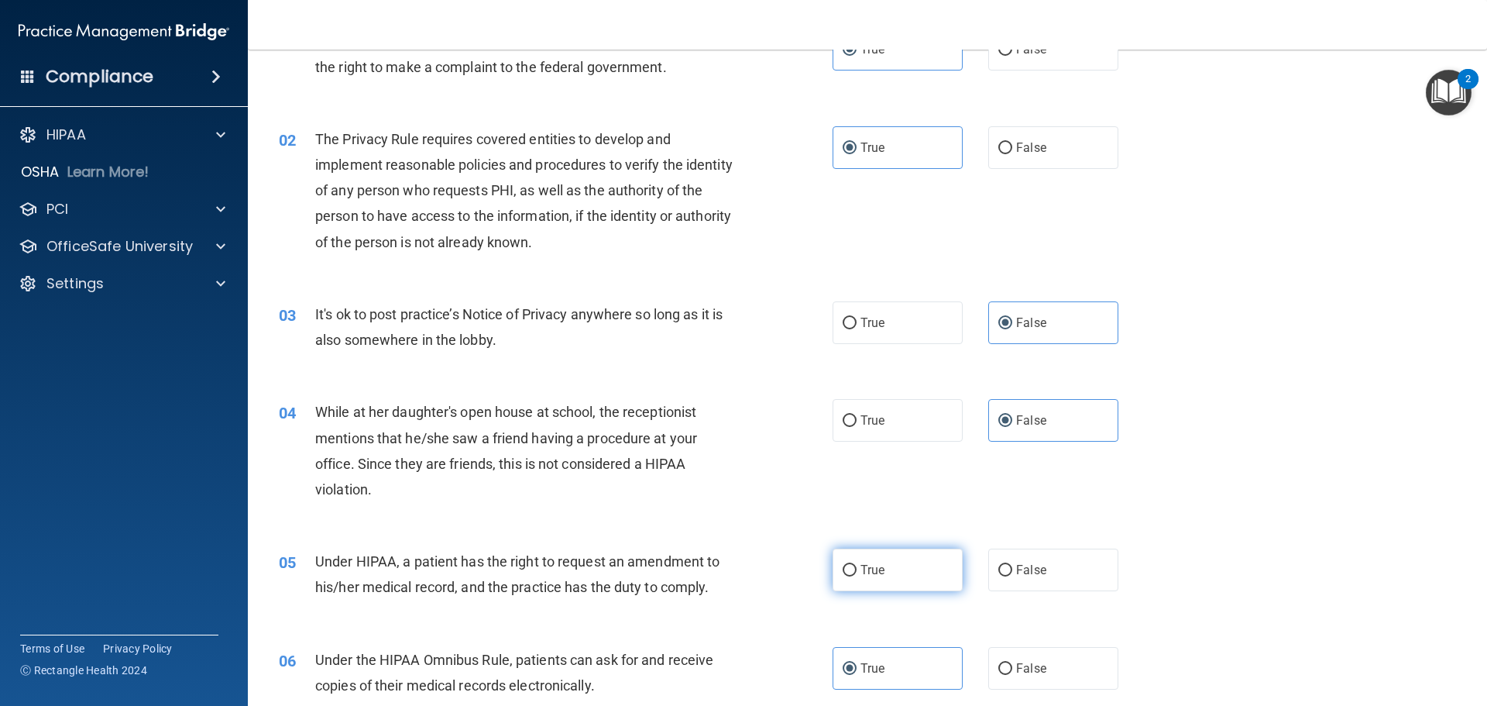
click at [888, 565] on label "True" at bounding box center [898, 569] width 130 height 43
click at [857, 565] on input "True" at bounding box center [850, 571] width 14 height 12
radio input "true"
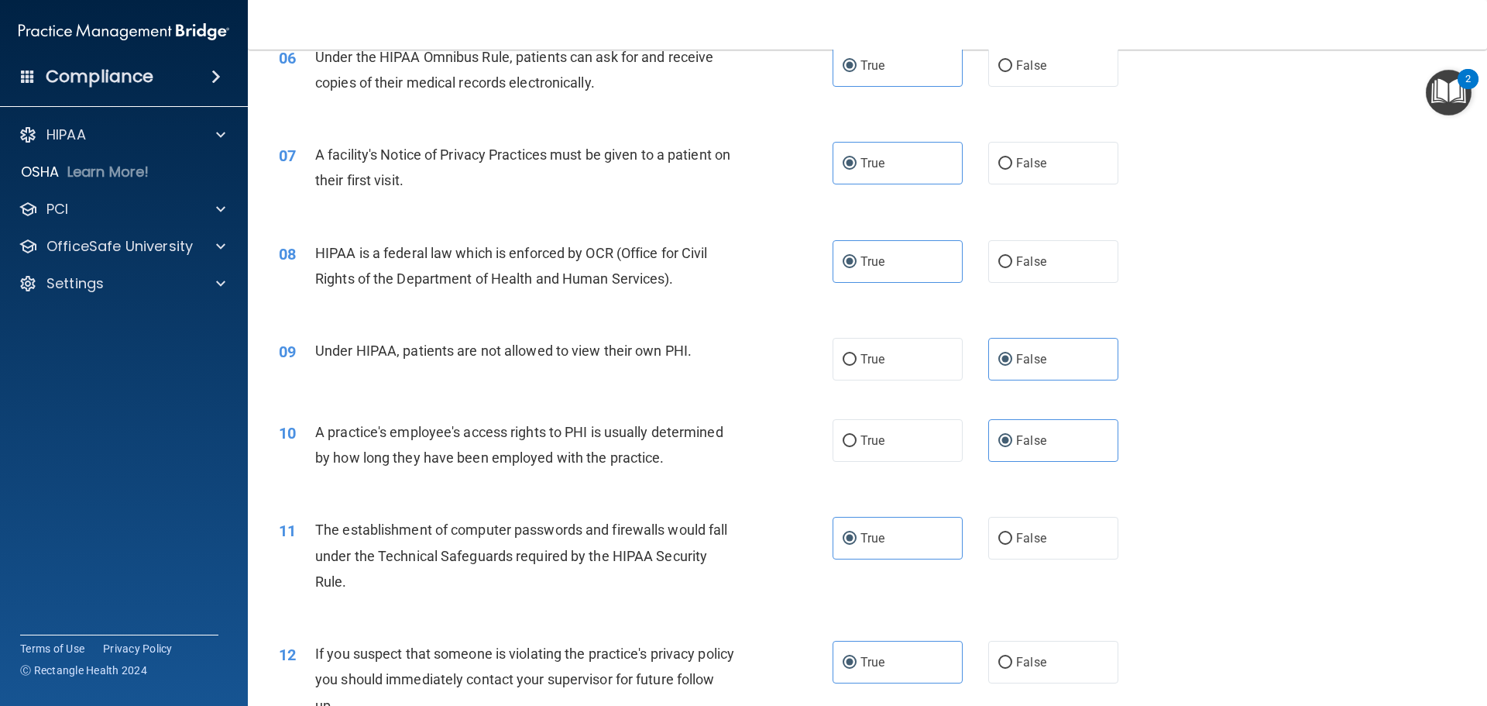
scroll to position [775, 0]
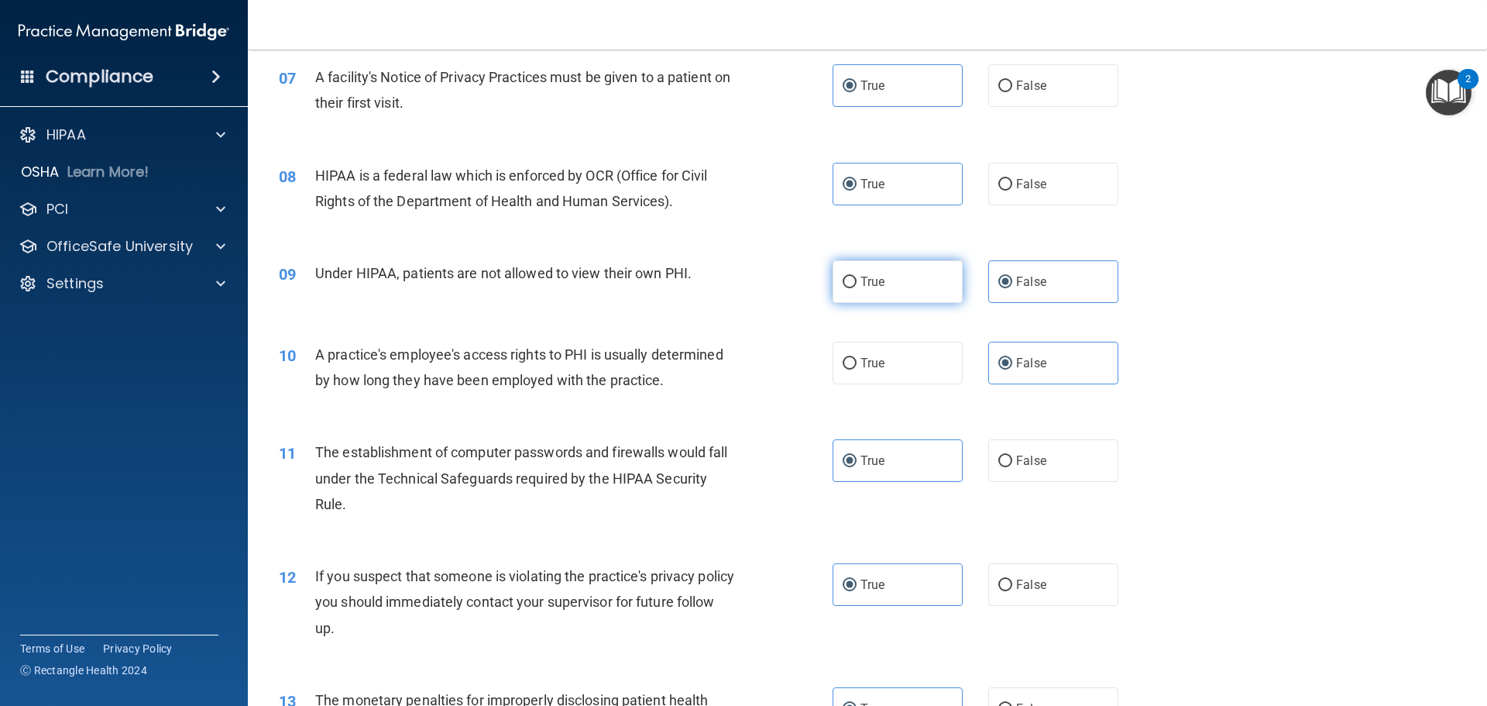
click at [924, 280] on label "True" at bounding box center [898, 281] width 130 height 43
click at [857, 280] on input "True" at bounding box center [850, 283] width 14 height 12
radio input "true"
click at [1079, 273] on label "False" at bounding box center [1053, 281] width 130 height 43
click at [1012, 277] on input "False" at bounding box center [1005, 283] width 14 height 12
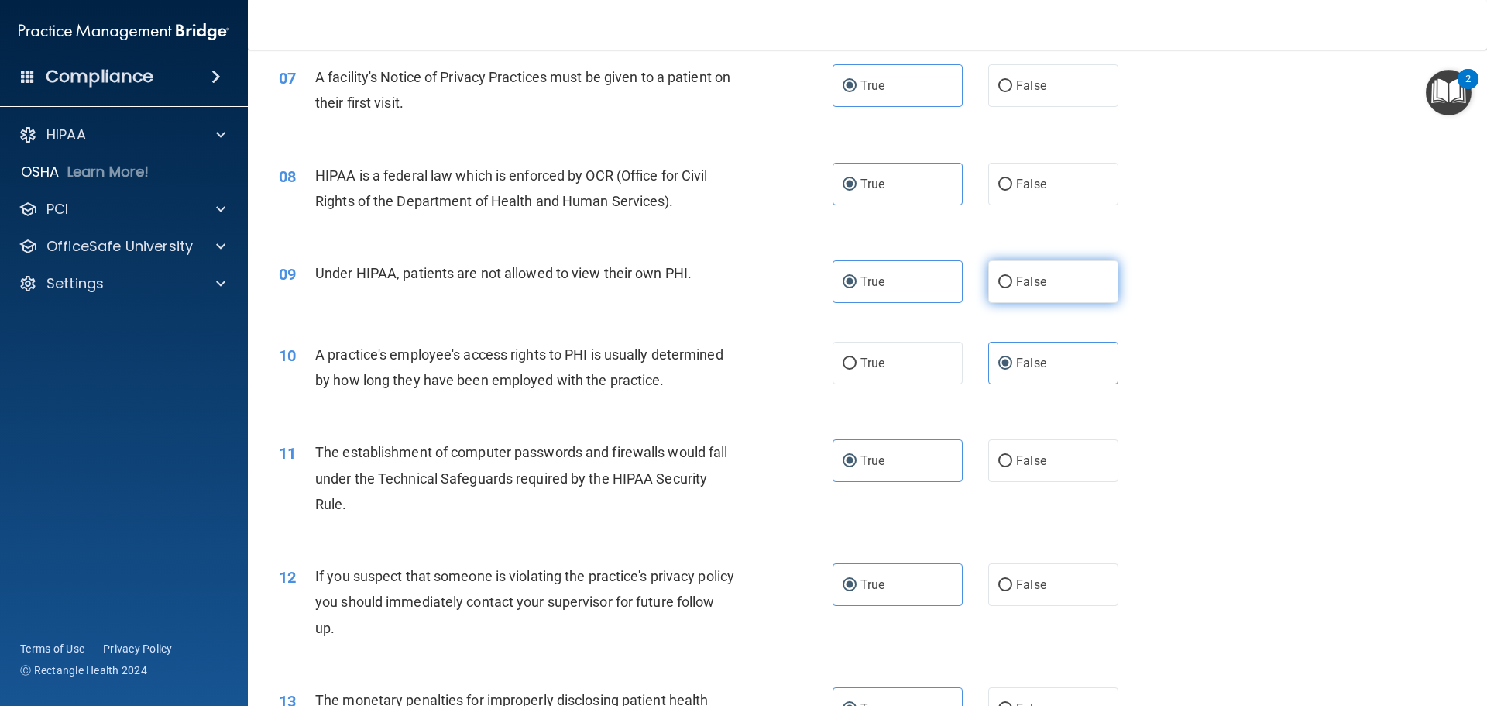
radio input "true"
radio input "false"
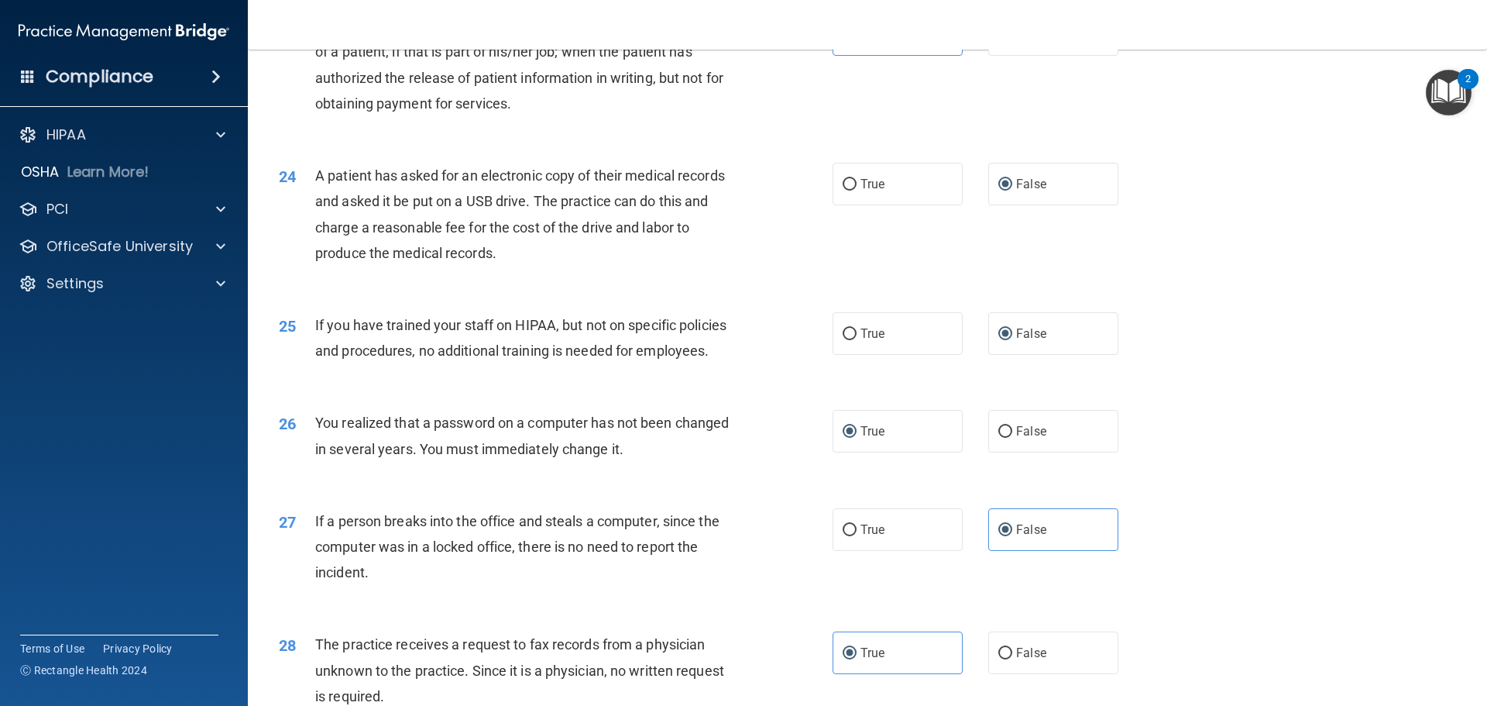
scroll to position [2634, 0]
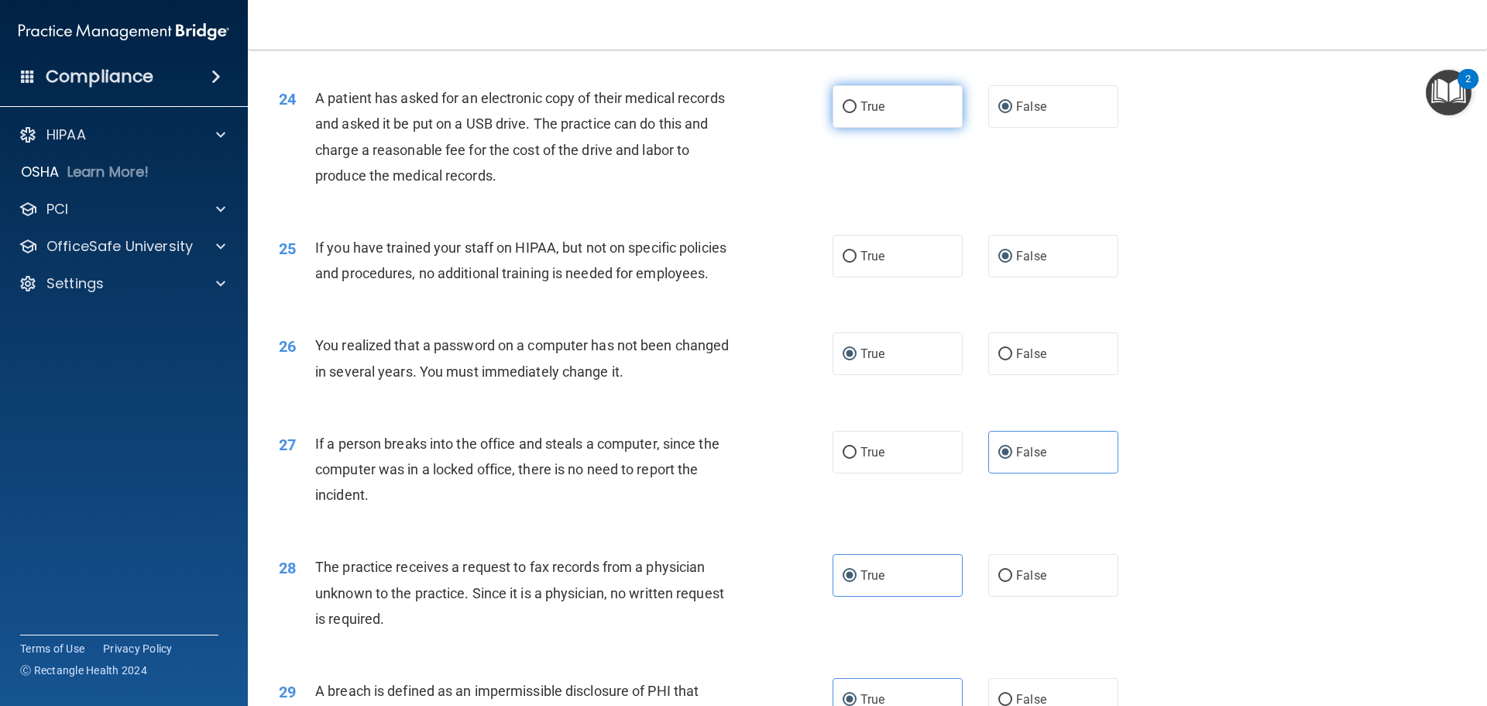
click at [894, 128] on label "True" at bounding box center [898, 106] width 130 height 43
click at [857, 113] on input "True" at bounding box center [850, 107] width 14 height 12
radio input "true"
radio input "false"
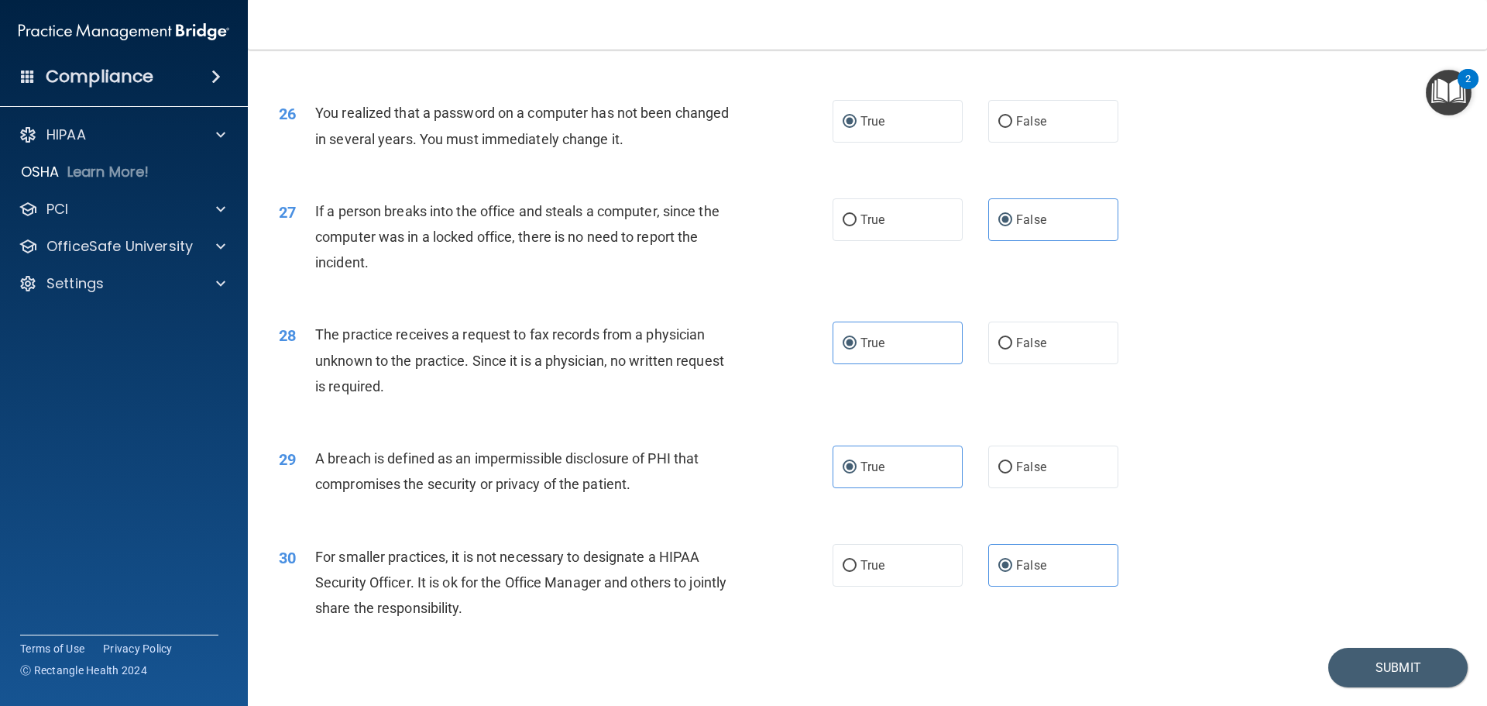
scroll to position [2943, 0]
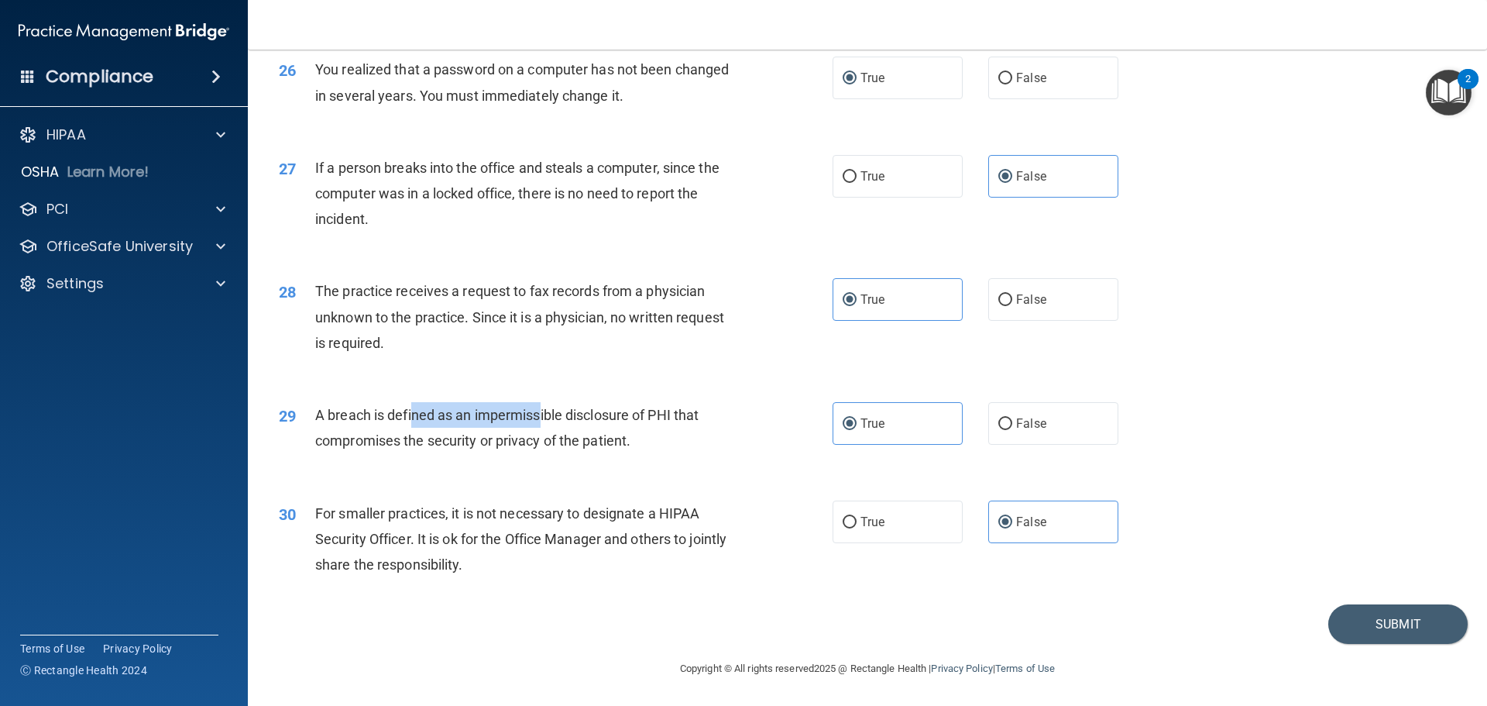
drag, startPoint x: 413, startPoint y: 430, endPoint x: 540, endPoint y: 431, distance: 127.0
click at [540, 431] on span "A breach is defined as an impermissible disclosure of PHI that compromises the …" at bounding box center [506, 428] width 383 height 42
click at [1370, 633] on button "Submit" at bounding box center [1397, 624] width 139 height 40
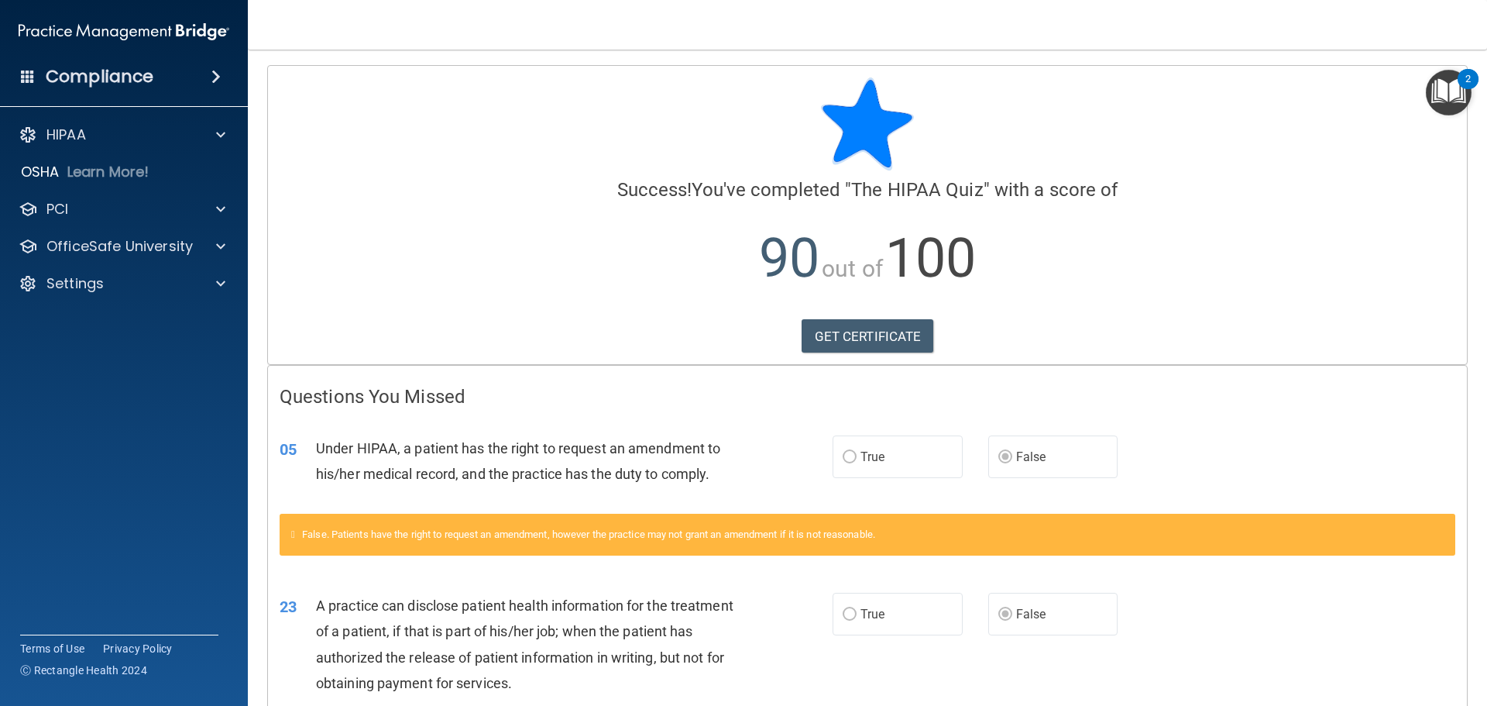
scroll to position [335, 0]
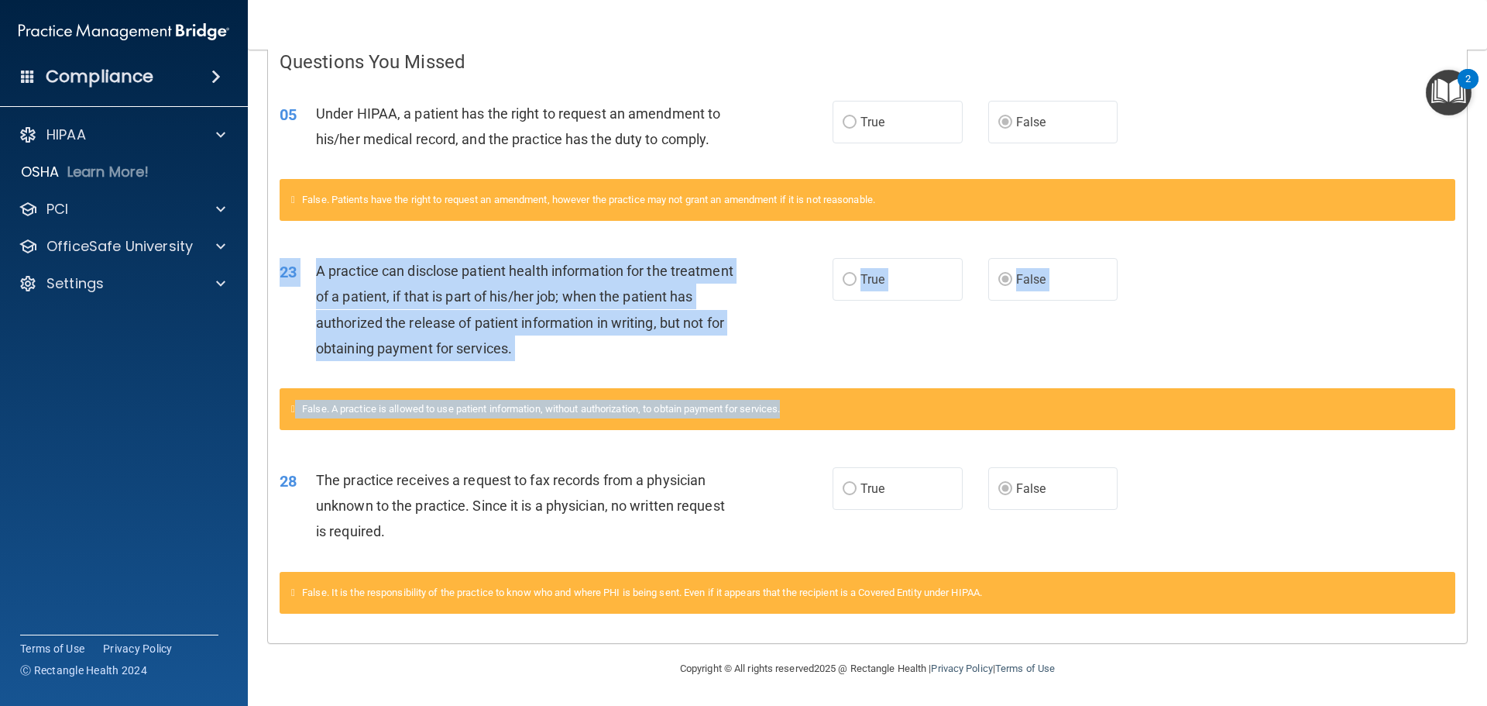
drag, startPoint x: 809, startPoint y: 400, endPoint x: 802, endPoint y: 372, distance: 28.7
click at [802, 372] on div "23 A practice can disclose patient health information for the treatment of a pa…" at bounding box center [868, 343] width 1176 height 209
click at [792, 394] on div "False. A practice is allowed to use patient information, without authorization,…" at bounding box center [868, 409] width 1176 height 42
drag, startPoint x: 822, startPoint y: 417, endPoint x: 616, endPoint y: 377, distance: 209.9
click at [616, 377] on div "23 A practice can disclose patient health information for the treatment of a pa…" at bounding box center [868, 343] width 1176 height 209
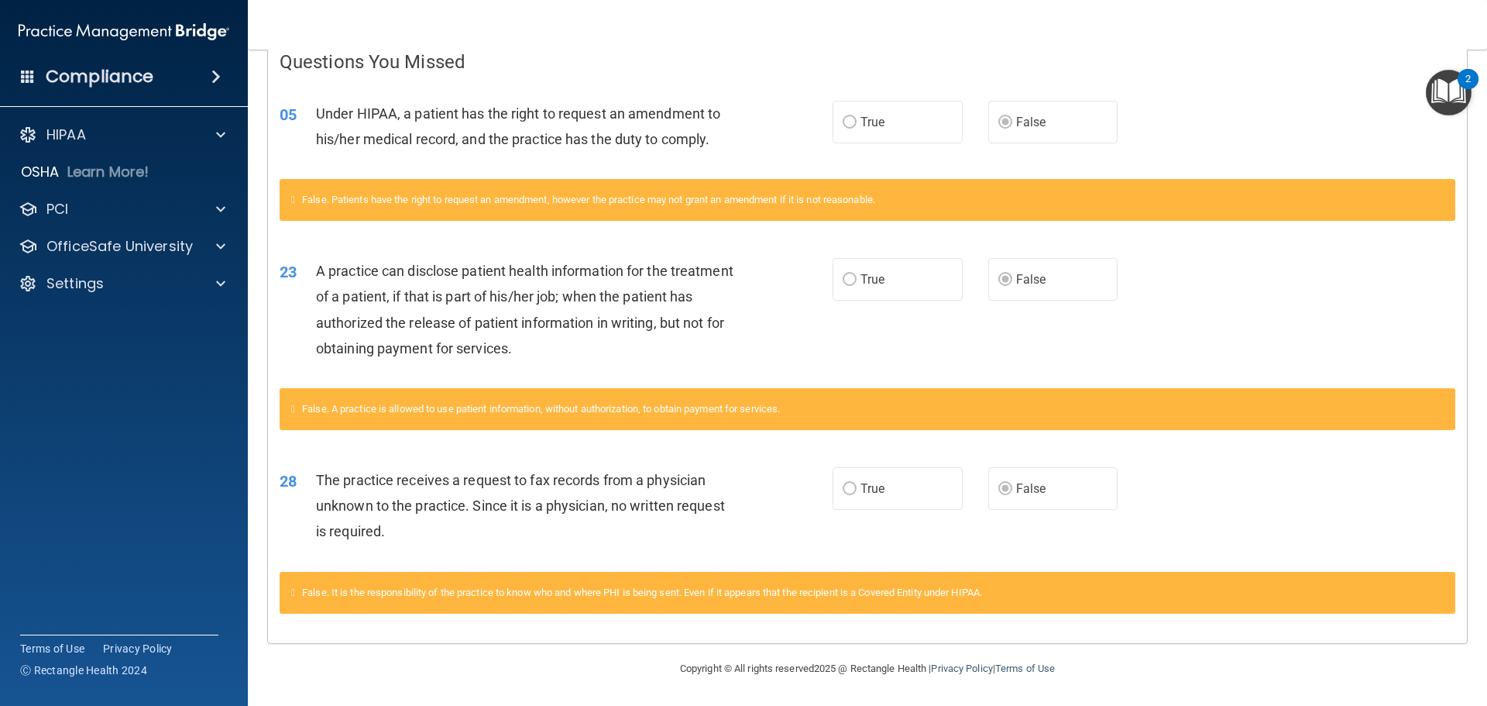
click at [616, 377] on div "23 A practice can disclose patient health information for the treatment of a pa…" at bounding box center [867, 313] width 1199 height 149
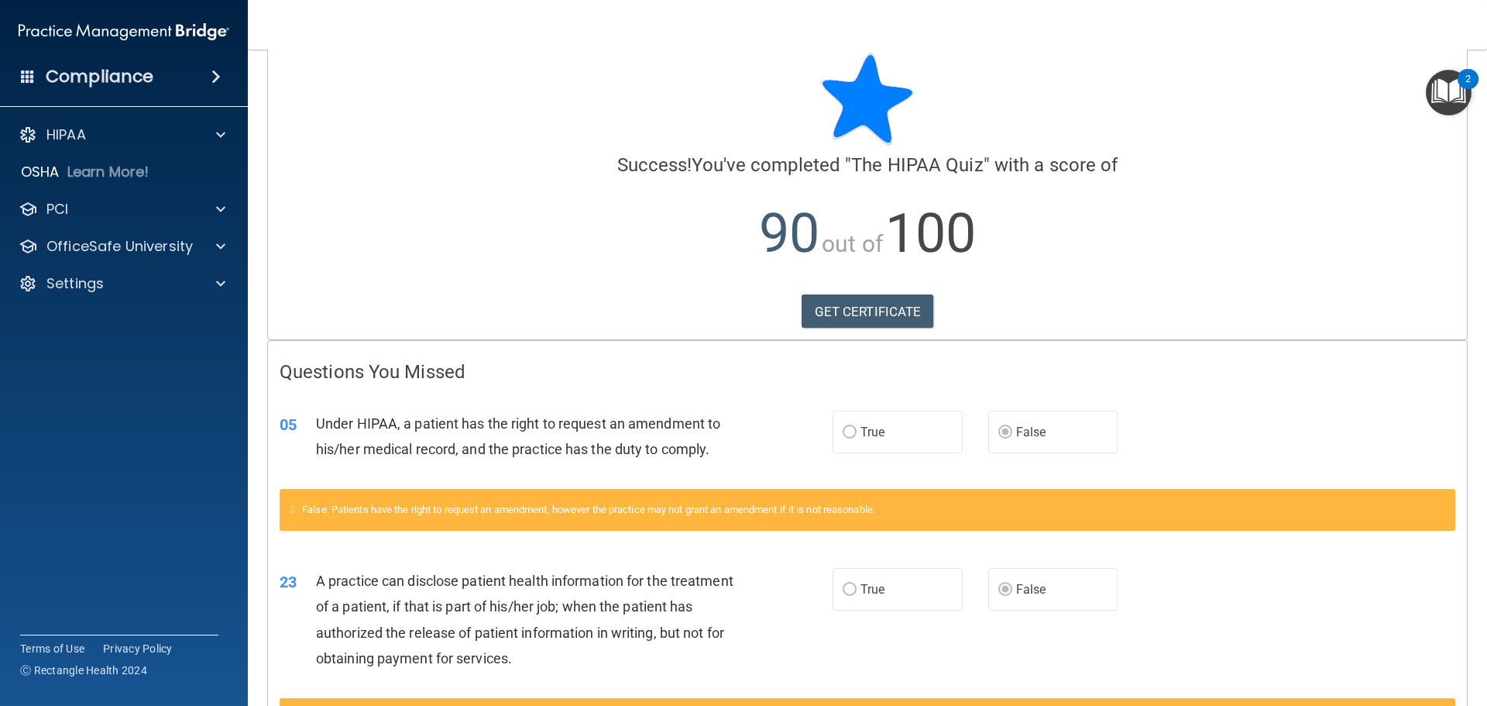
scroll to position [0, 0]
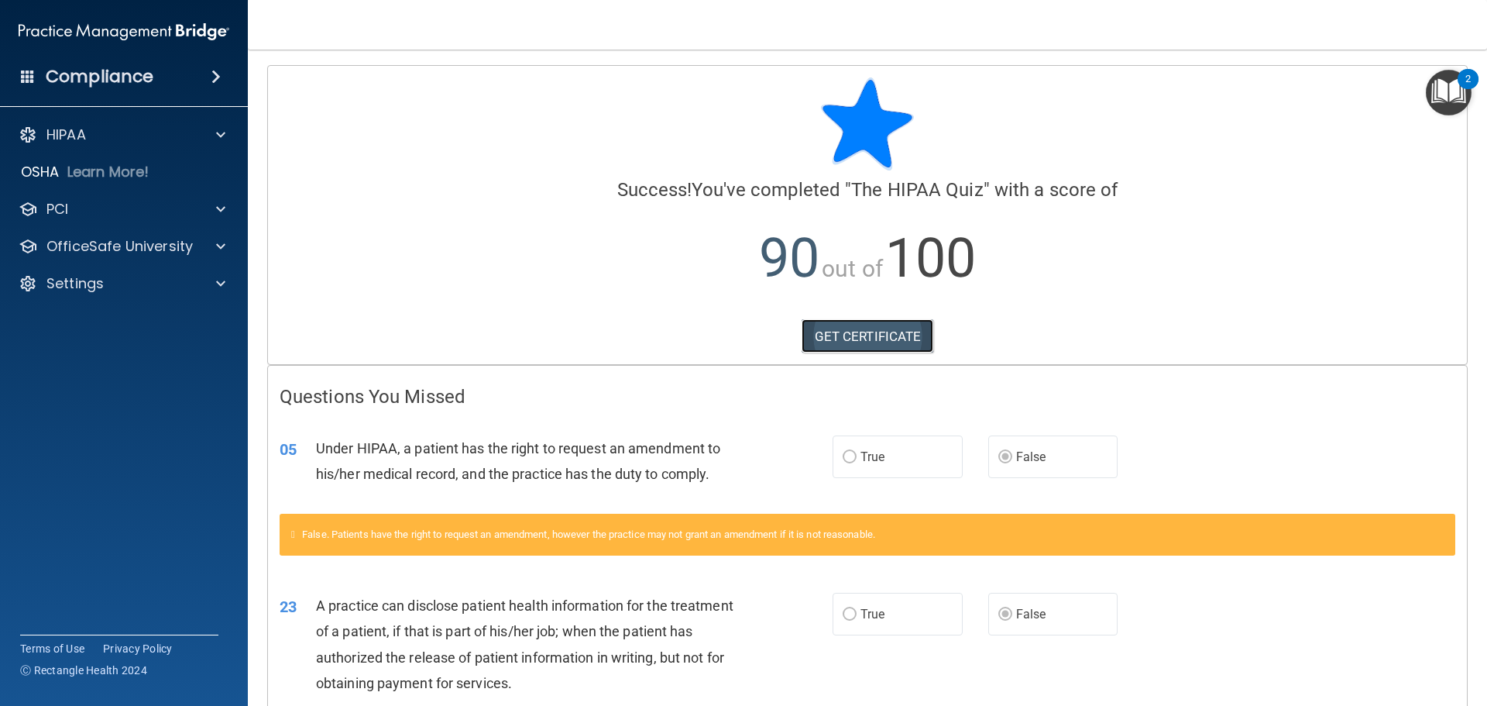
click at [869, 342] on link "GET CERTIFICATE" at bounding box center [868, 336] width 132 height 34
click at [136, 239] on p "OfficeSafe University" at bounding box center [119, 246] width 146 height 19
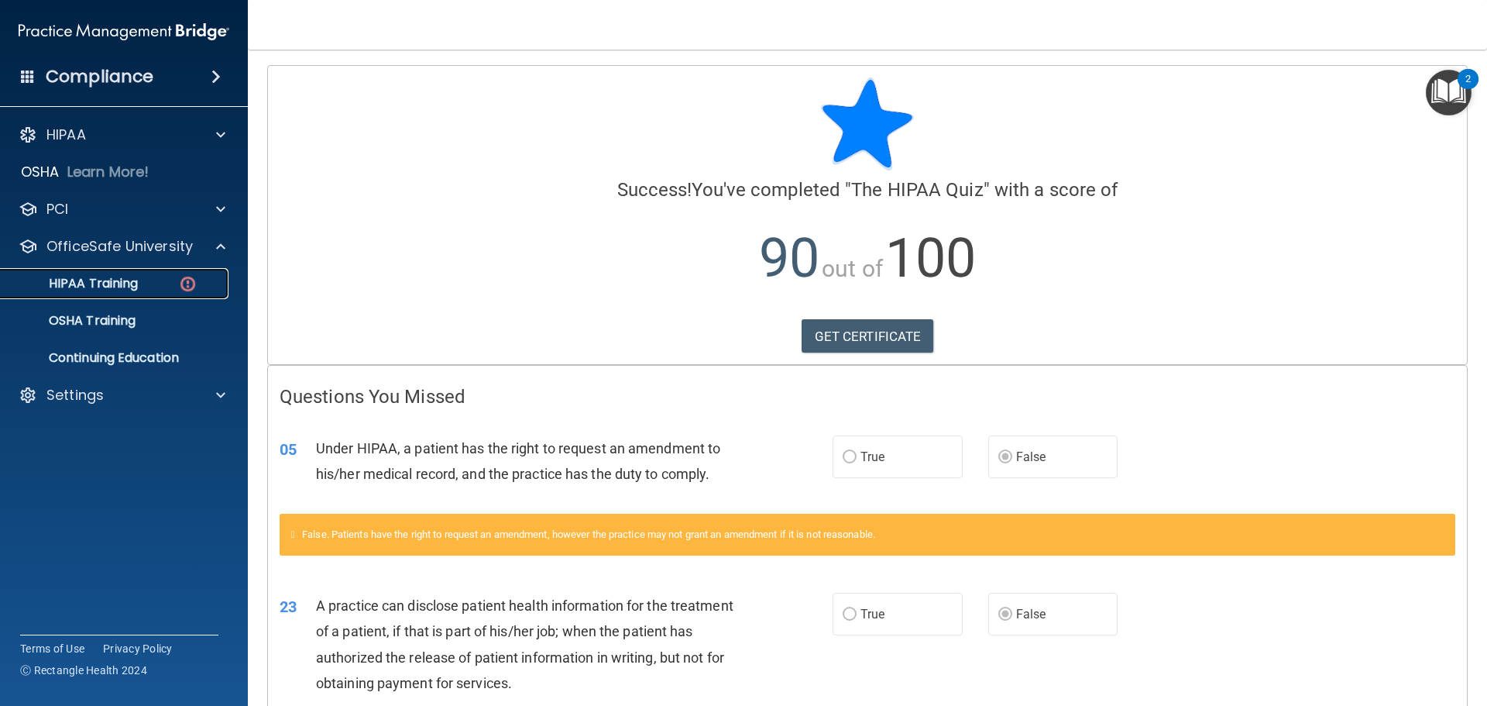
click at [153, 284] on div "HIPAA Training" at bounding box center [115, 283] width 211 height 15
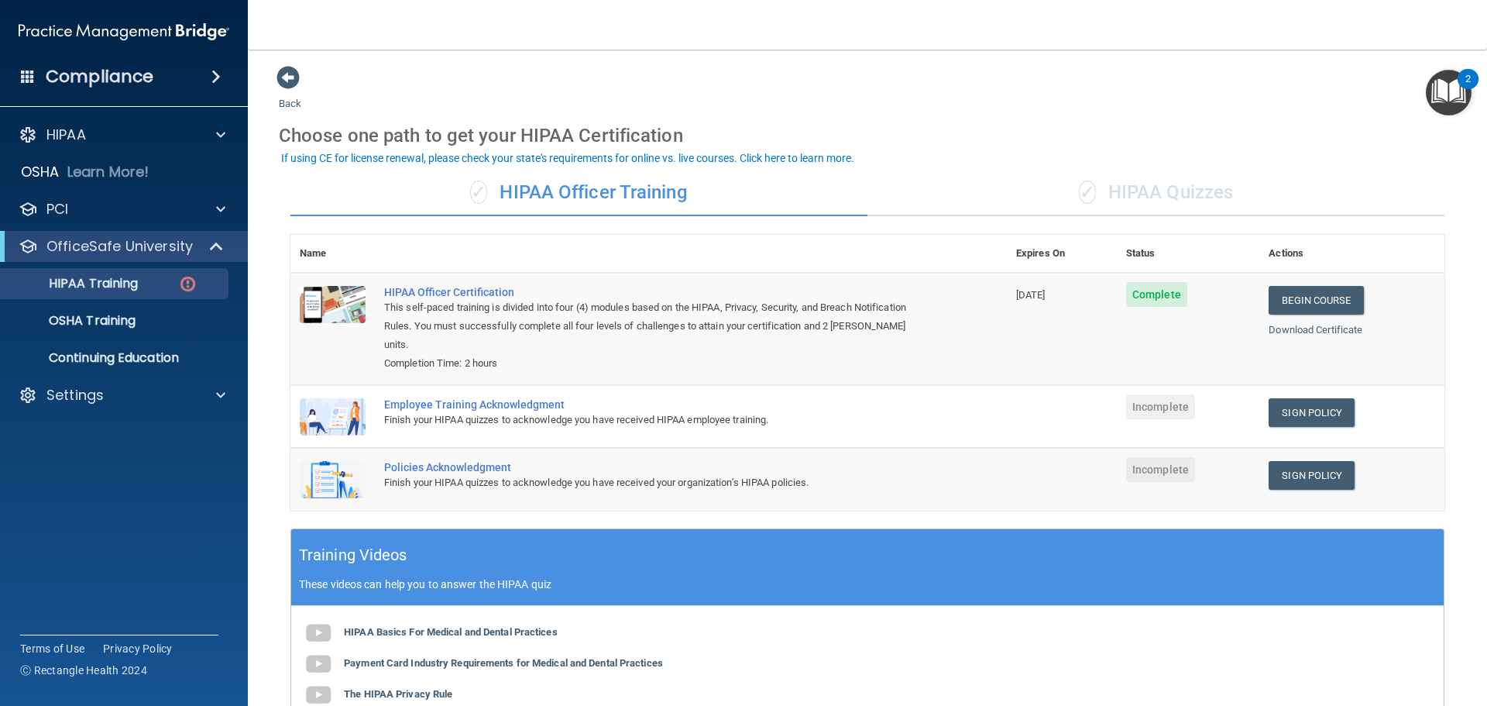
click at [1079, 198] on span "✓" at bounding box center [1087, 191] width 17 height 23
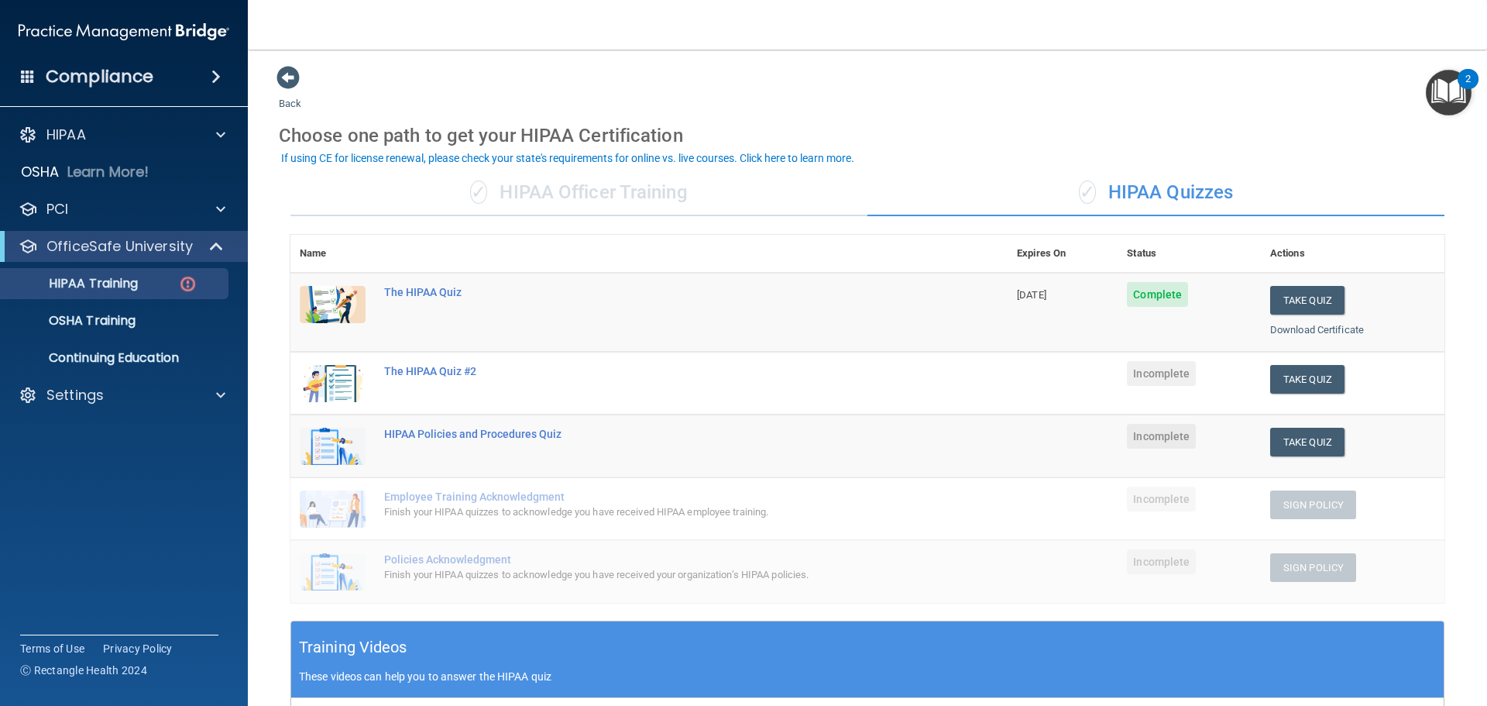
click at [693, 197] on div "✓ HIPAA Officer Training" at bounding box center [578, 193] width 577 height 46
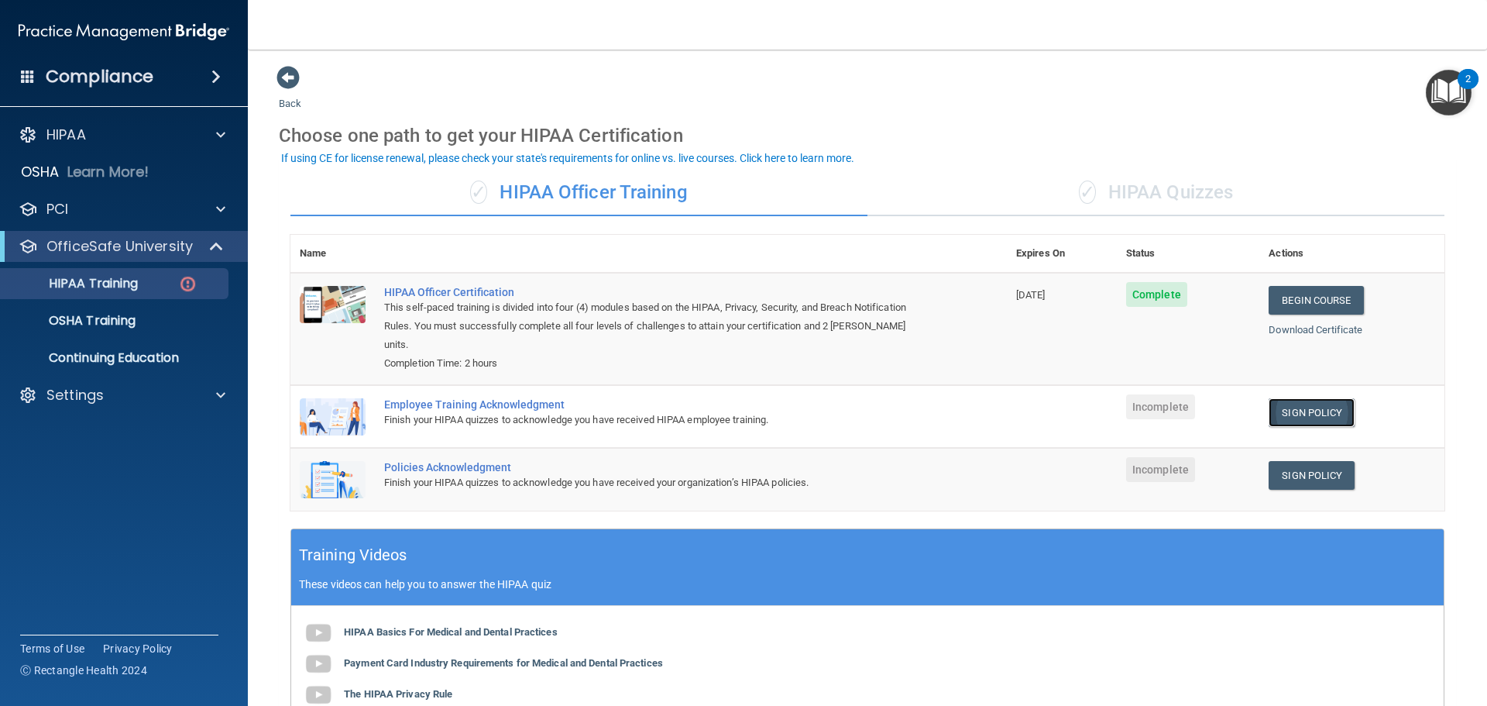
click at [1301, 401] on link "Sign Policy" at bounding box center [1312, 412] width 86 height 29
click at [1297, 461] on link "Sign Policy" at bounding box center [1312, 475] width 86 height 29
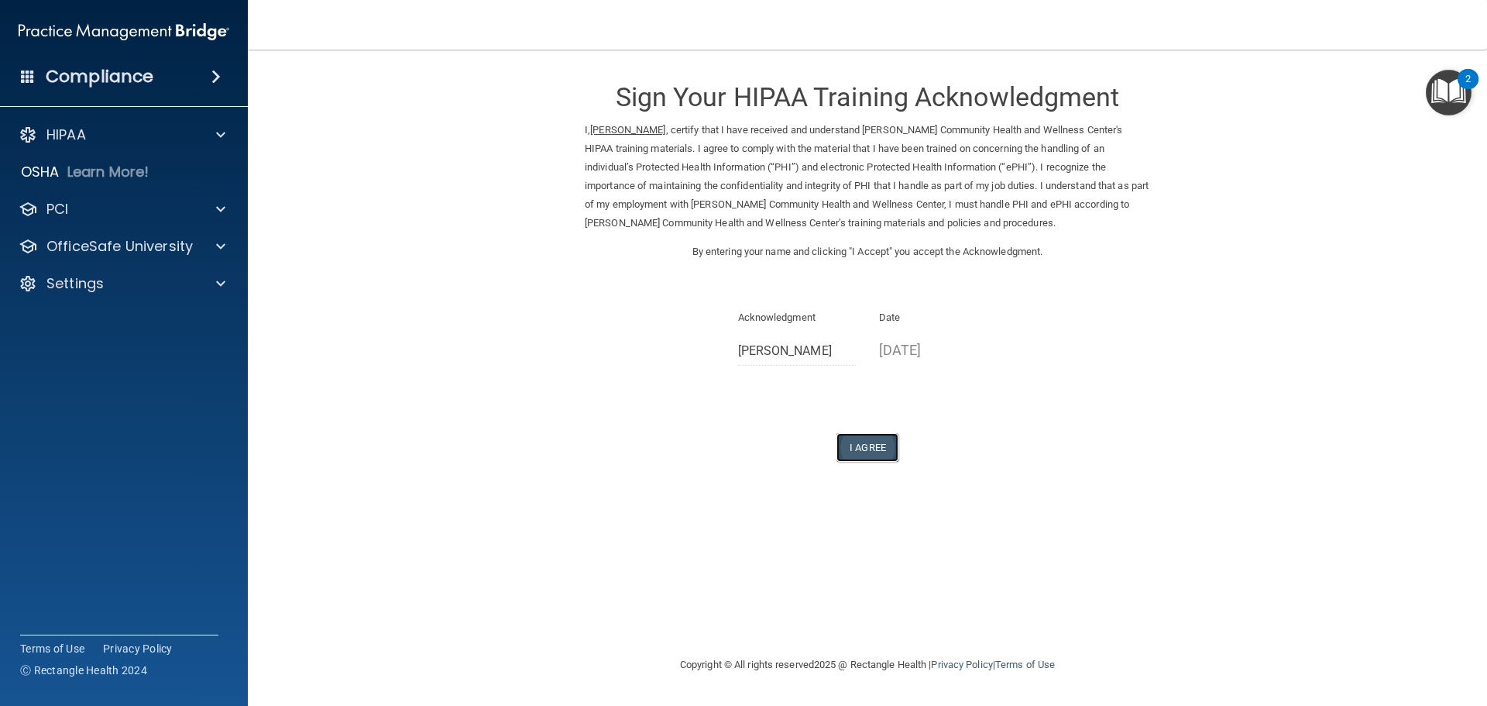
click at [876, 450] on button "I Agree" at bounding box center [868, 447] width 62 height 29
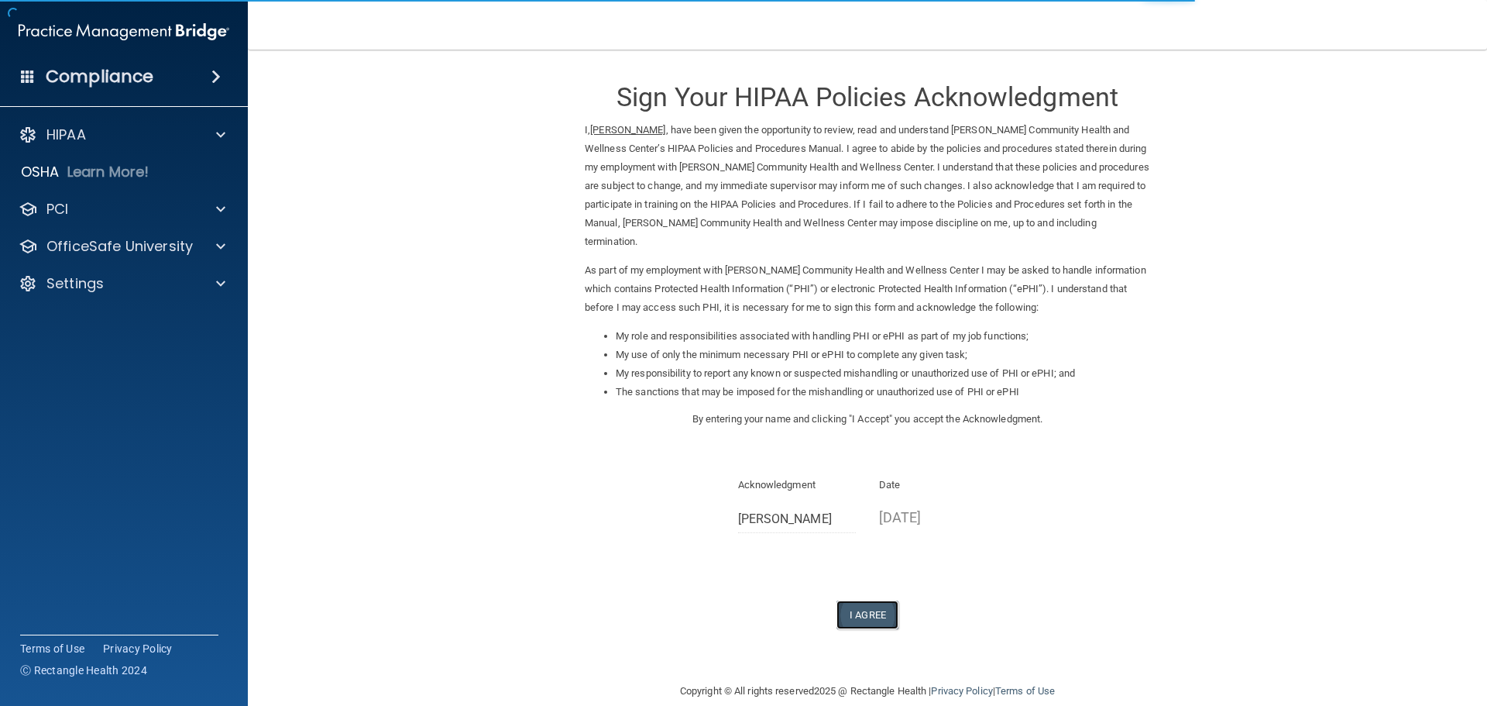
click at [881, 616] on button "I Agree" at bounding box center [868, 614] width 62 height 29
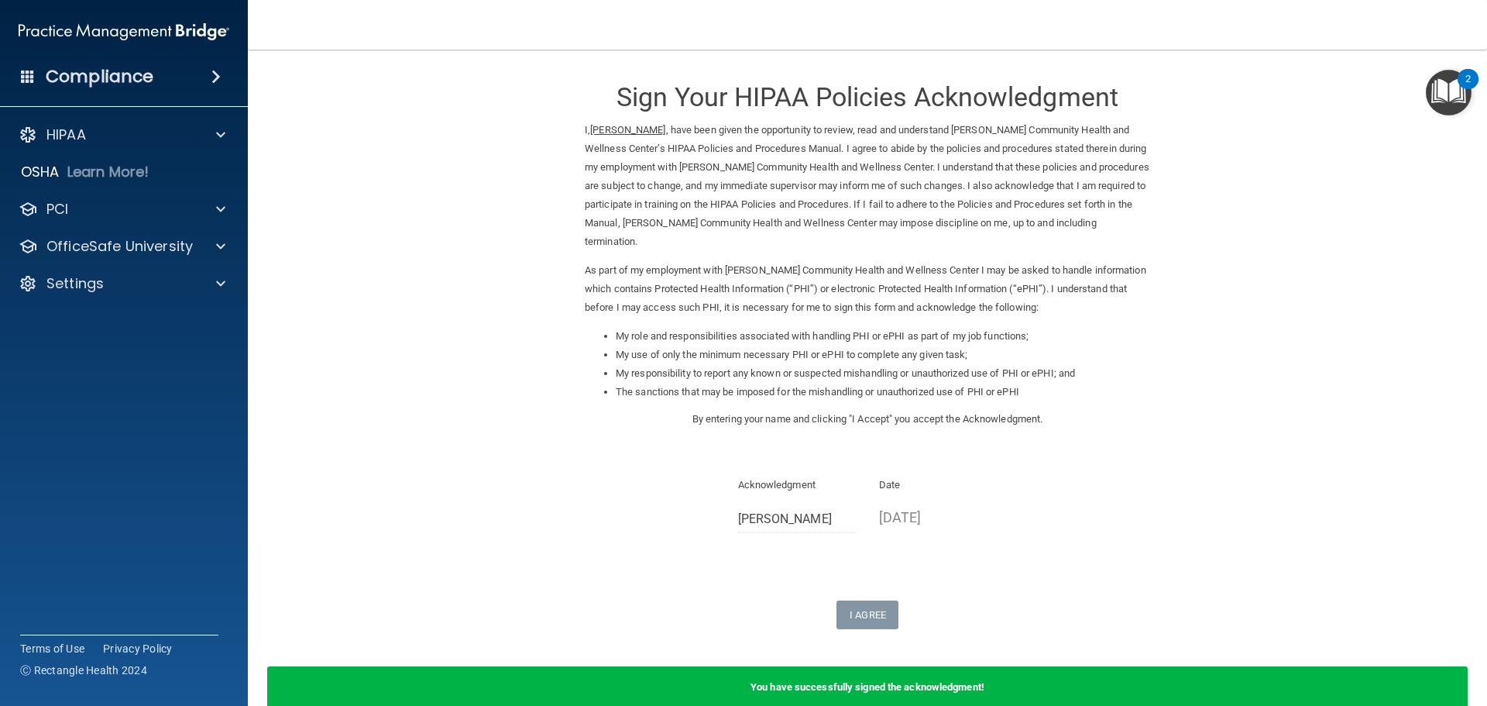
scroll to position [83, 0]
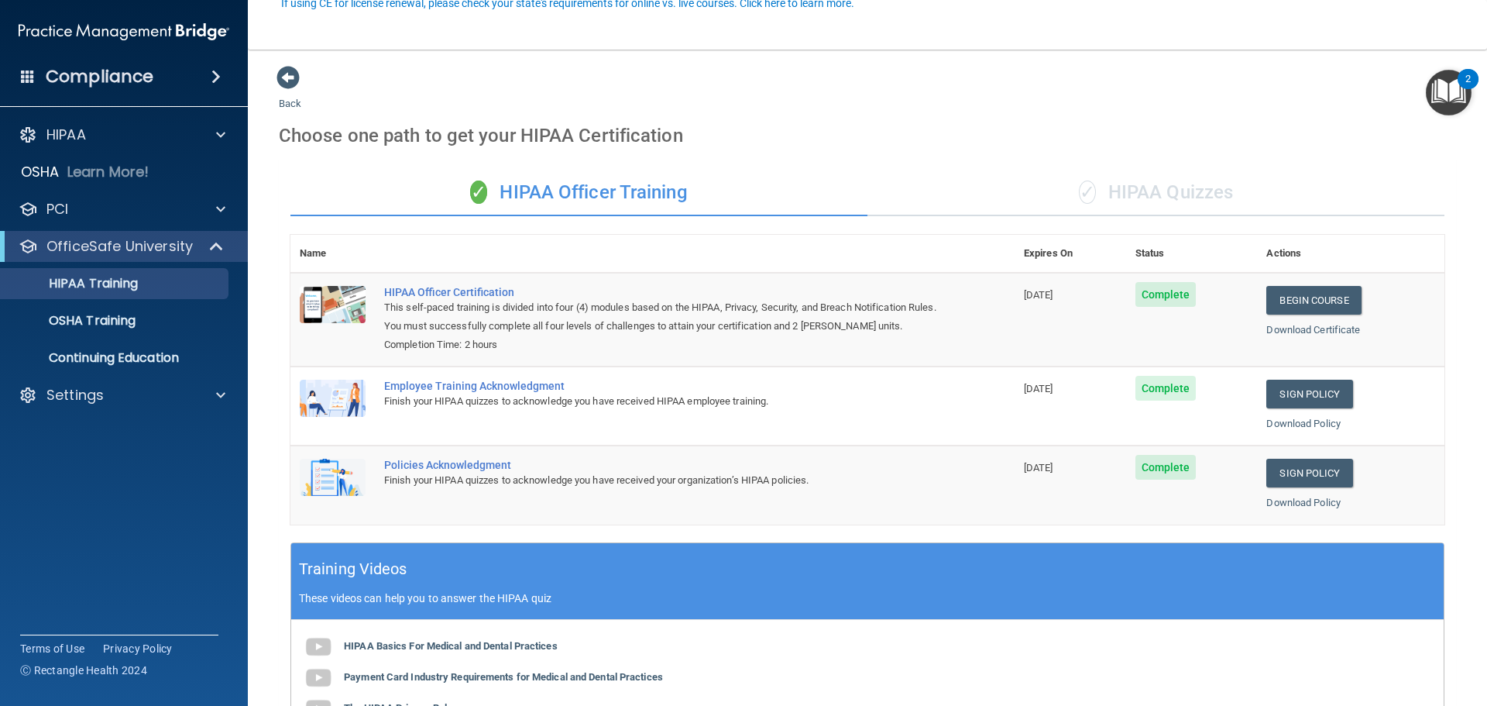
scroll to position [318, 0]
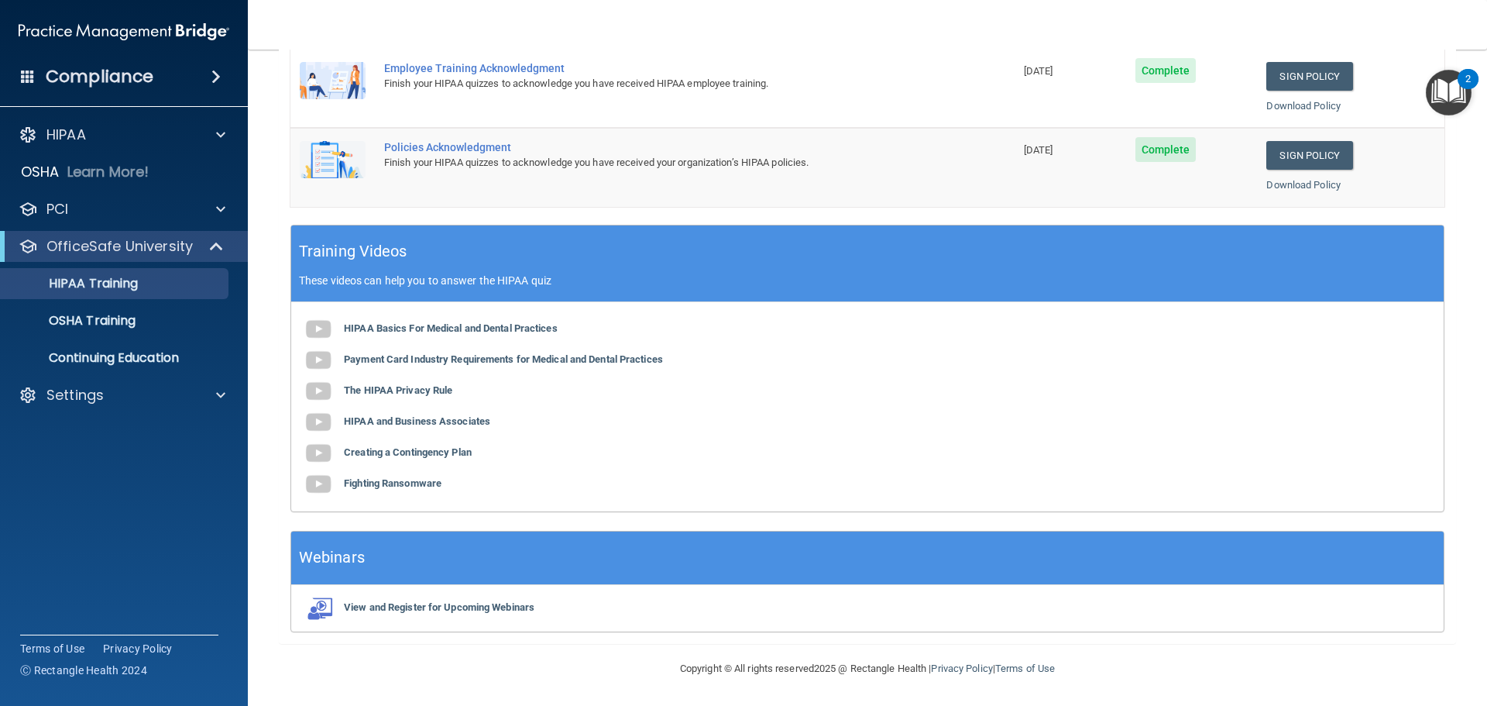
click at [775, 398] on div "HIPAA Basics For Medical and Dental Practices Payment Card Industry Requirement…" at bounding box center [867, 406] width 1153 height 209
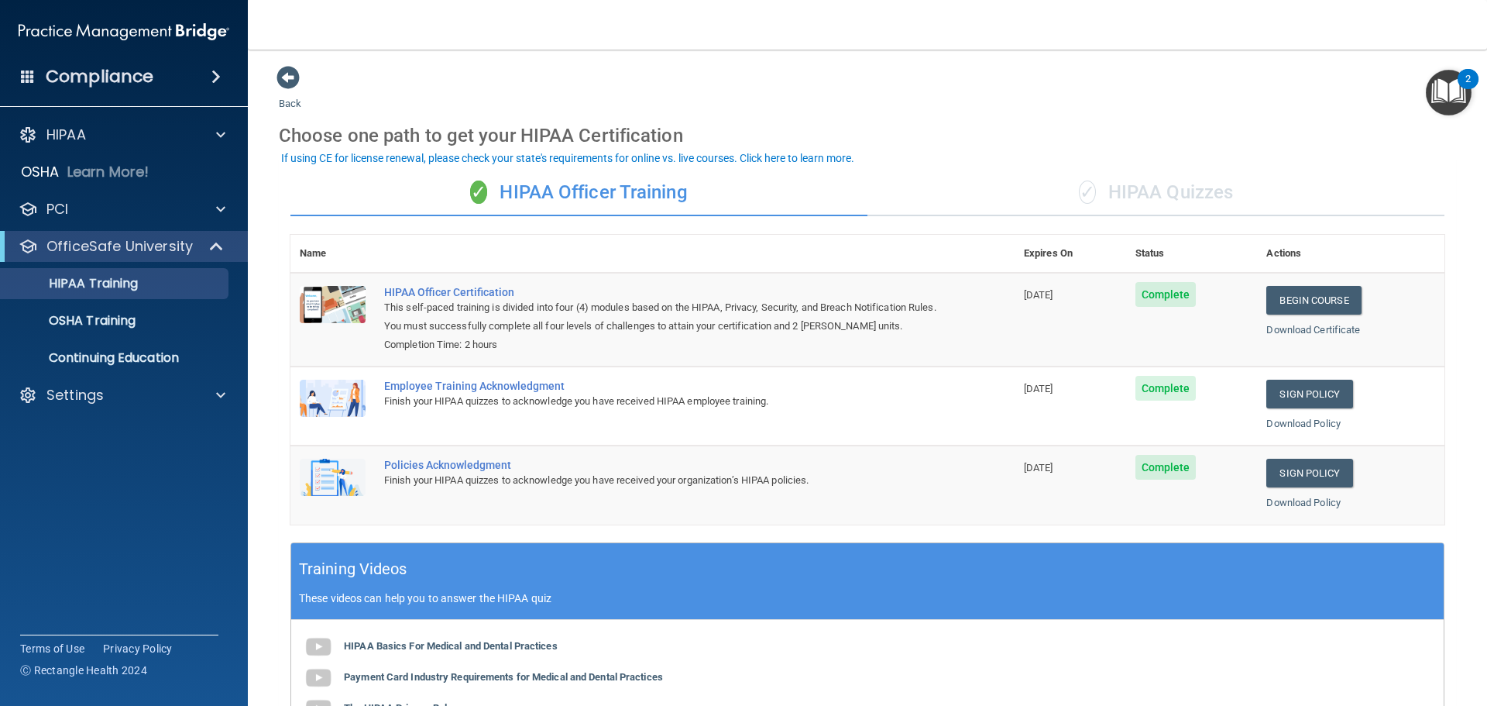
click at [1139, 181] on div "✓ HIPAA Quizzes" at bounding box center [1156, 193] width 577 height 46
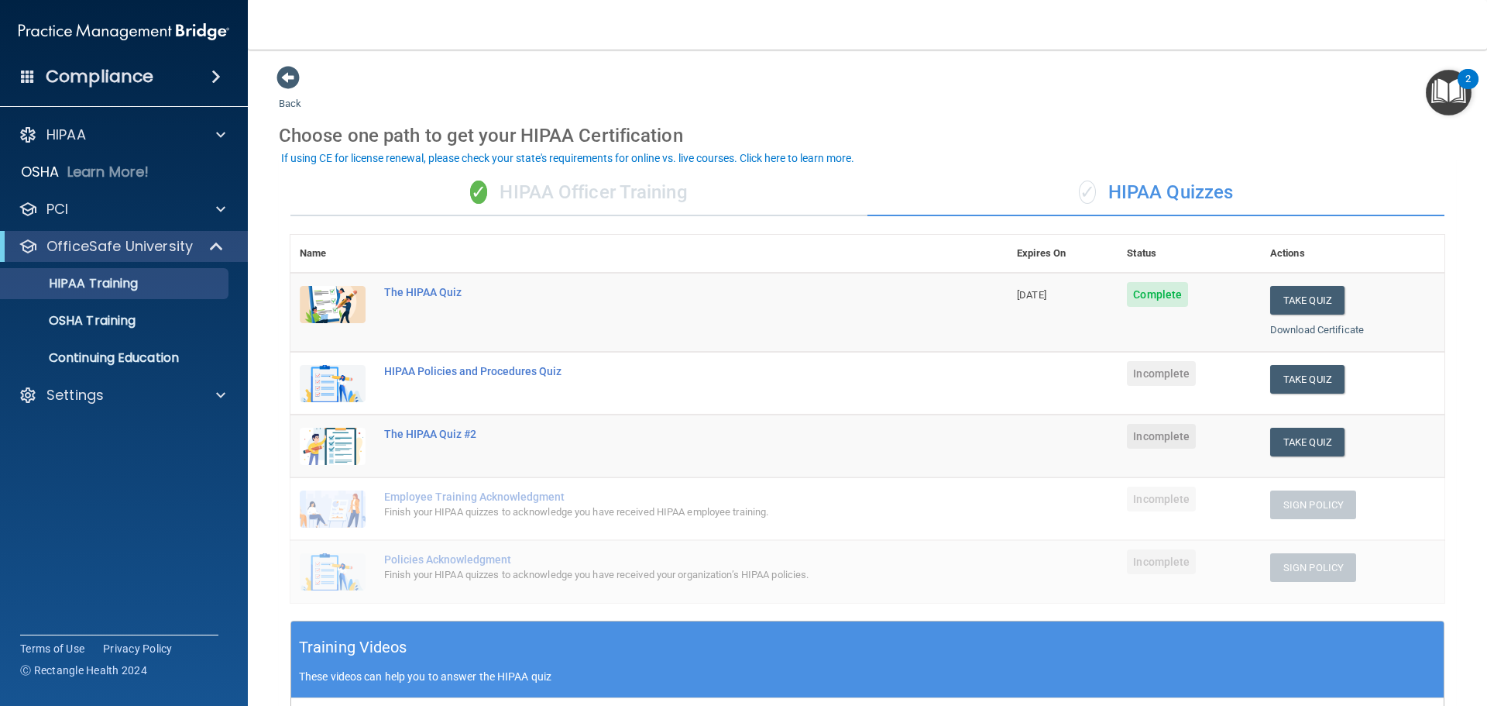
click at [730, 189] on div "✓ HIPAA Officer Training" at bounding box center [578, 193] width 577 height 46
